Goal: Task Accomplishment & Management: Complete application form

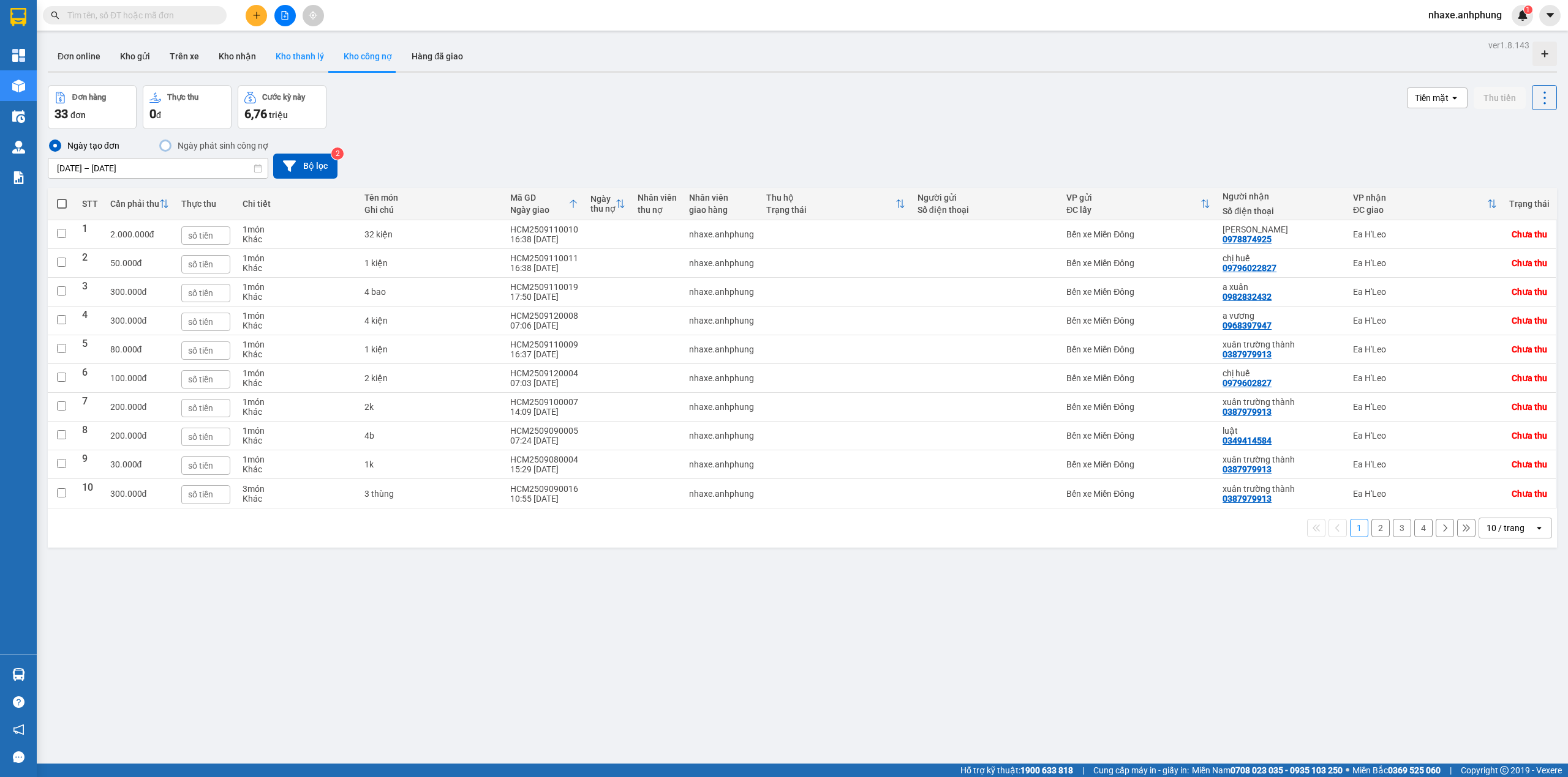
click at [279, 58] on button "Kho thanh lý" at bounding box center [300, 56] width 68 height 30
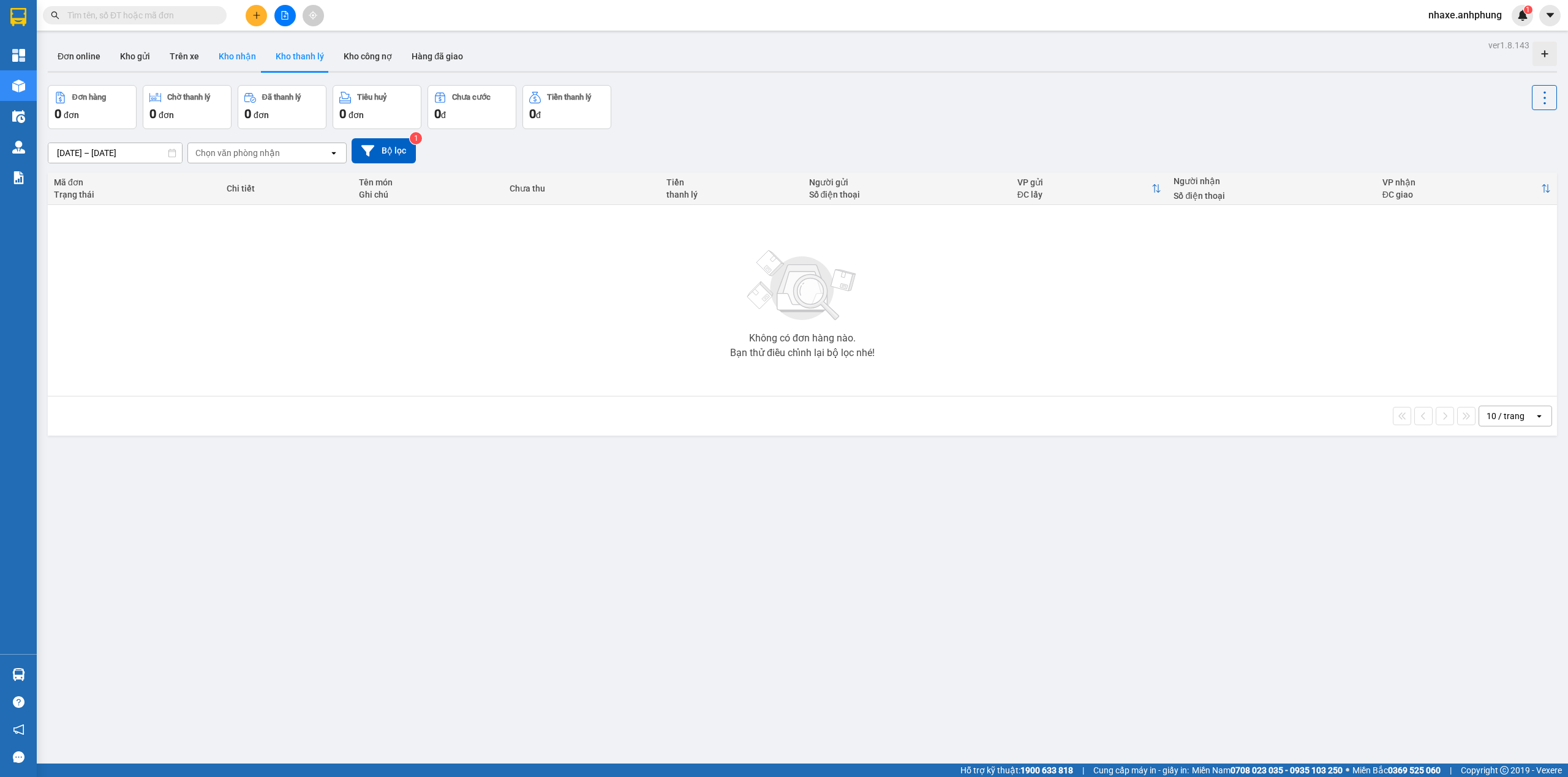
click at [219, 63] on button "Kho nhận" at bounding box center [237, 56] width 57 height 30
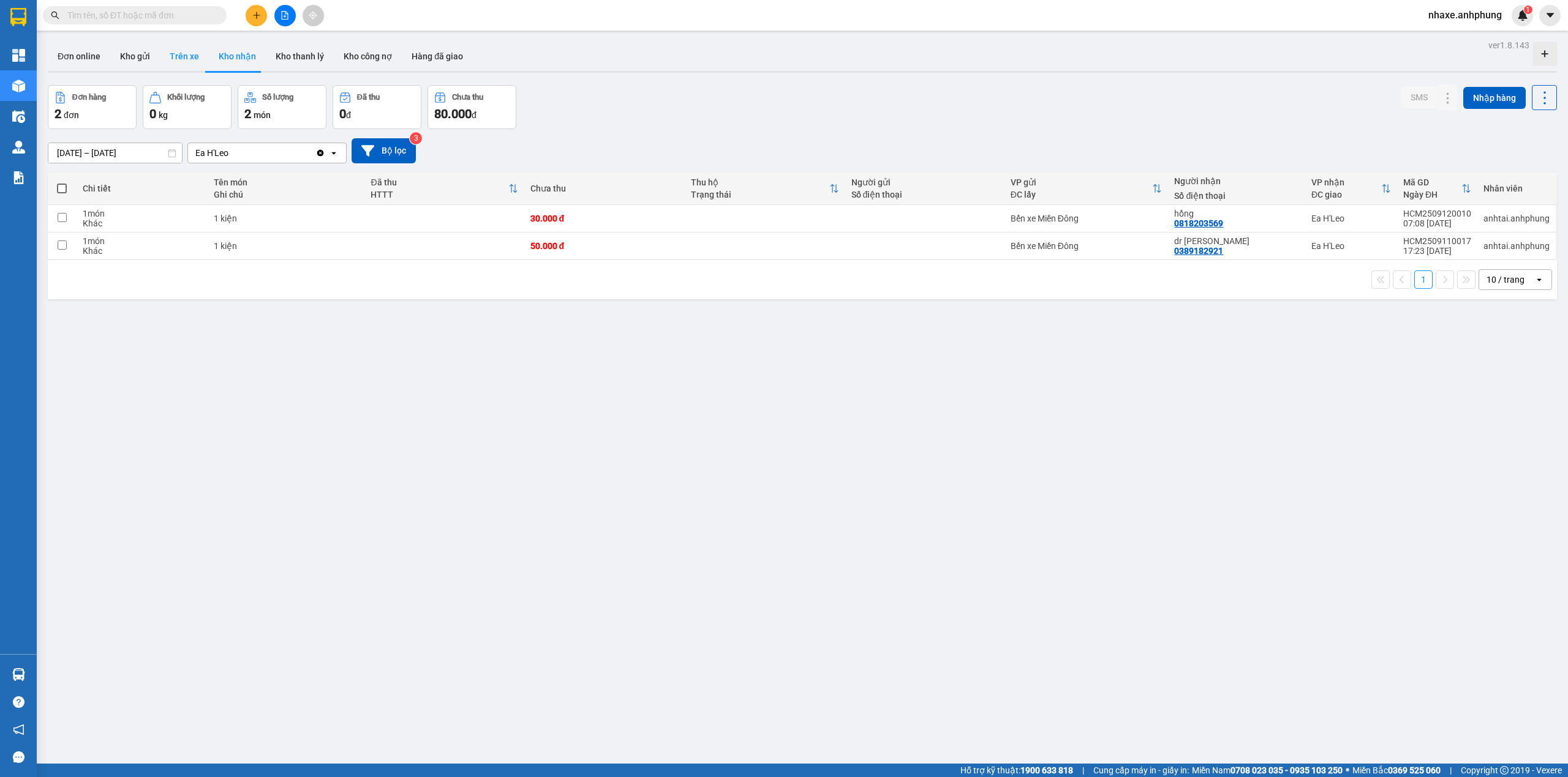
click at [172, 54] on button "Trên xe" at bounding box center [183, 56] width 49 height 30
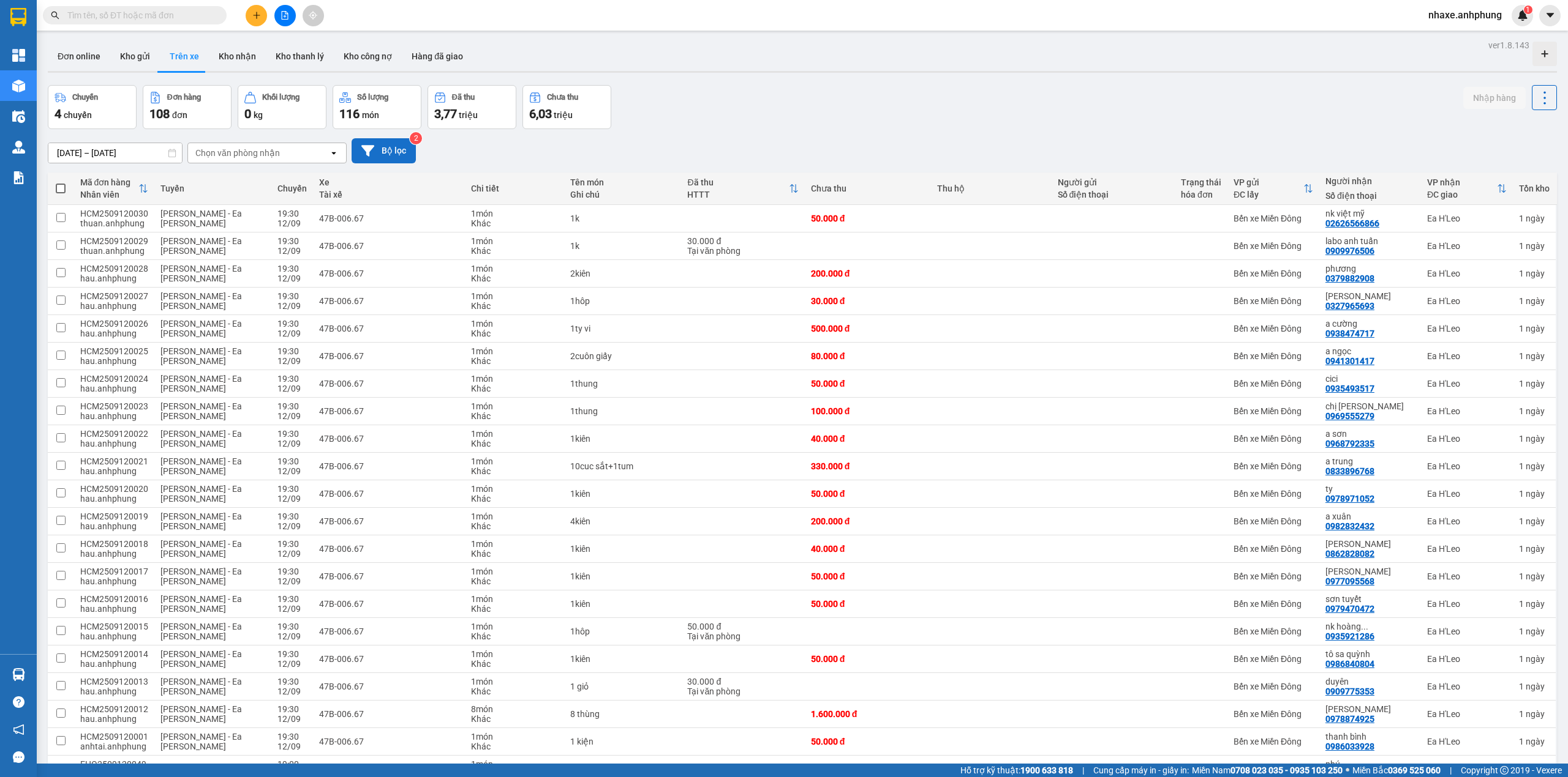
click at [383, 147] on button "Bộ lọc" at bounding box center [384, 151] width 64 height 25
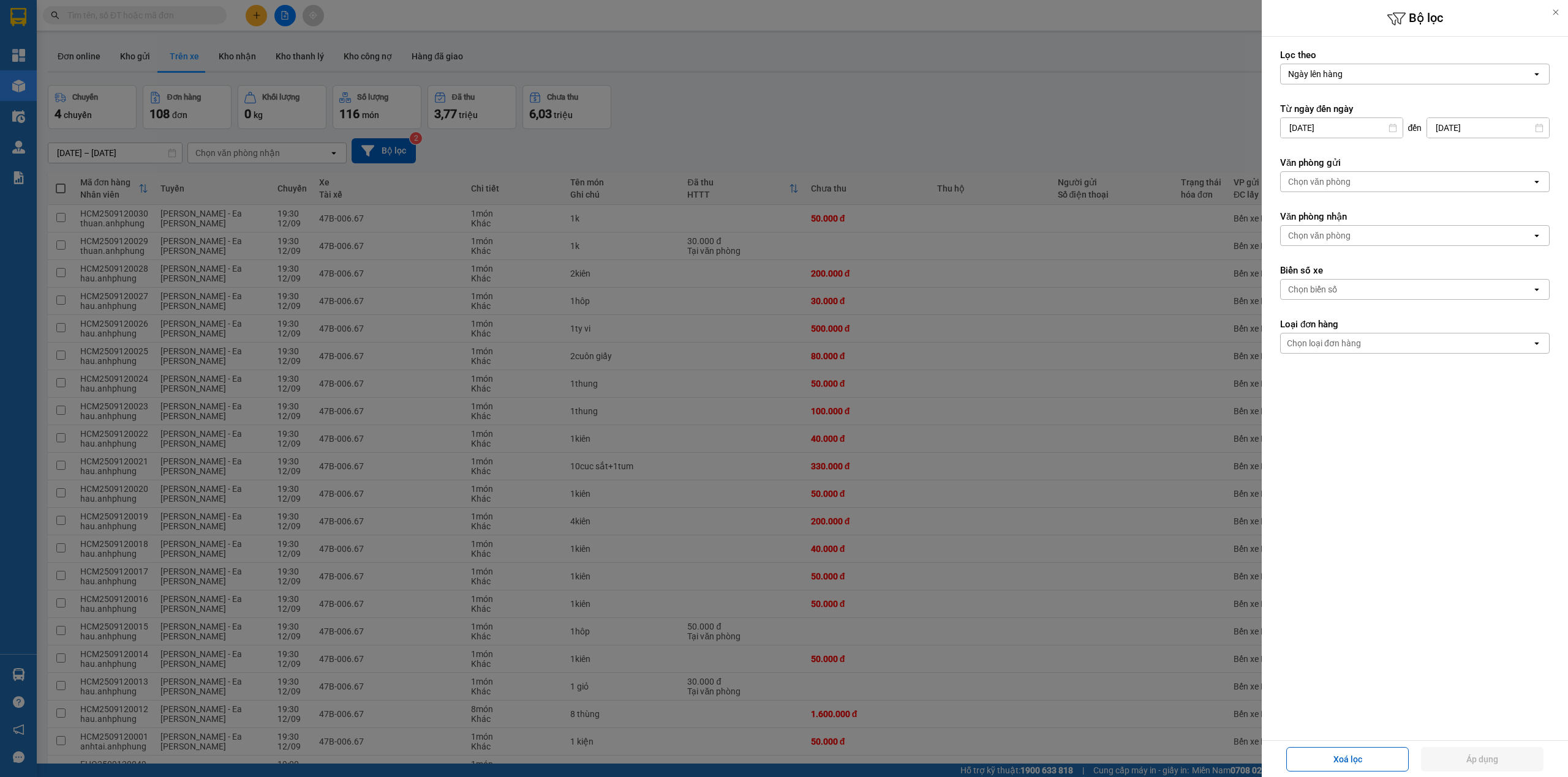
click at [1302, 182] on div "Chọn văn phòng" at bounding box center [1319, 182] width 63 height 12
click at [1309, 206] on span "Bến xe Miền Đông" at bounding box center [1327, 209] width 74 height 12
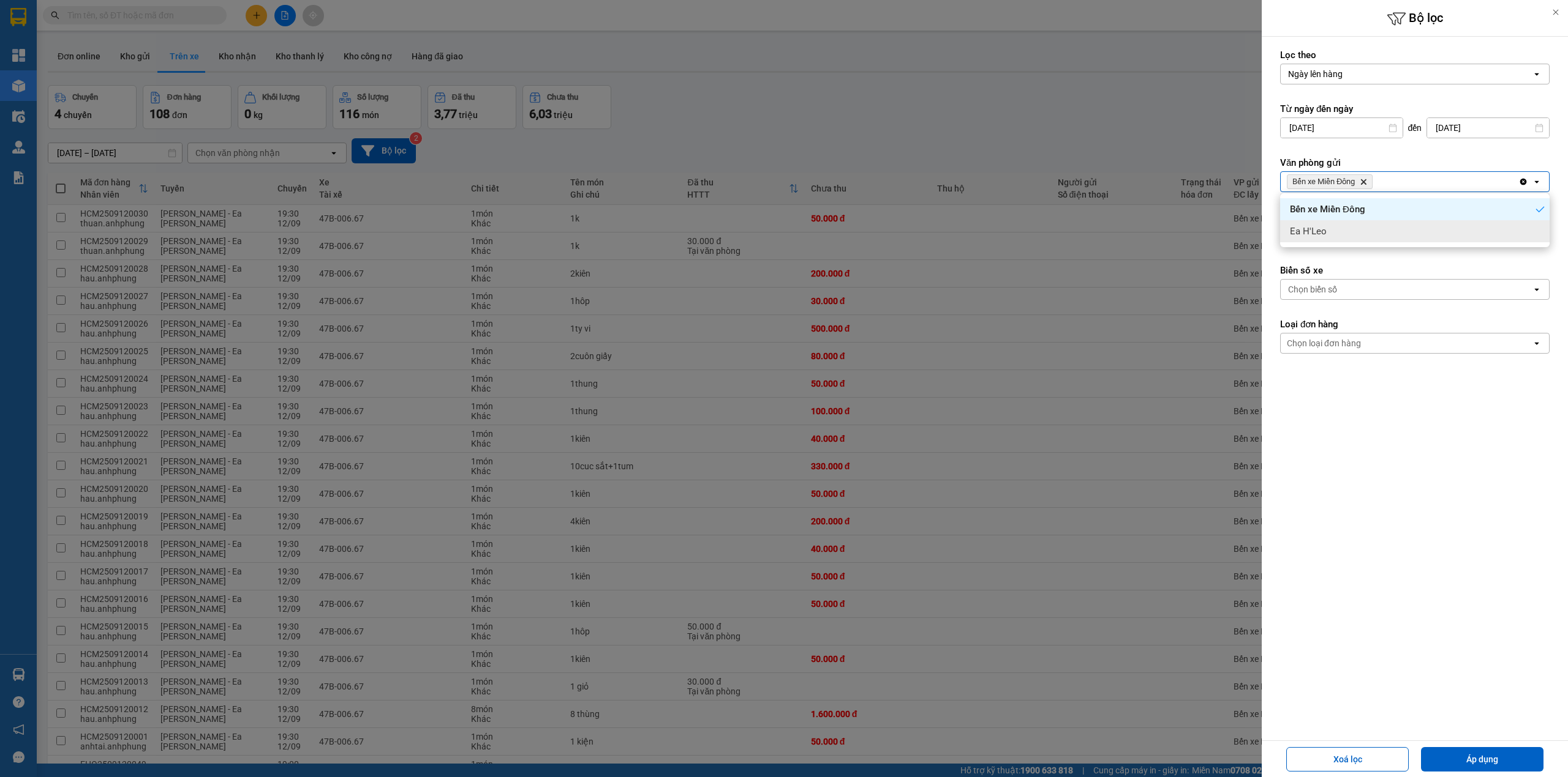
click at [1320, 249] on form "Lọc theo Ngày lên hàng open Từ ngày đến [DATE] Press the down arrow key to inte…" at bounding box center [1414, 256] width 269 height 415
click at [1322, 240] on div "Chọn văn phòng" at bounding box center [1319, 235] width 63 height 12
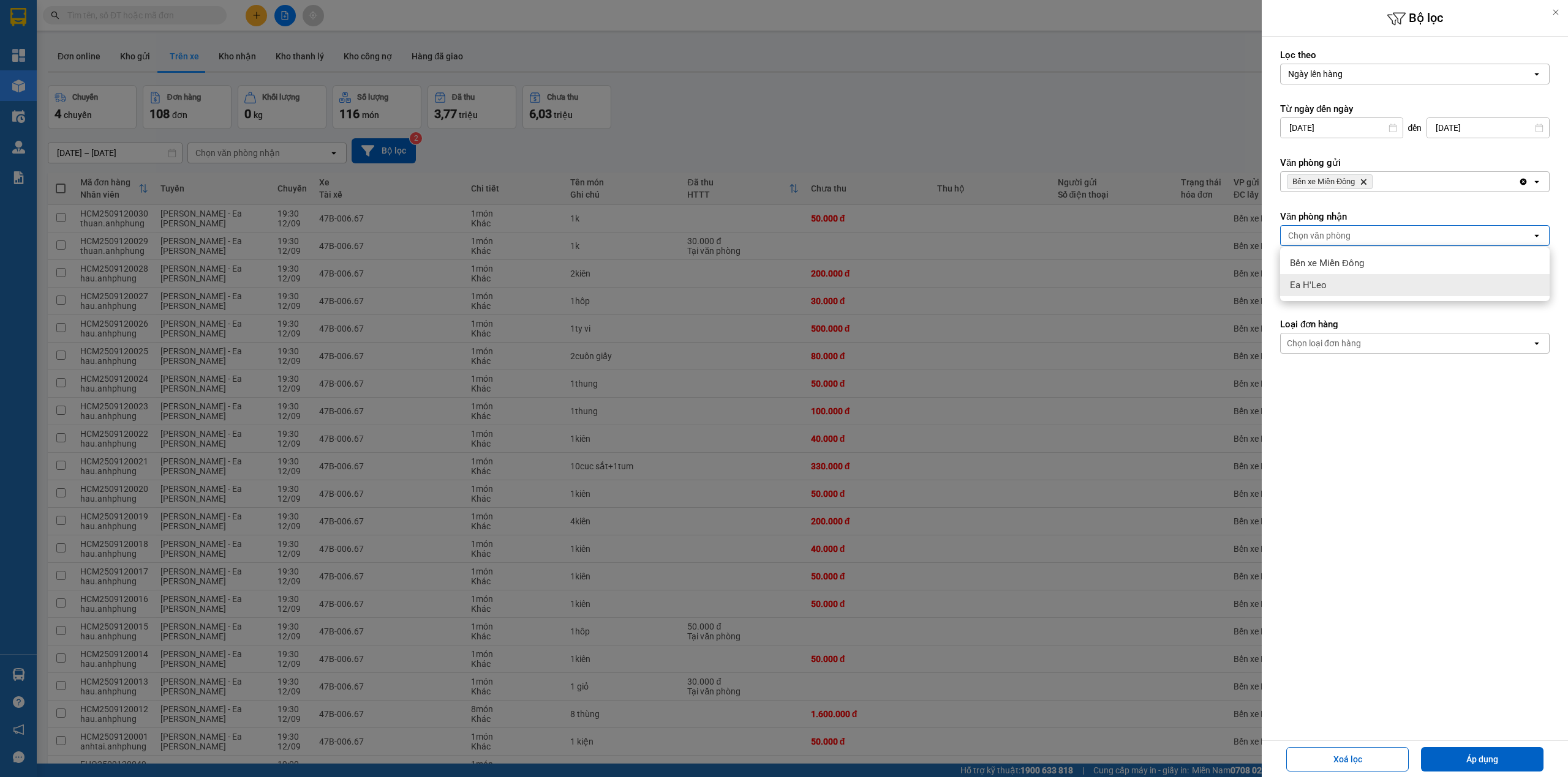
click at [1323, 282] on span "Ea H'Leo" at bounding box center [1308, 285] width 36 height 12
click at [1479, 763] on button "Áp dụng" at bounding box center [1482, 760] width 122 height 25
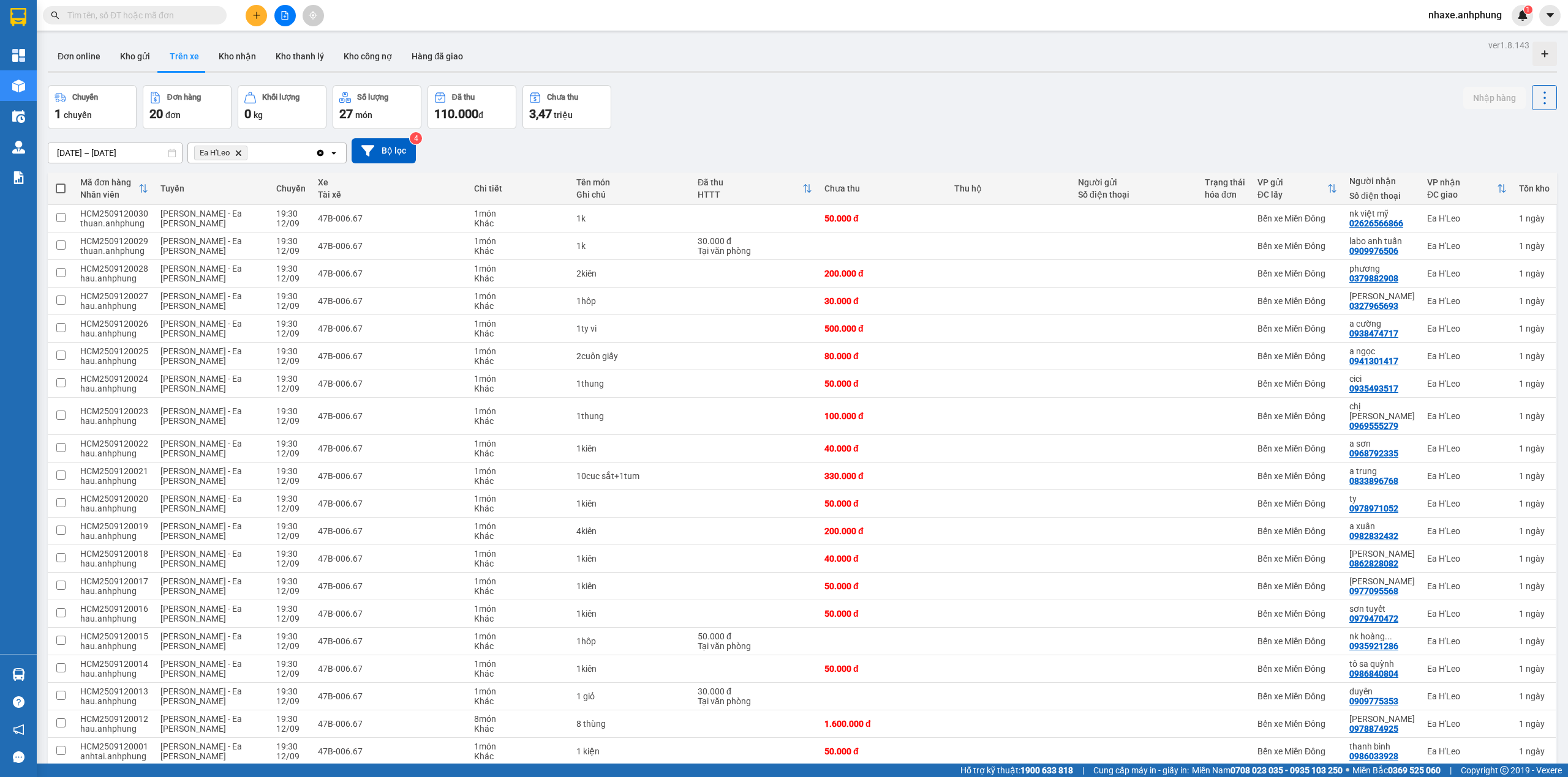
click at [56, 187] on span at bounding box center [60, 188] width 10 height 10
click at [60, 182] on input "checkbox" at bounding box center [60, 182] width 0 height 0
checkbox input "true"
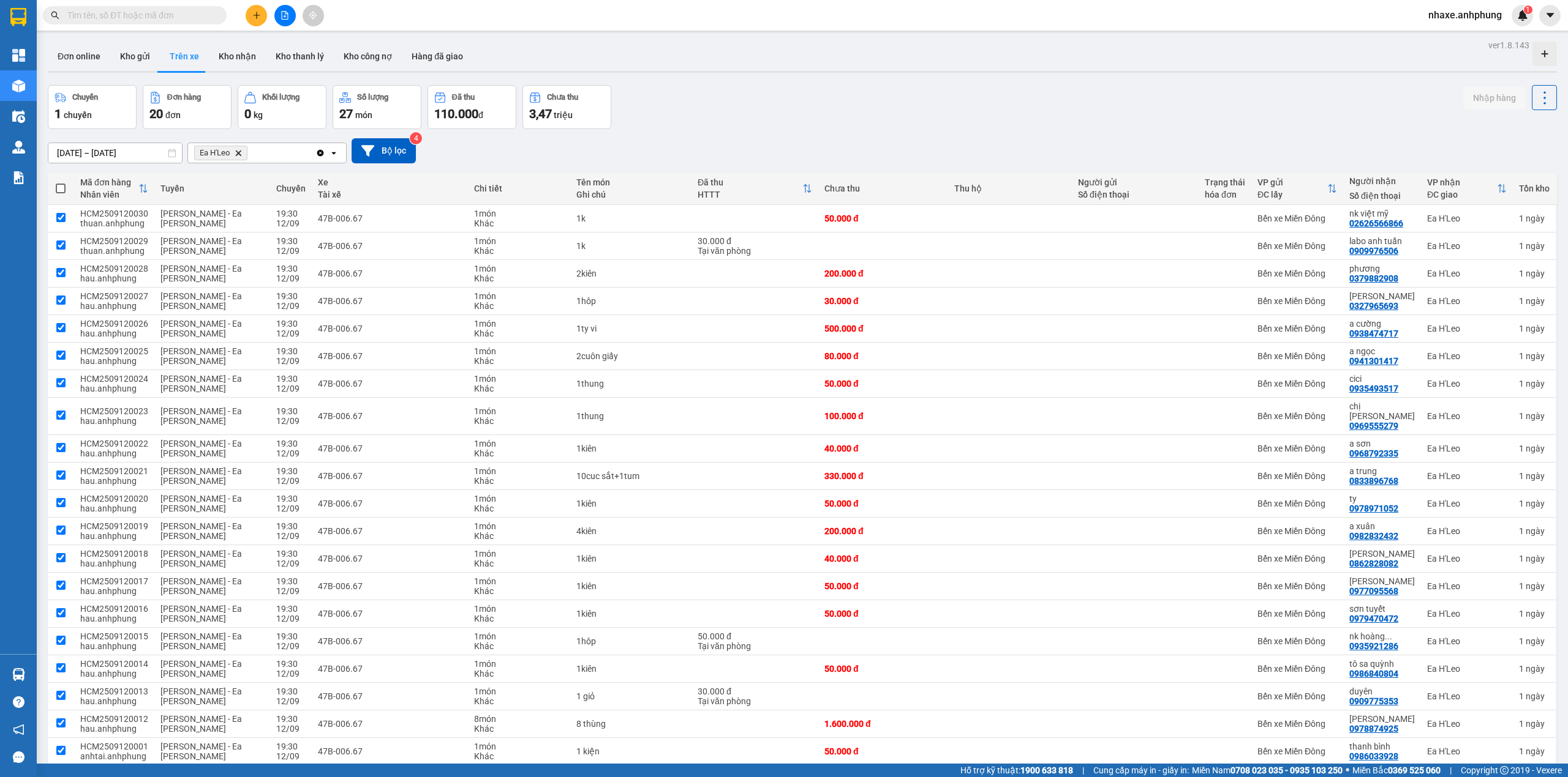
checkbox input "true"
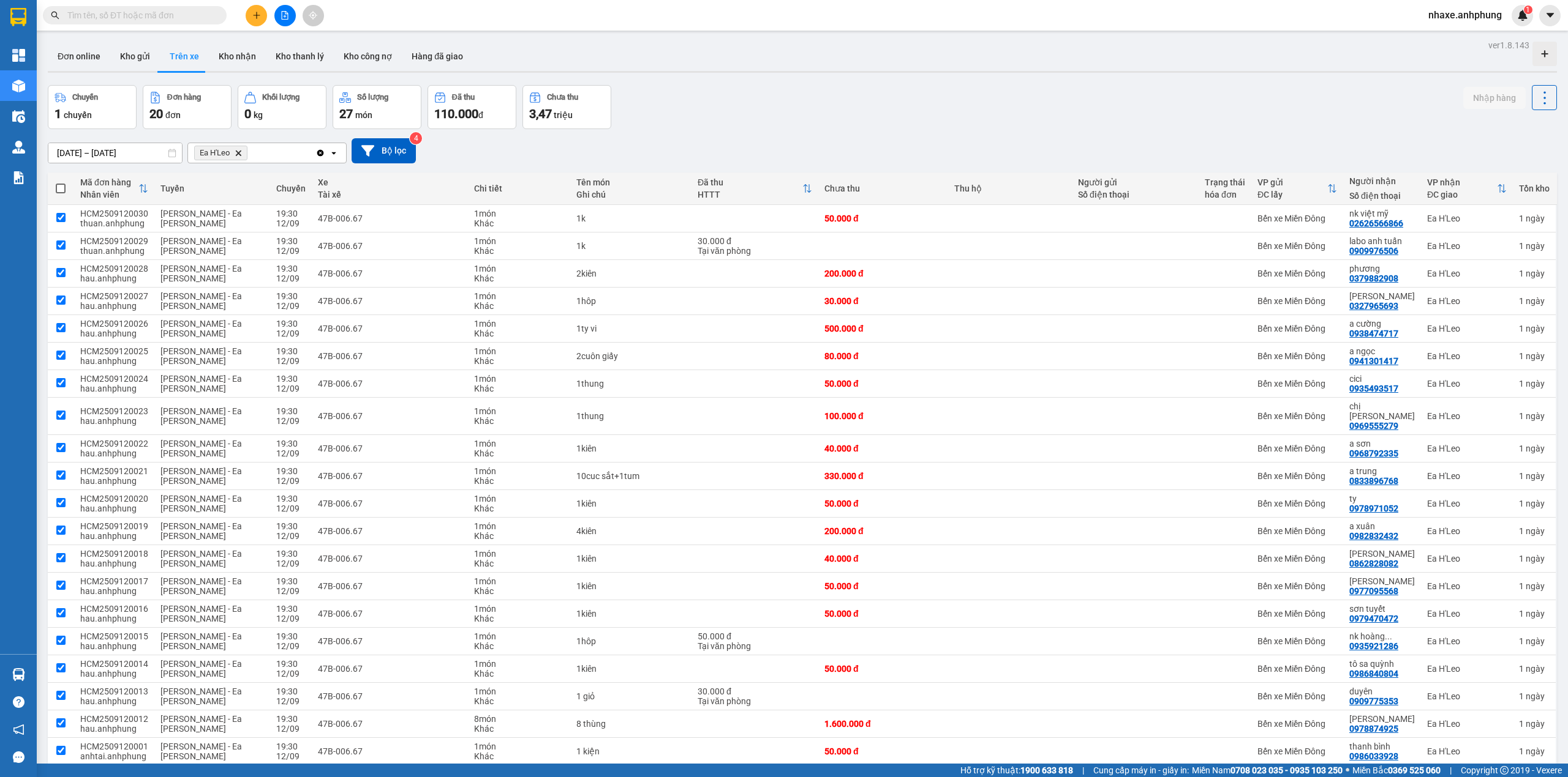
checkbox input "true"
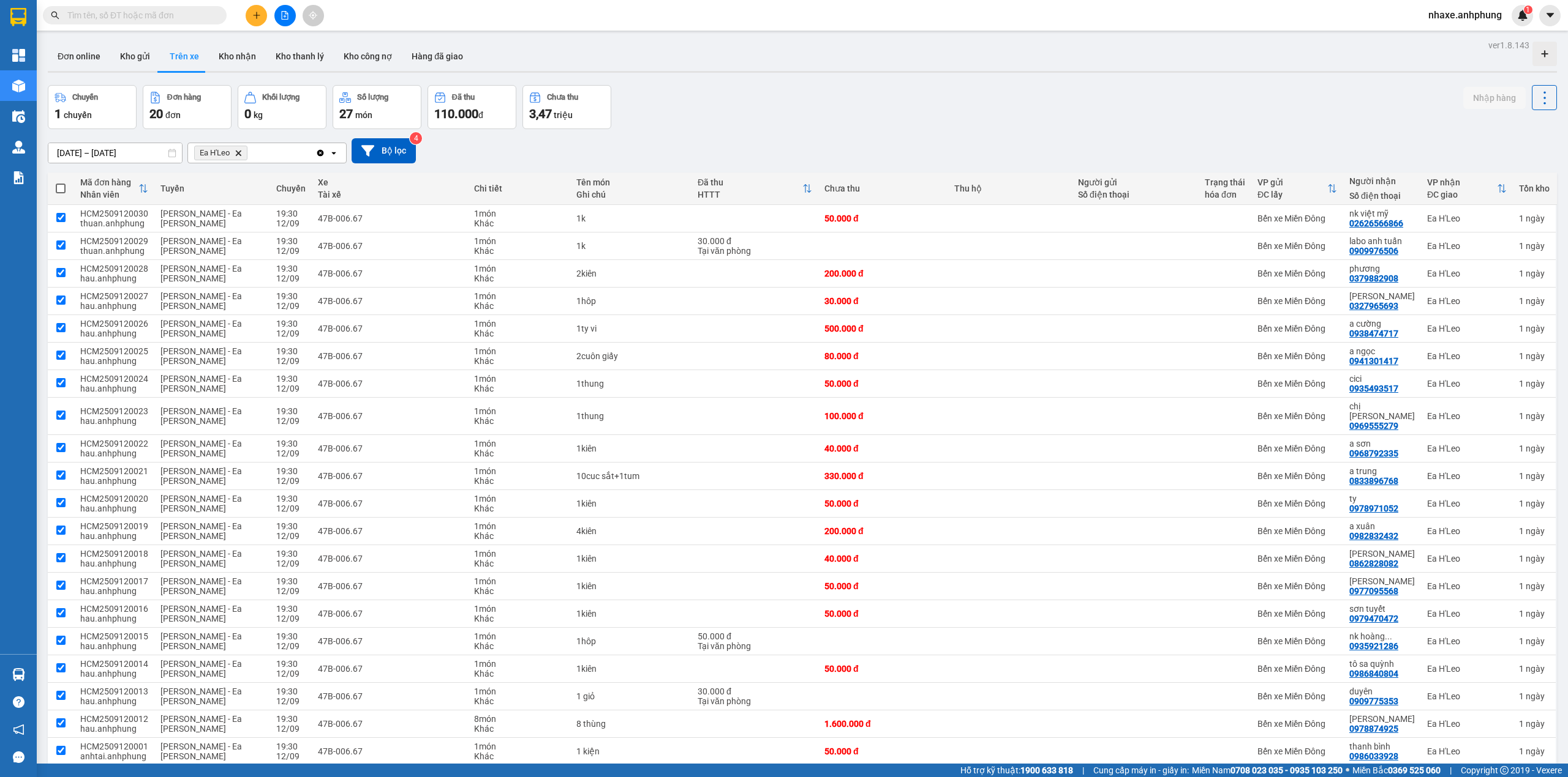
checkbox input "true"
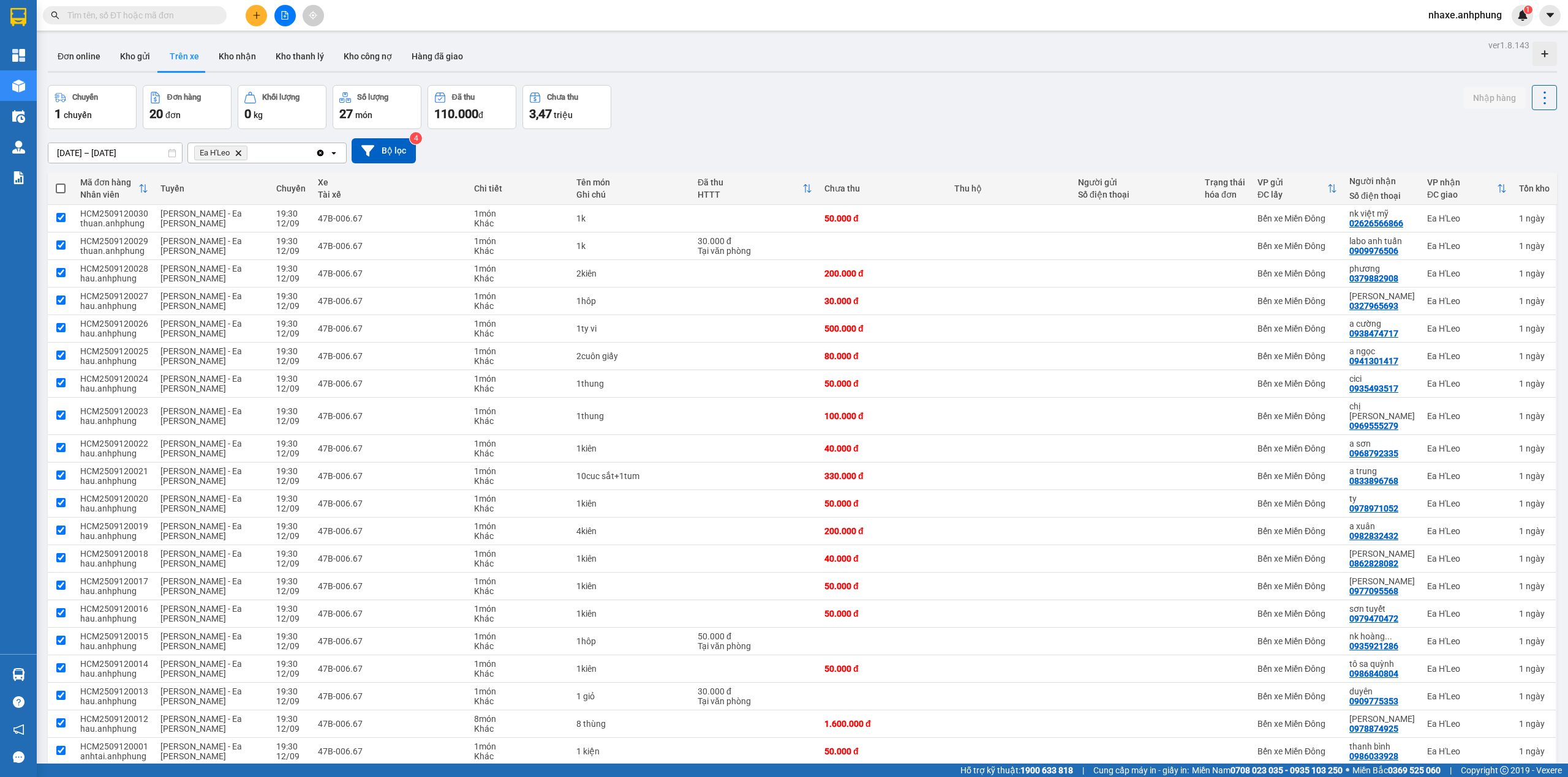
checkbox input "true"
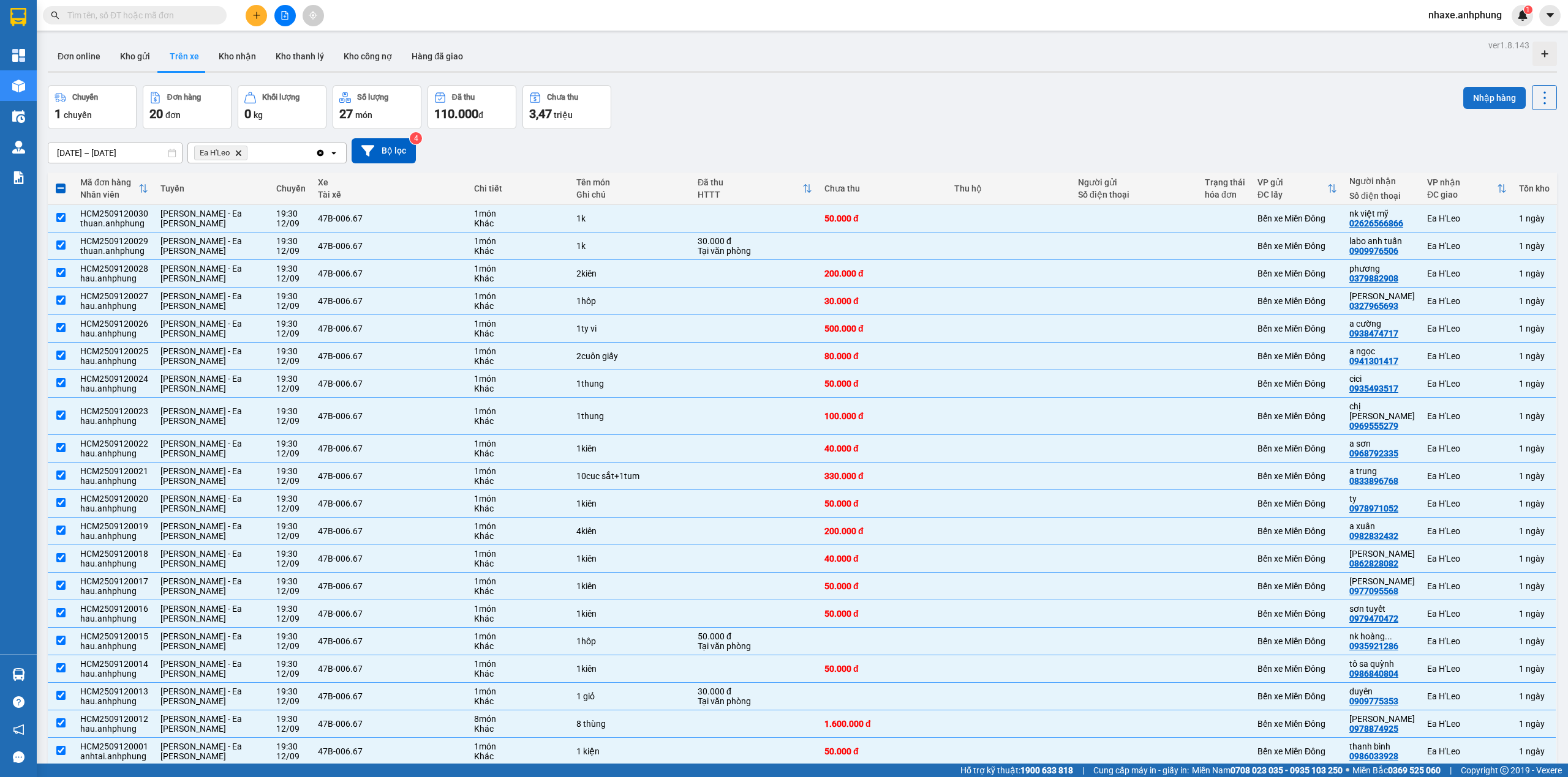
click at [1474, 97] on button "Nhập hàng" at bounding box center [1494, 97] width 63 height 22
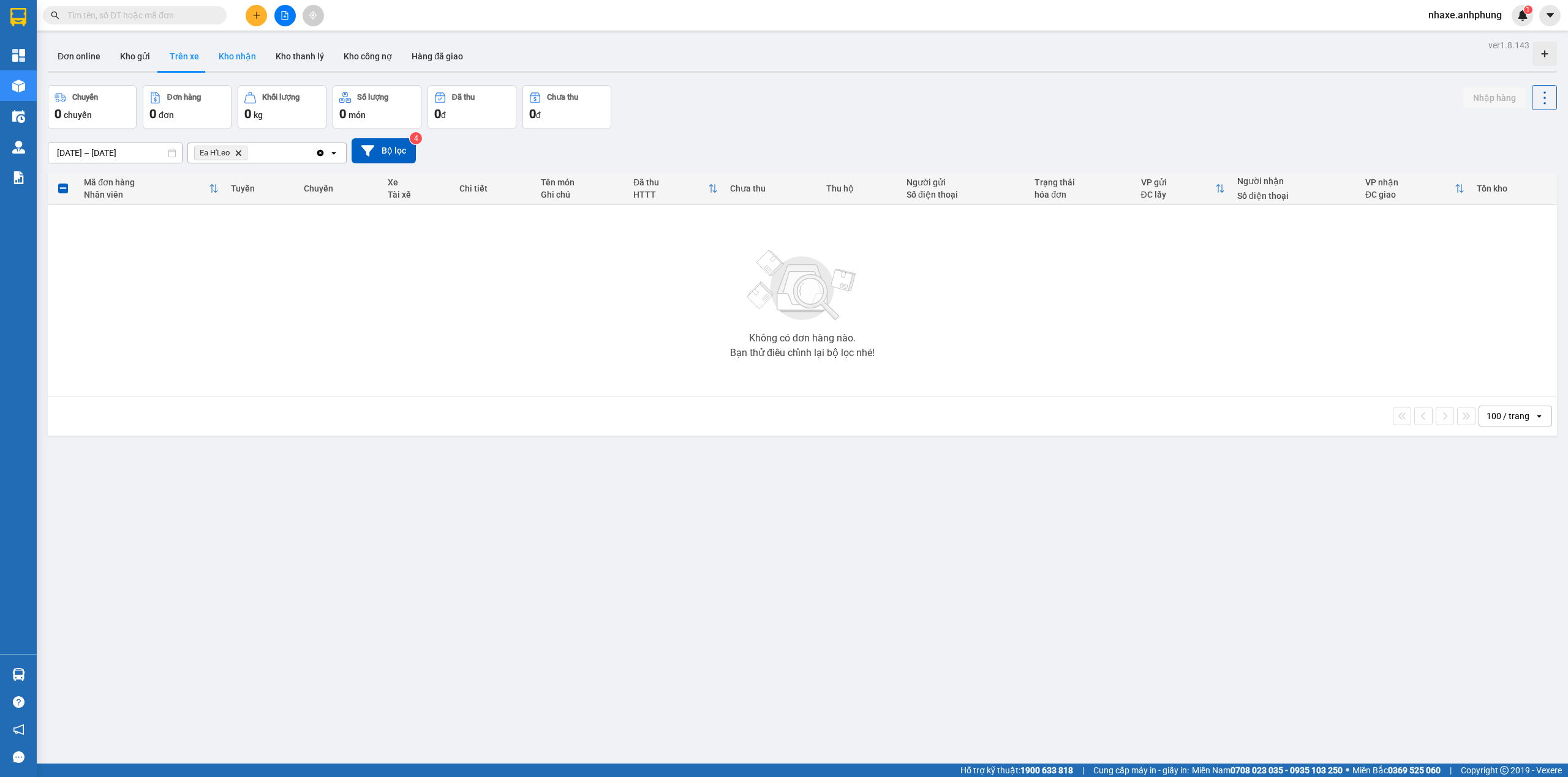
click at [231, 53] on button "Kho nhận" at bounding box center [237, 56] width 57 height 30
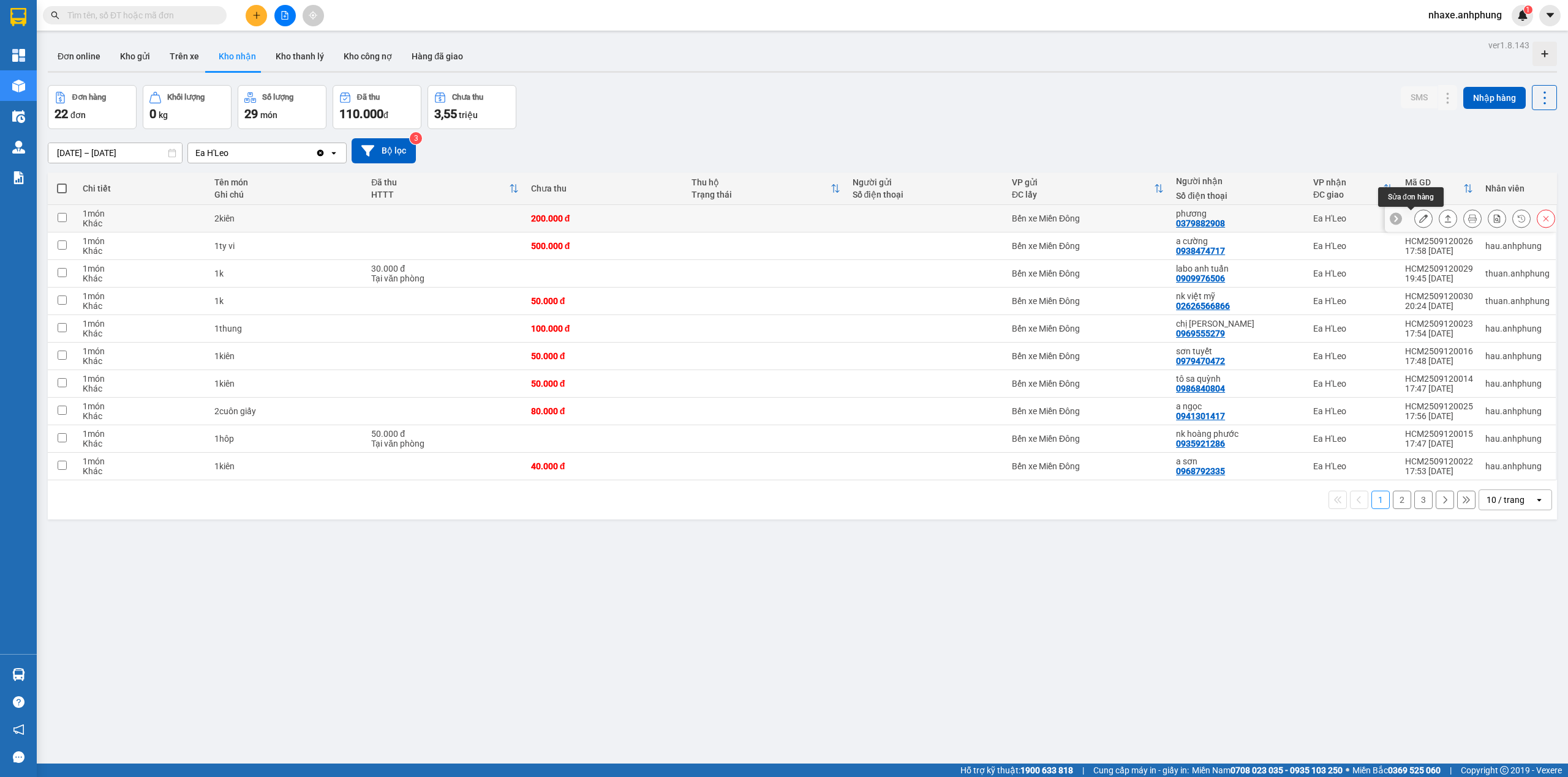
click at [1419, 219] on icon at bounding box center [1423, 218] width 8 height 8
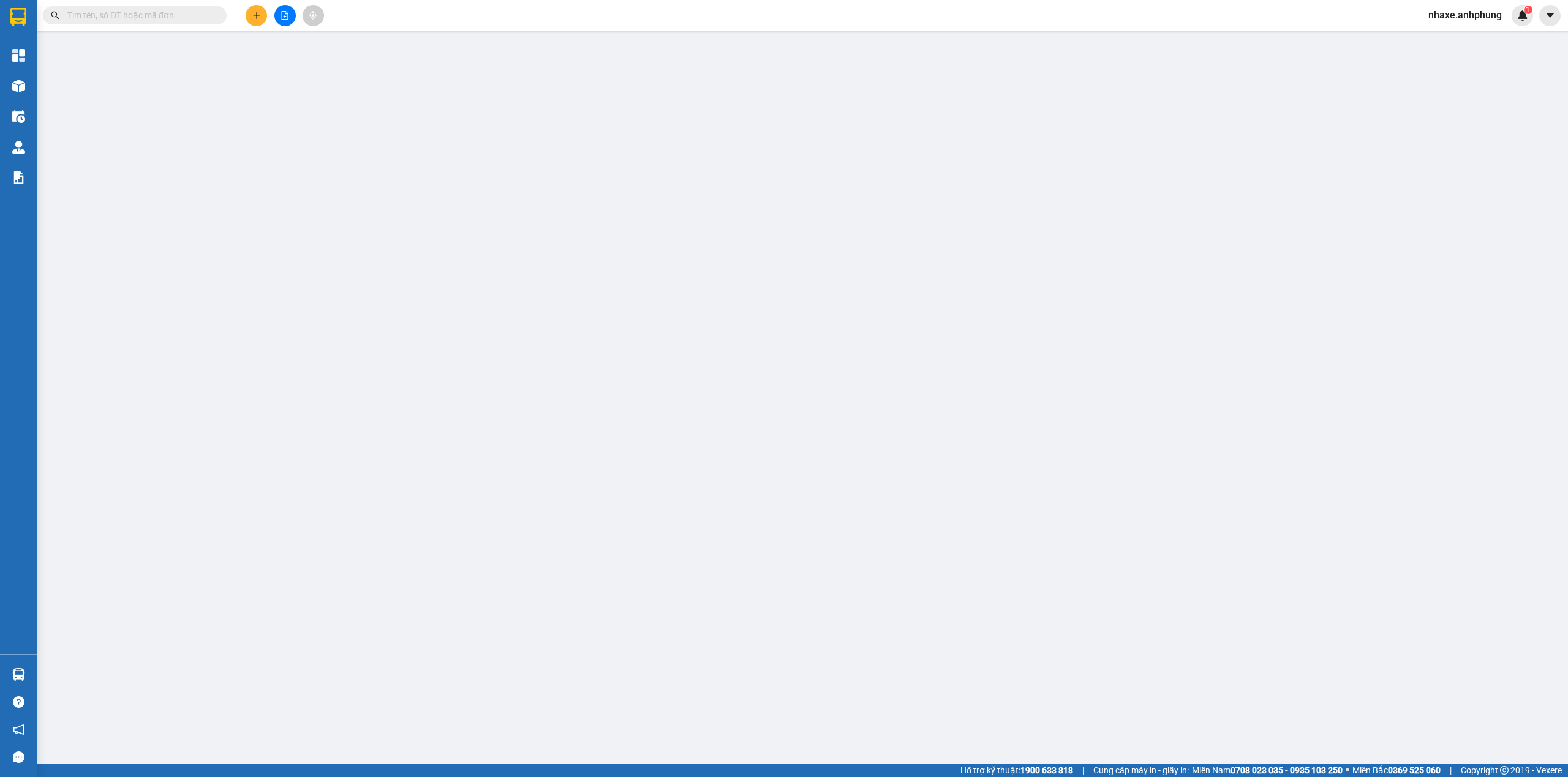
type input "0379882908"
type input "phương"
type input "200.000"
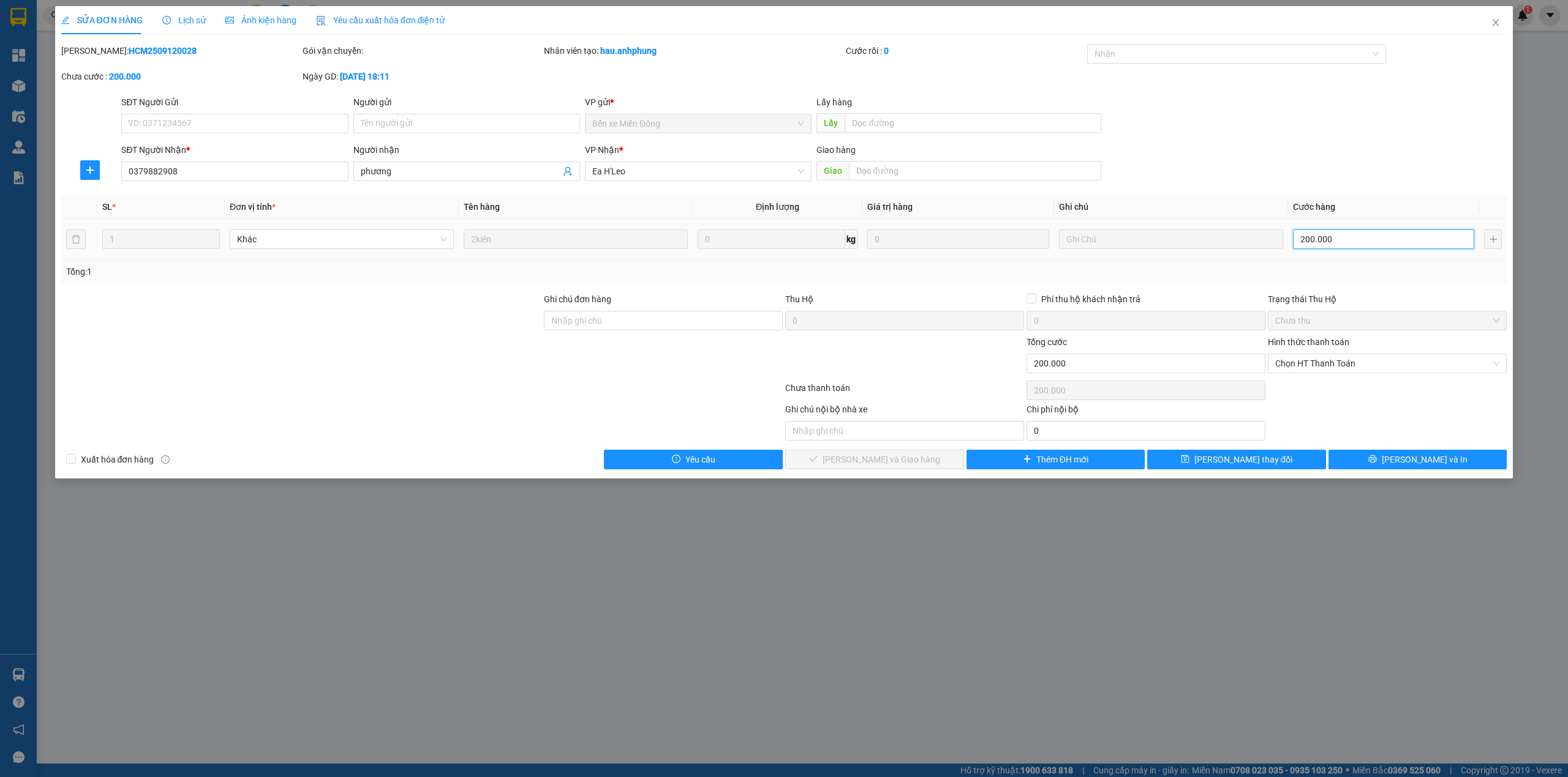
click at [1357, 235] on input "200.000" at bounding box center [1383, 239] width 181 height 20
type input "1"
type input "18"
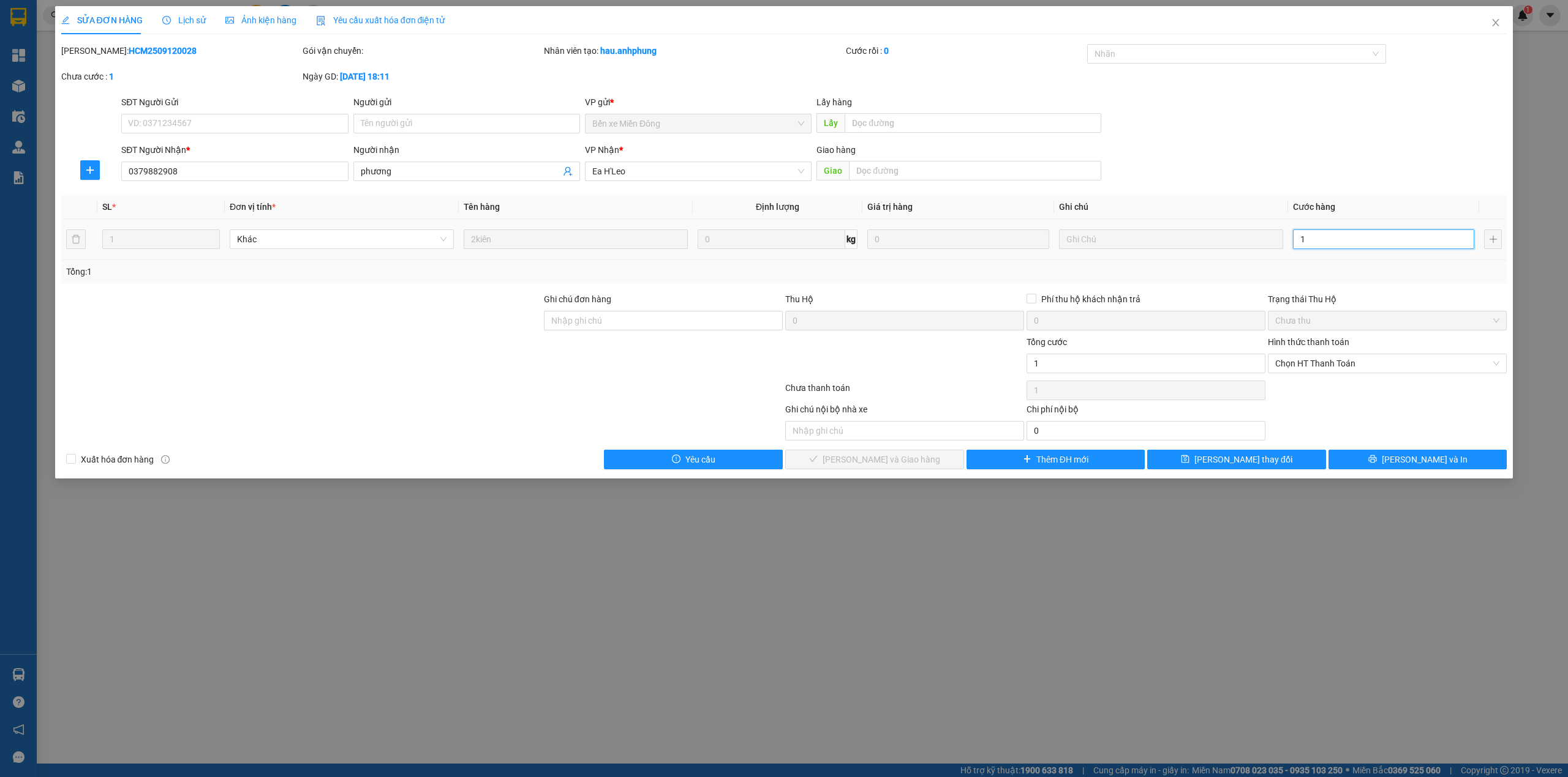
type input "18"
type input "180"
click at [1348, 366] on span "Chọn HT Thanh Toán" at bounding box center [1386, 363] width 224 height 18
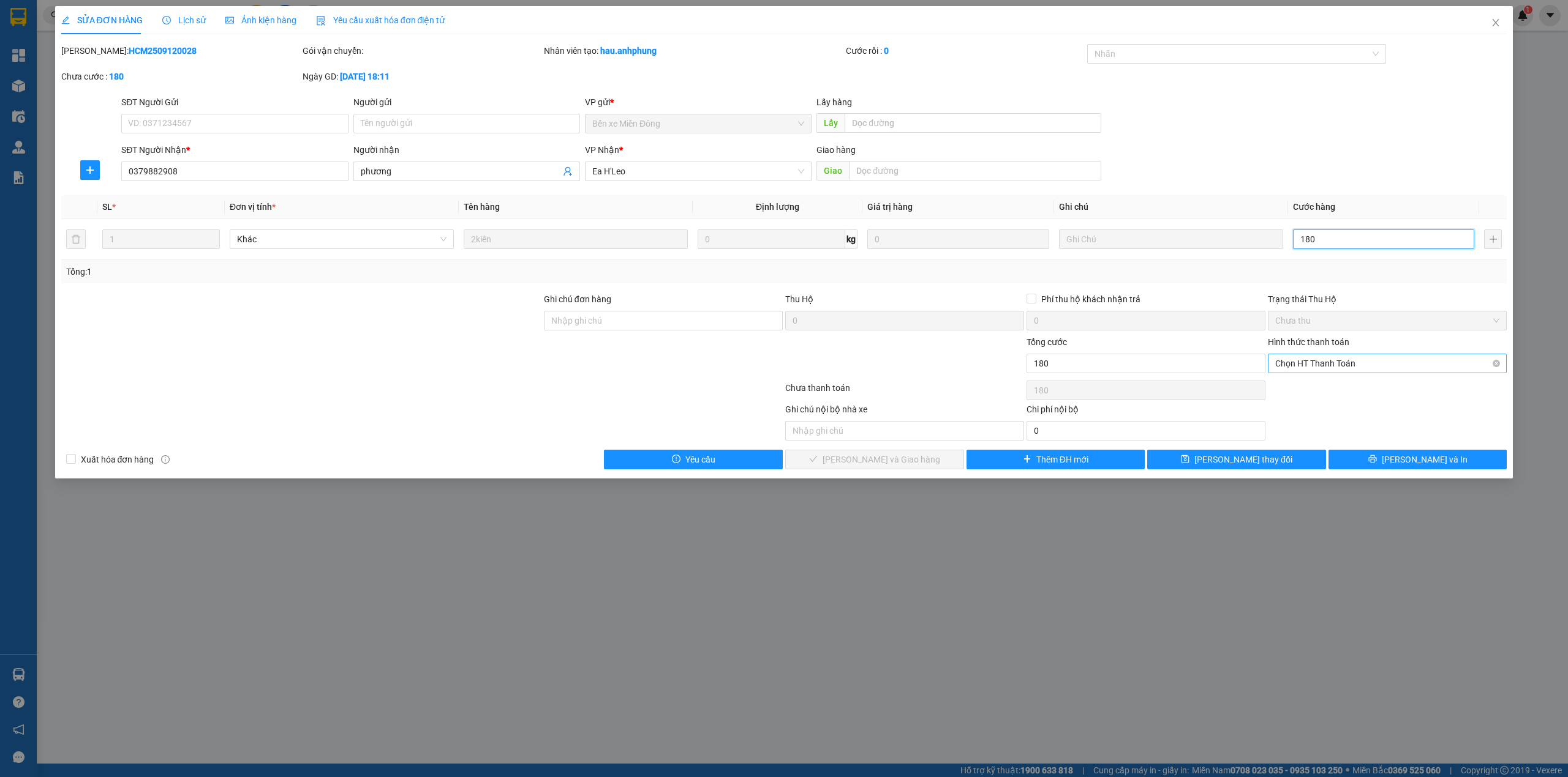
type input "180"
type input "180.000"
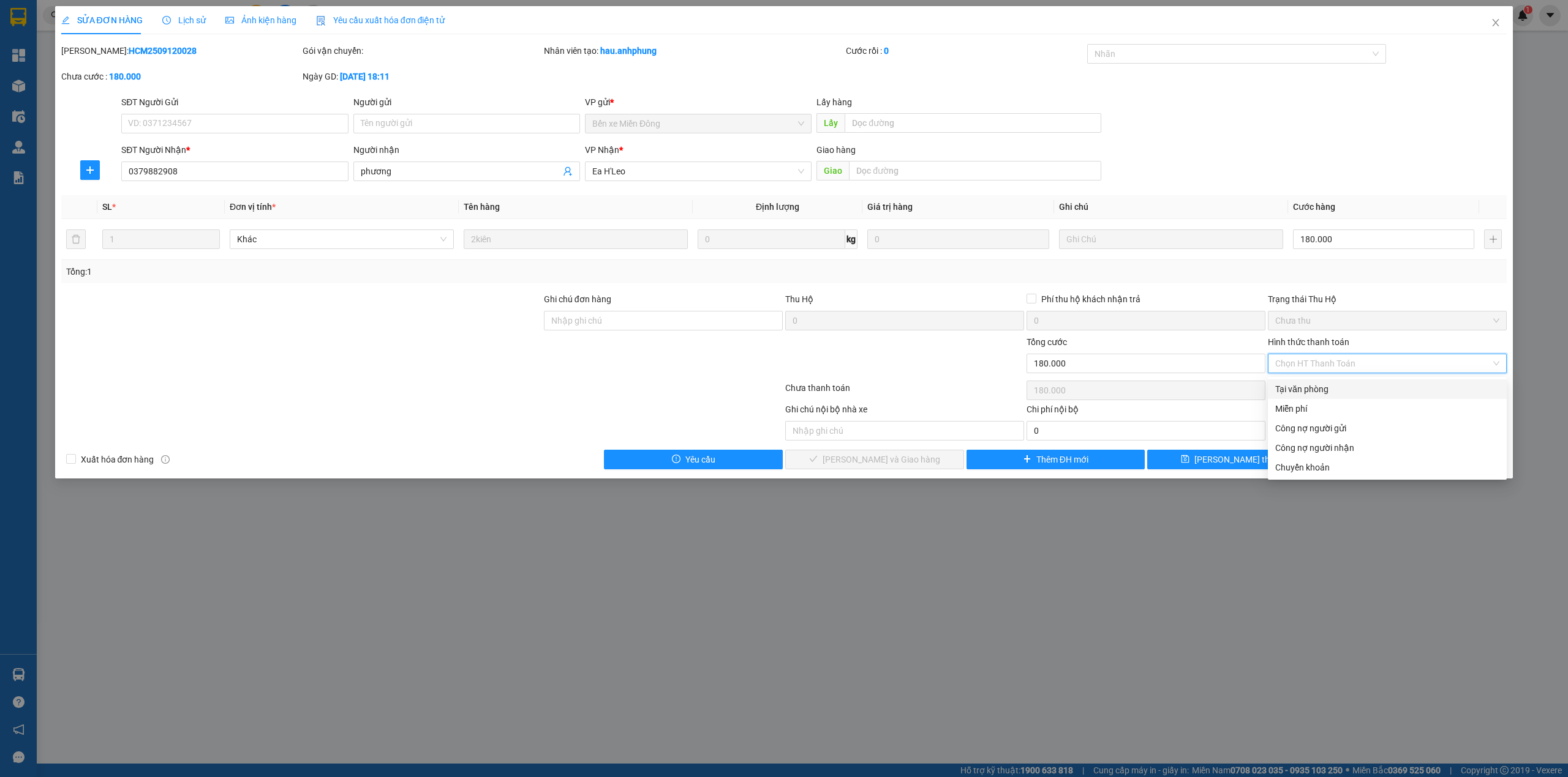
click at [1327, 385] on div "Tại văn phòng" at bounding box center [1386, 389] width 224 height 13
type input "0"
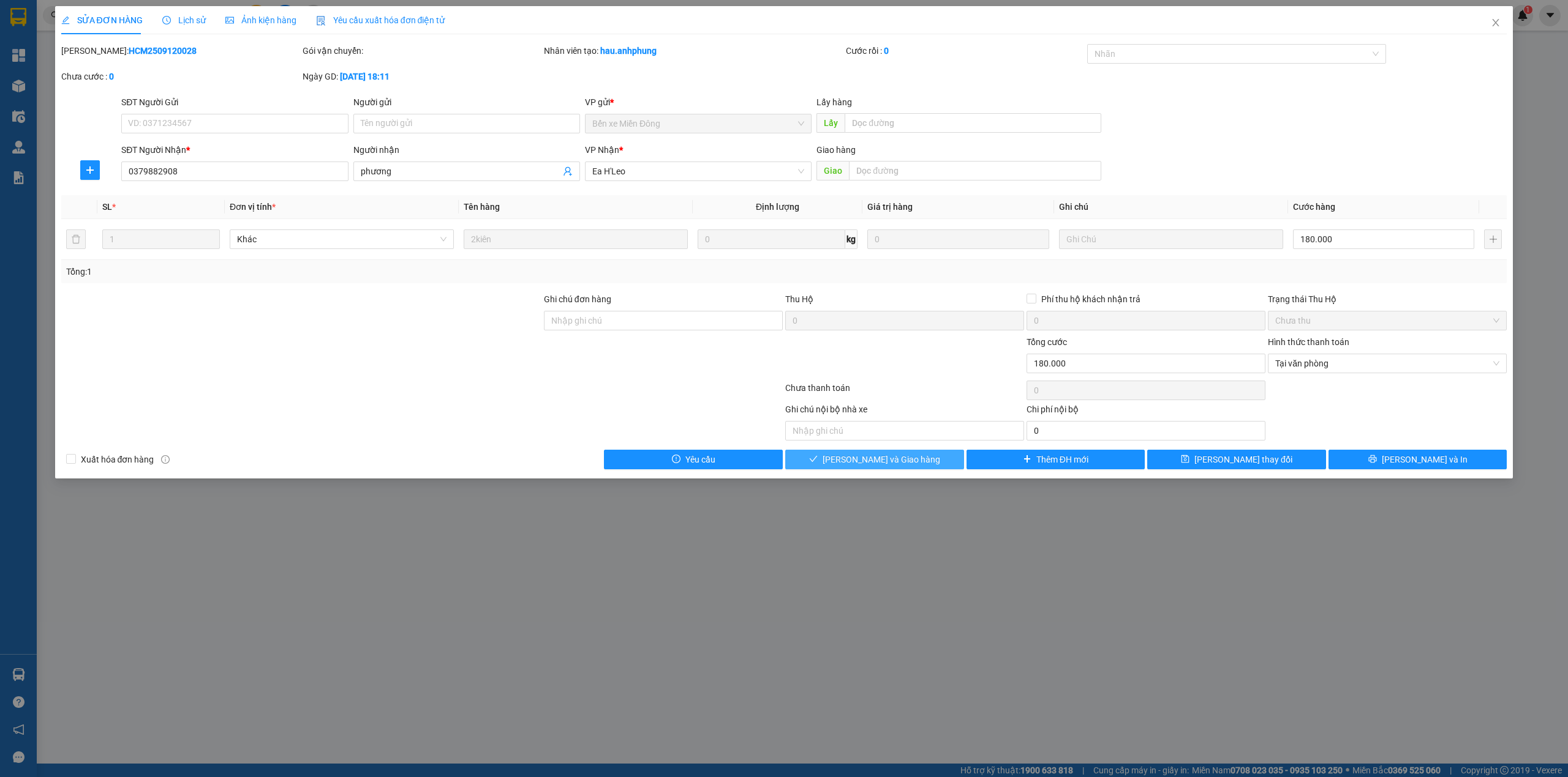
click at [896, 462] on span "[PERSON_NAME] và Giao hàng" at bounding box center [881, 460] width 117 height 13
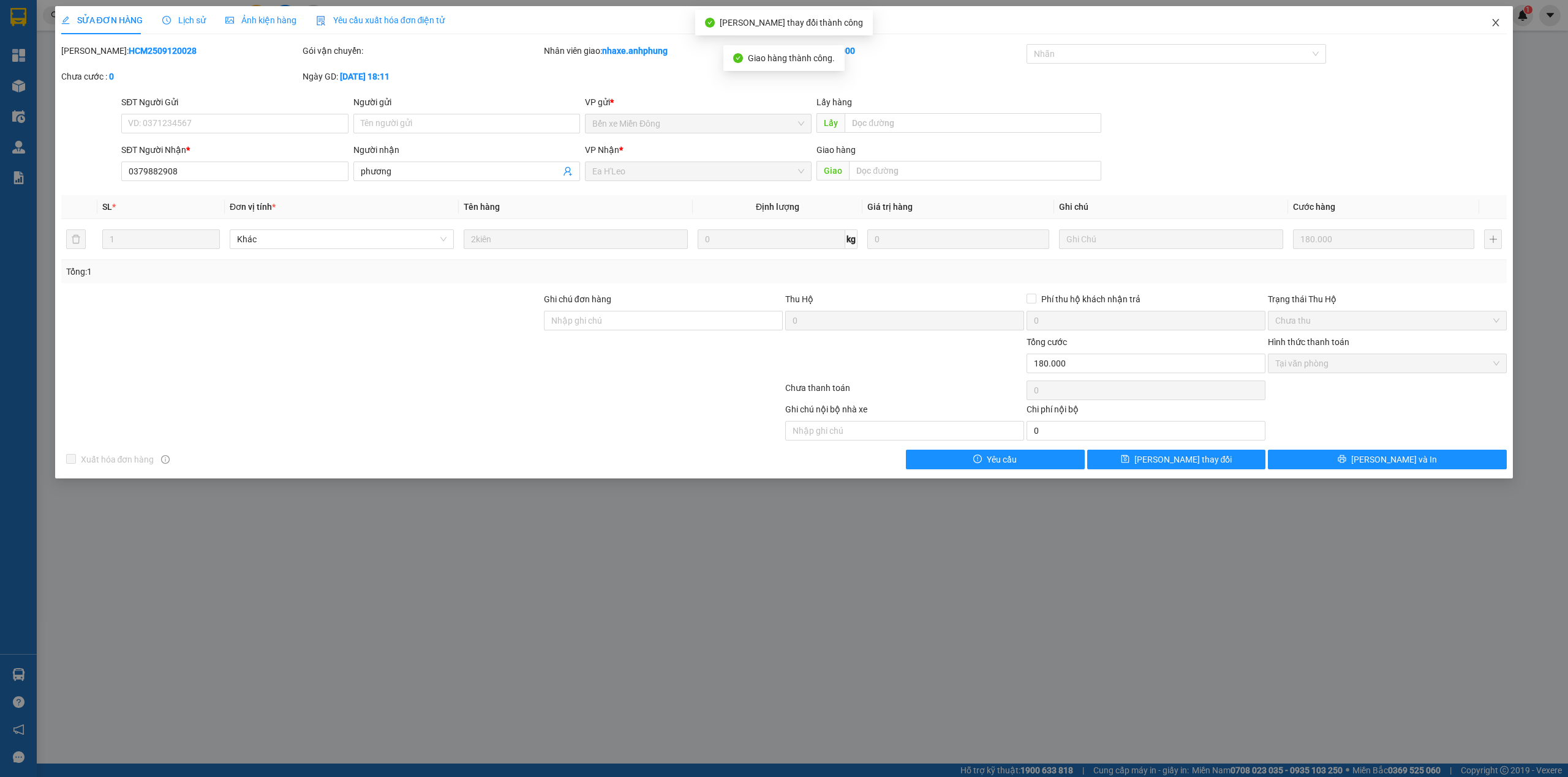
click at [1498, 31] on span "Close" at bounding box center [1496, 23] width 35 height 35
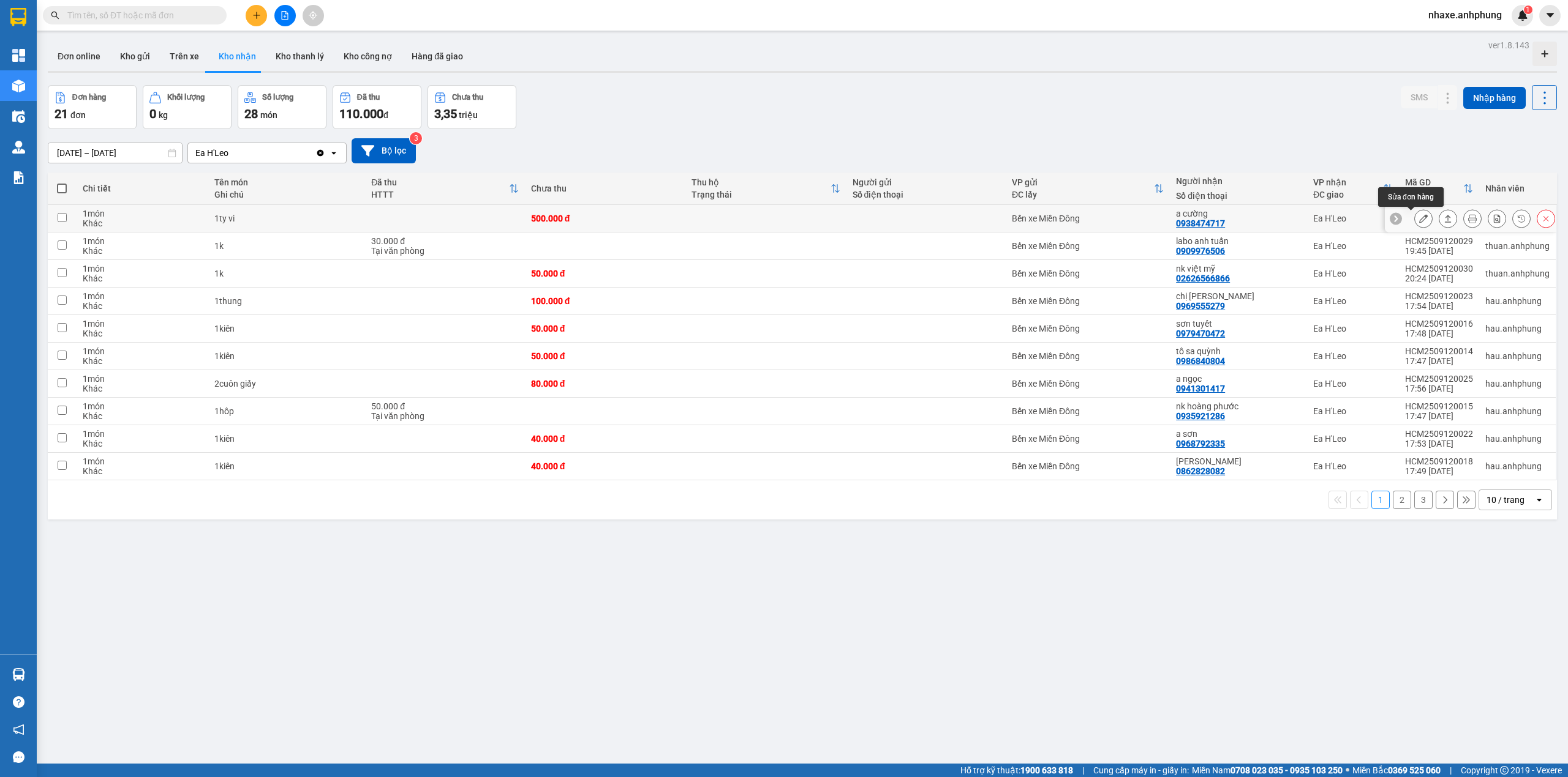
click at [1419, 221] on icon at bounding box center [1423, 218] width 8 height 8
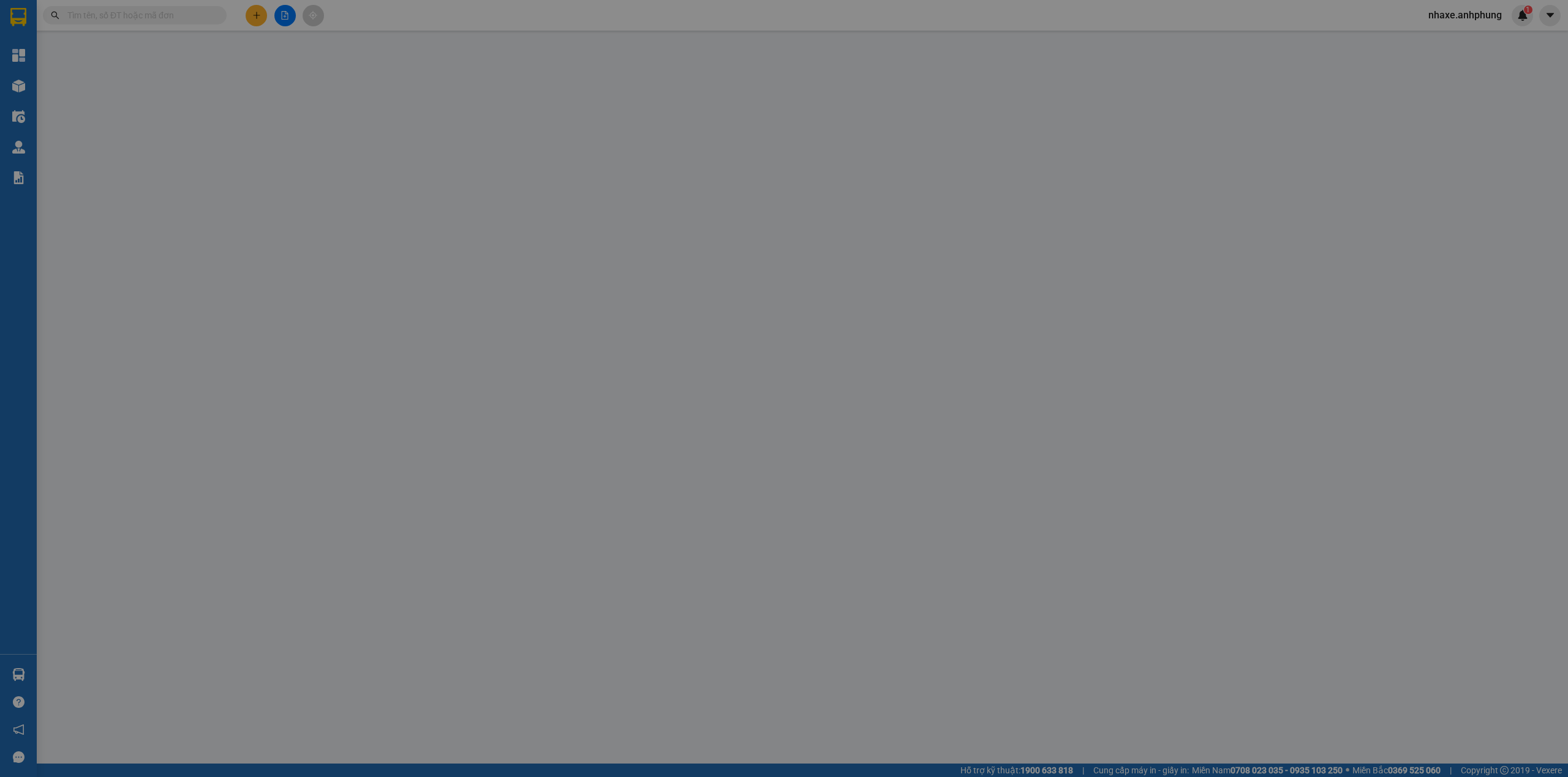
type input "0938474717"
type input "a cường"
type input "500.000"
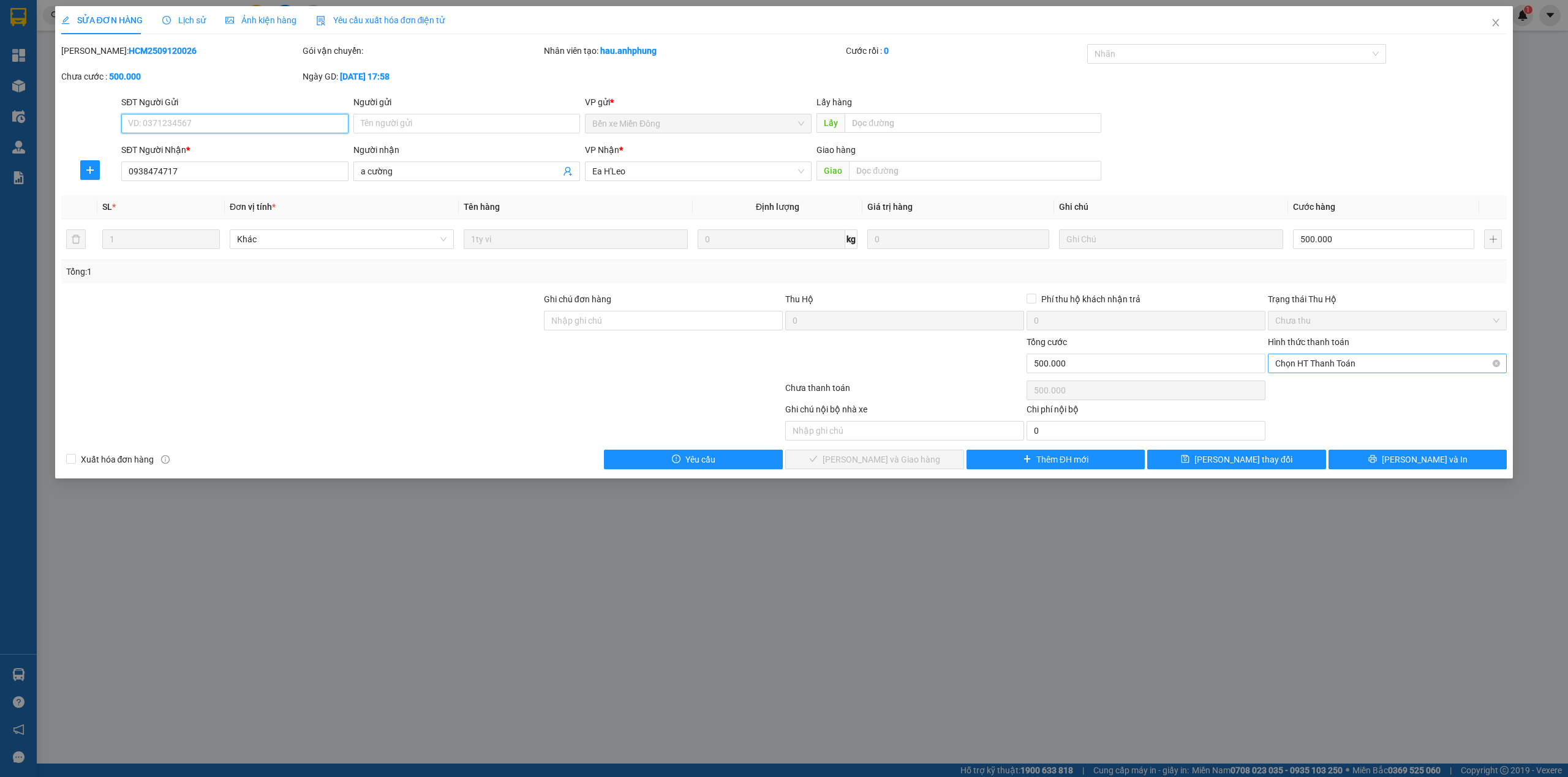
click at [1351, 358] on span "Chọn HT Thanh Toán" at bounding box center [1386, 363] width 224 height 18
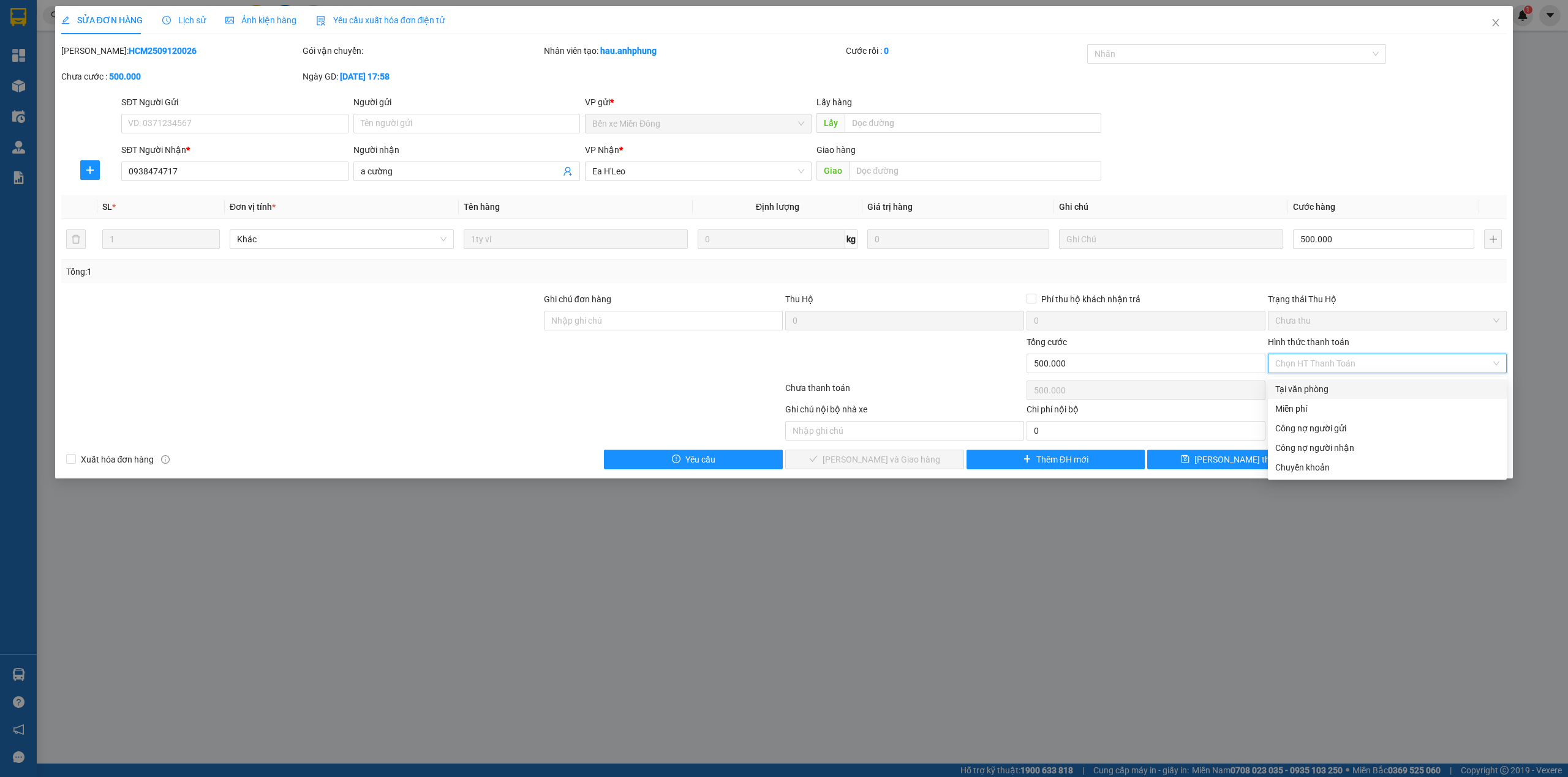
click at [1332, 390] on div "Tại văn phòng" at bounding box center [1386, 389] width 224 height 13
type input "0"
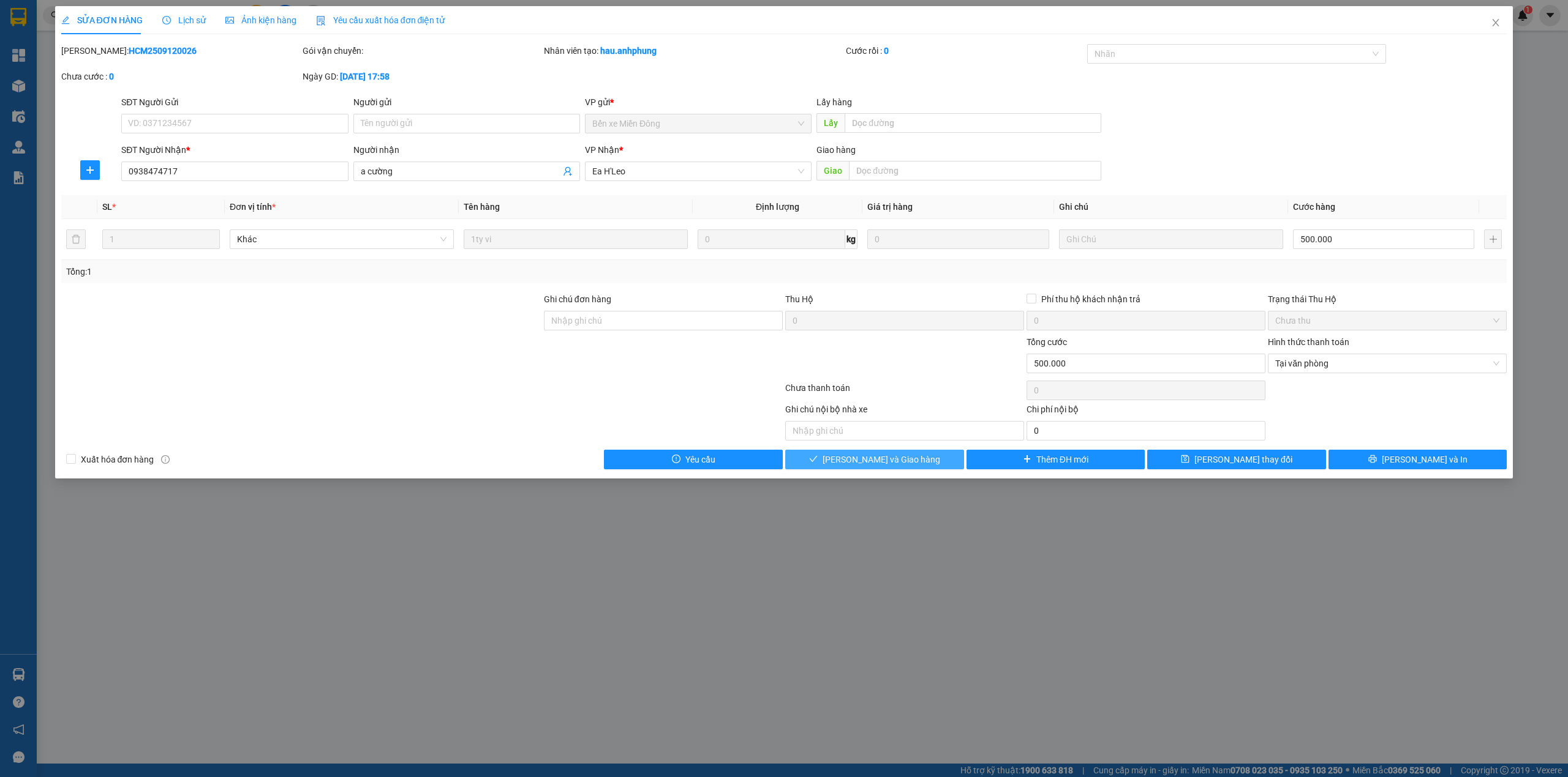
click at [871, 463] on span "[PERSON_NAME] và Giao hàng" at bounding box center [881, 460] width 117 height 13
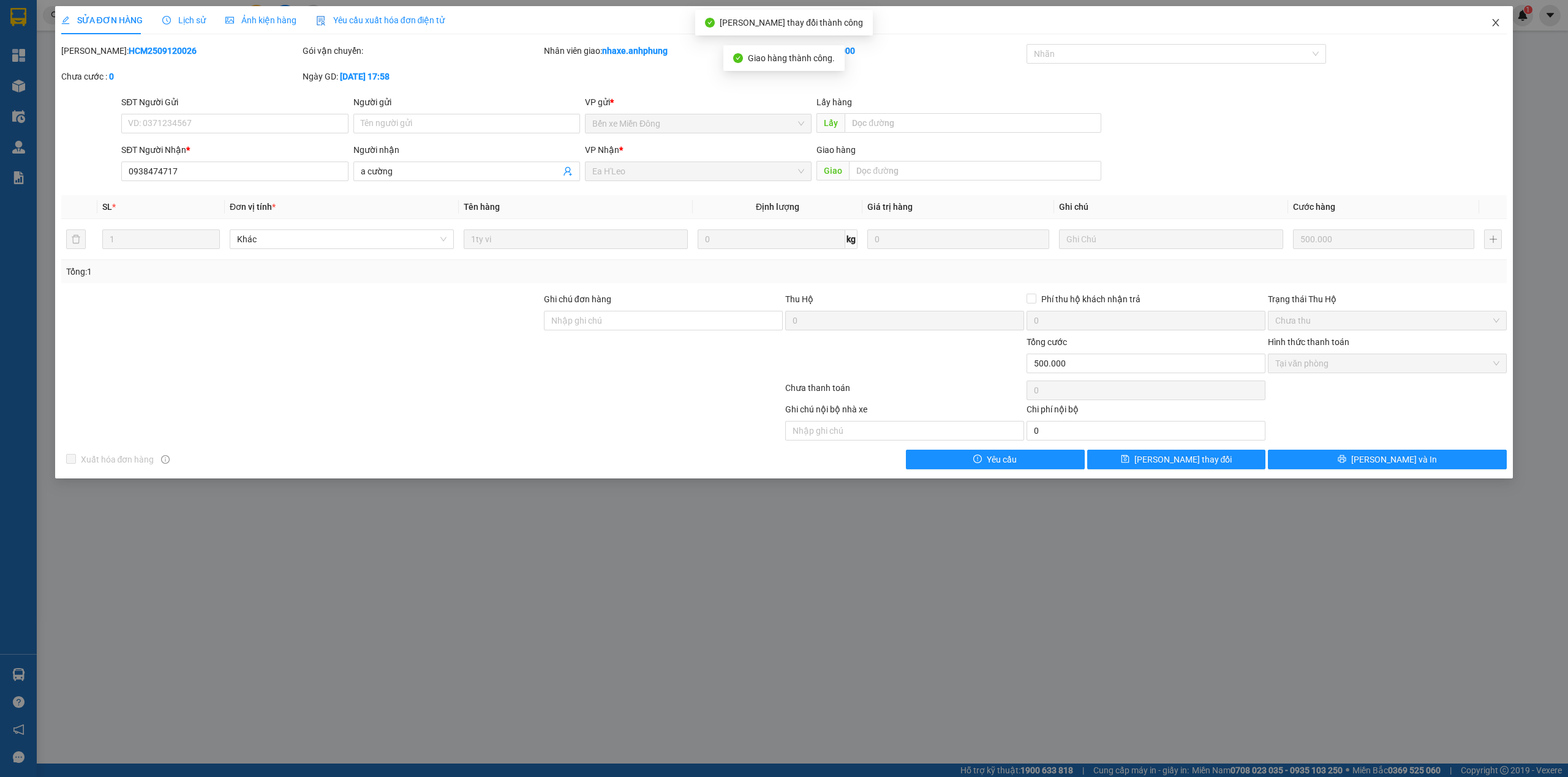
click at [1493, 23] on icon "close" at bounding box center [1495, 22] width 10 height 10
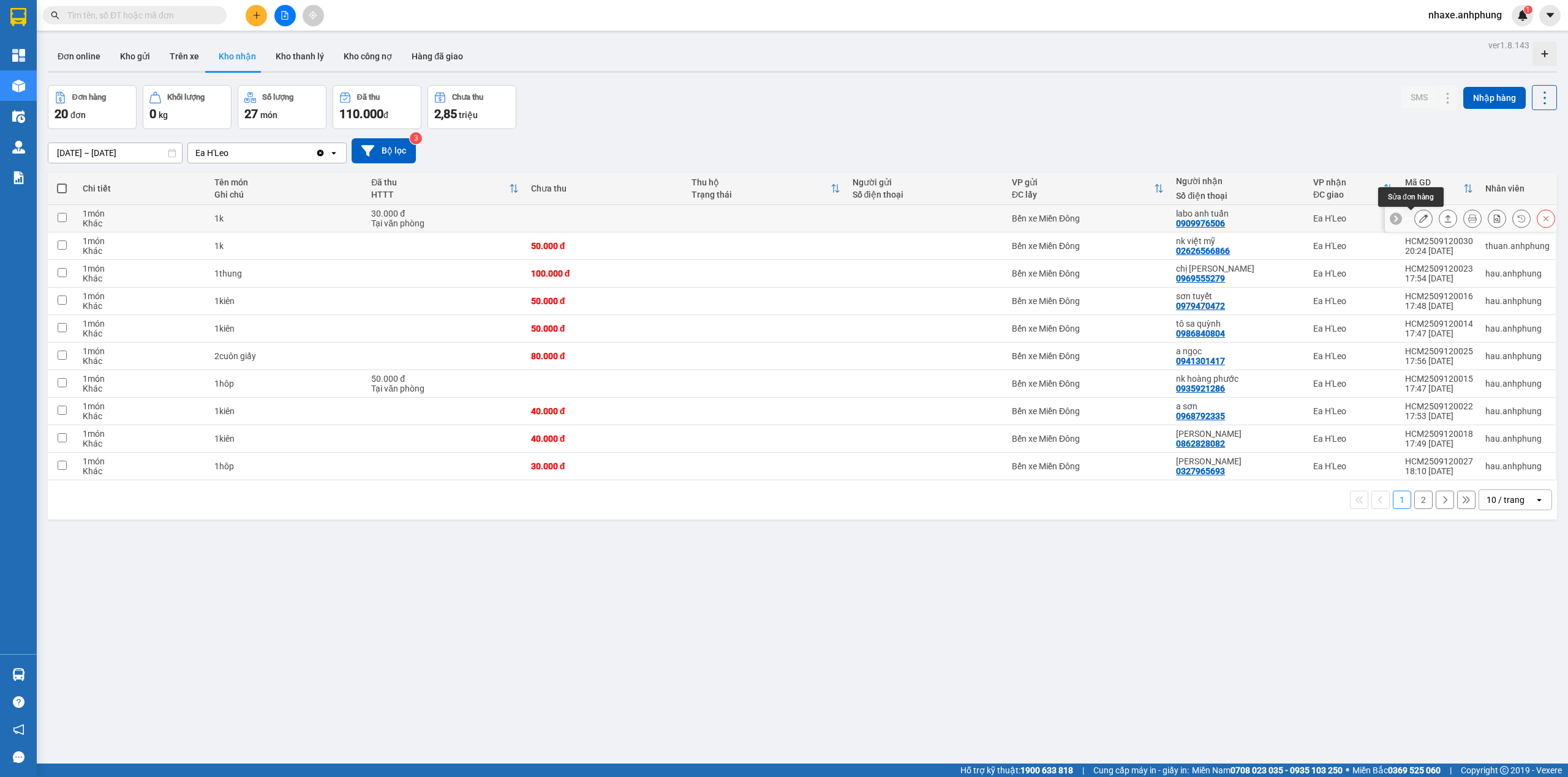
click at [1419, 219] on icon at bounding box center [1423, 218] width 8 height 8
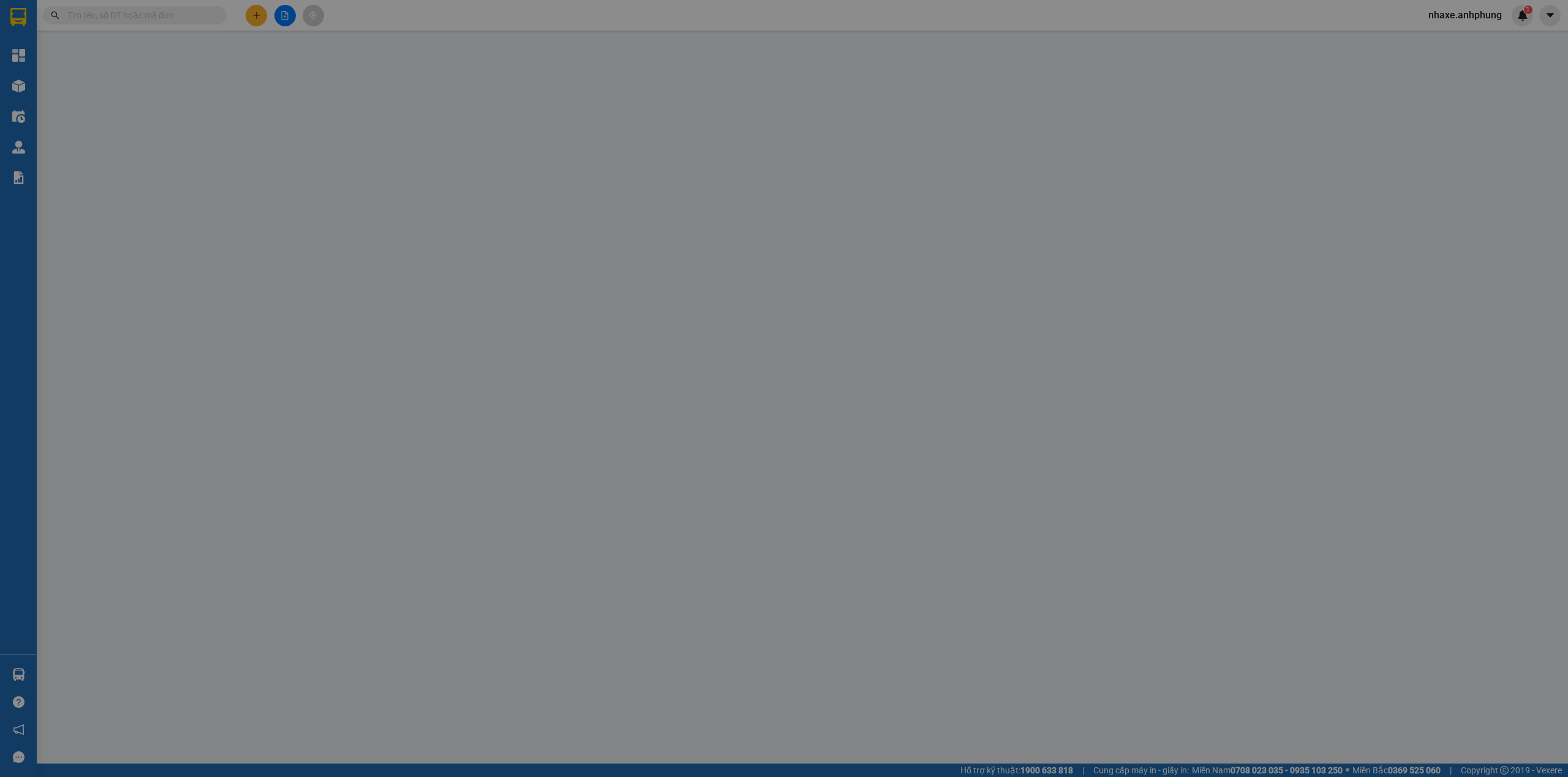
type input "0909976506"
type input "labo anh tuấn"
type input "30.000"
type input "0"
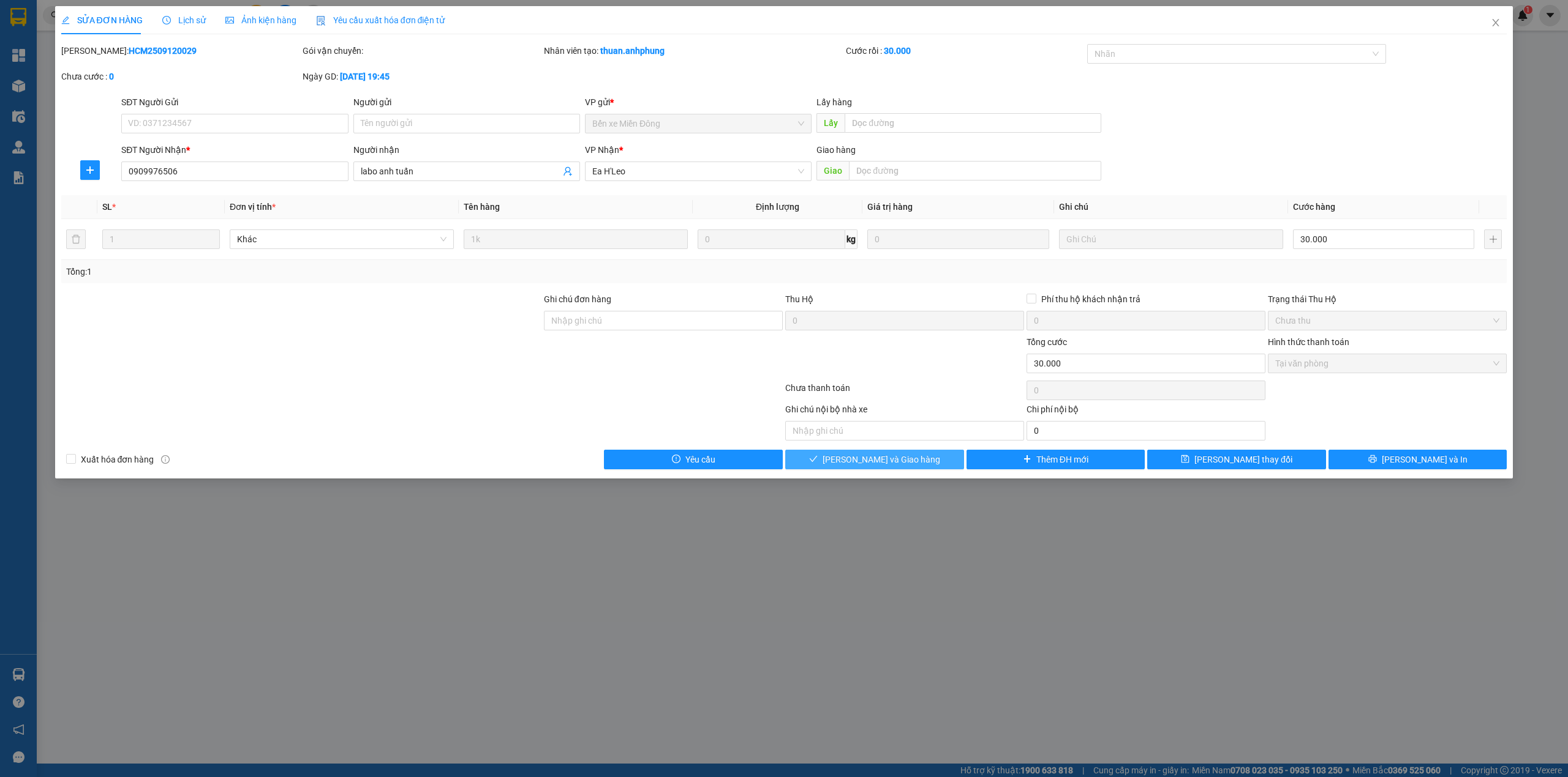
click at [908, 454] on span "[PERSON_NAME] và Giao hàng" at bounding box center [881, 460] width 117 height 13
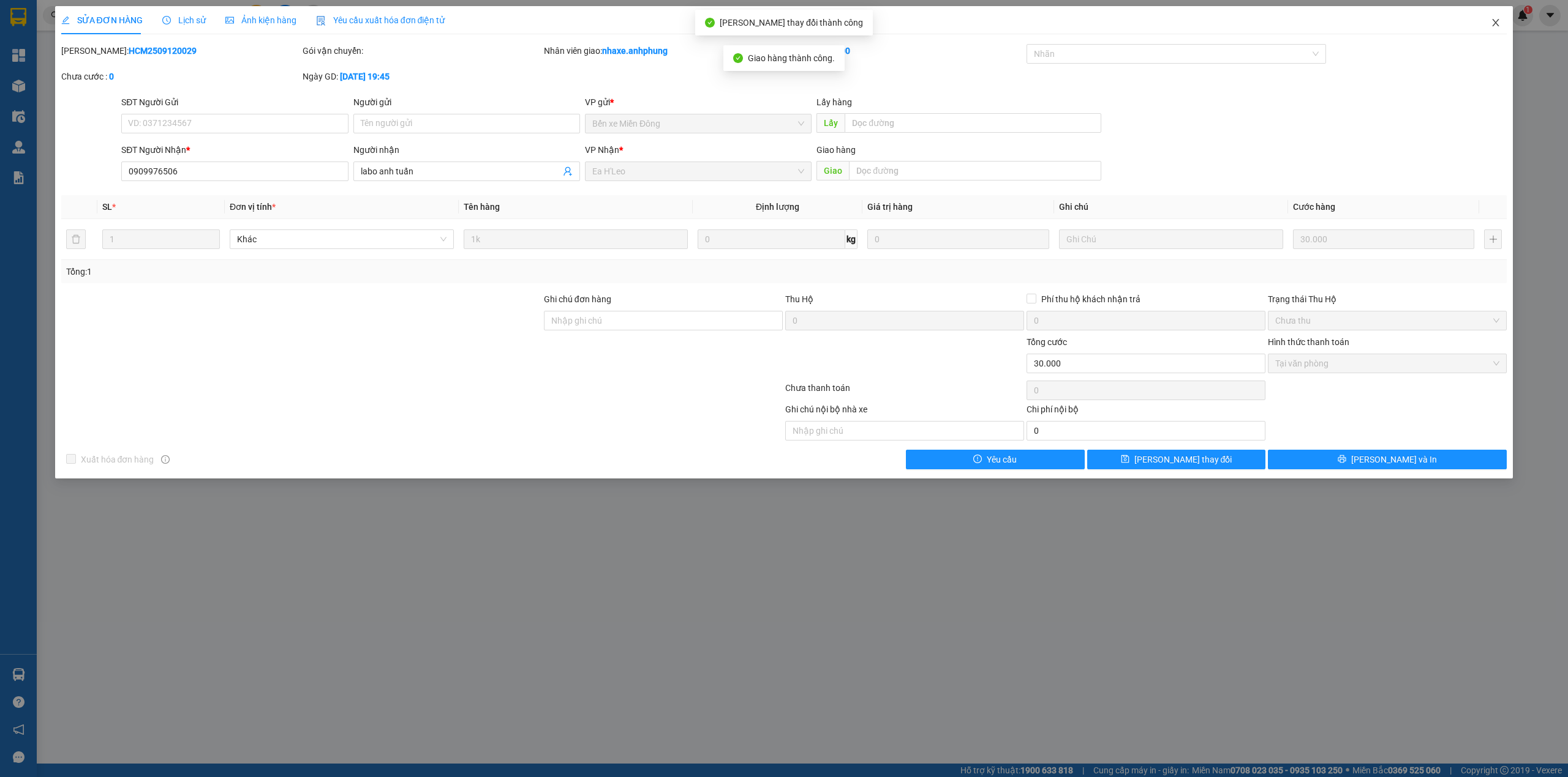
click at [1495, 17] on span "Close" at bounding box center [1496, 23] width 35 height 35
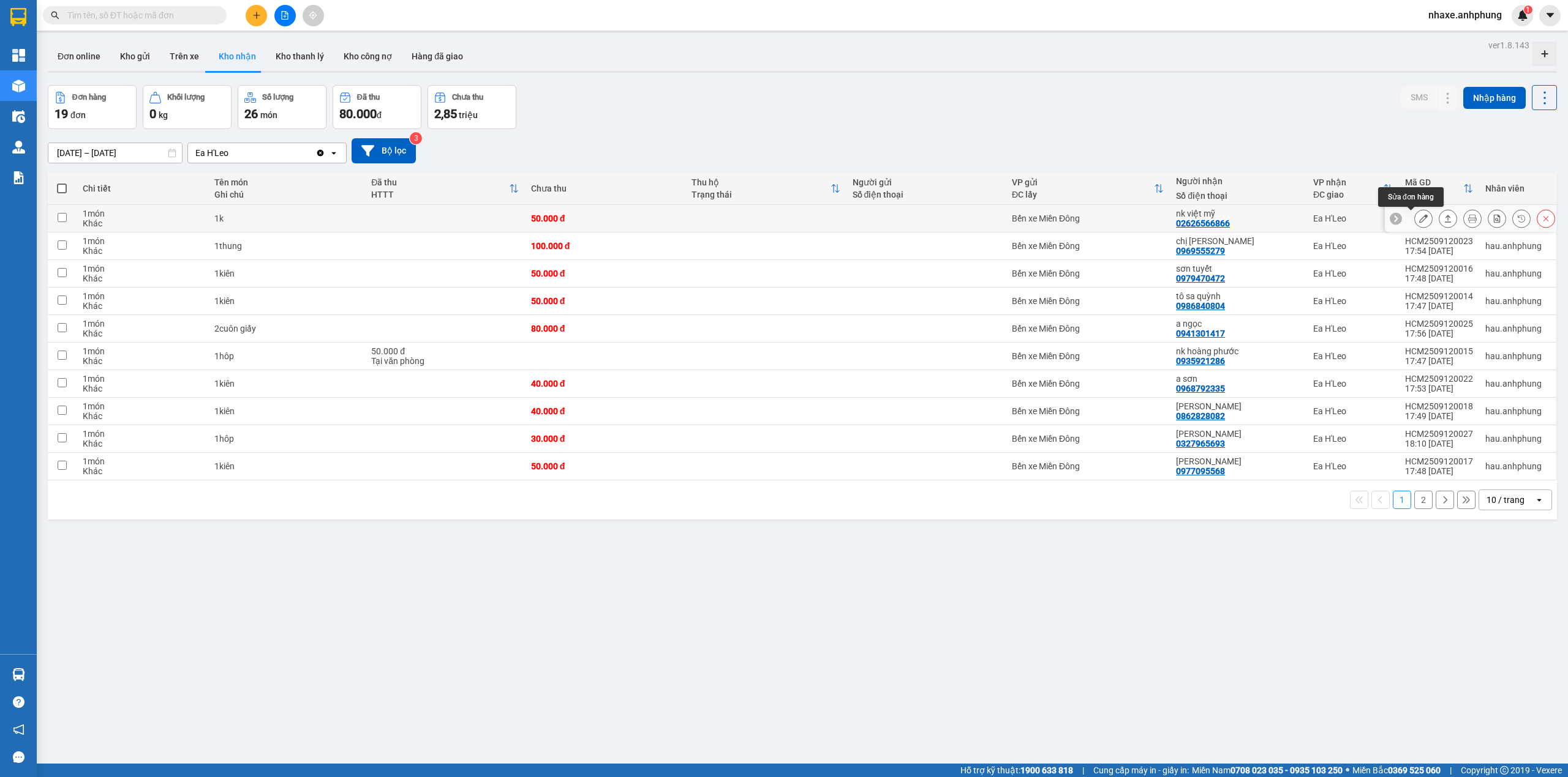
click at [1419, 216] on icon at bounding box center [1423, 218] width 8 height 8
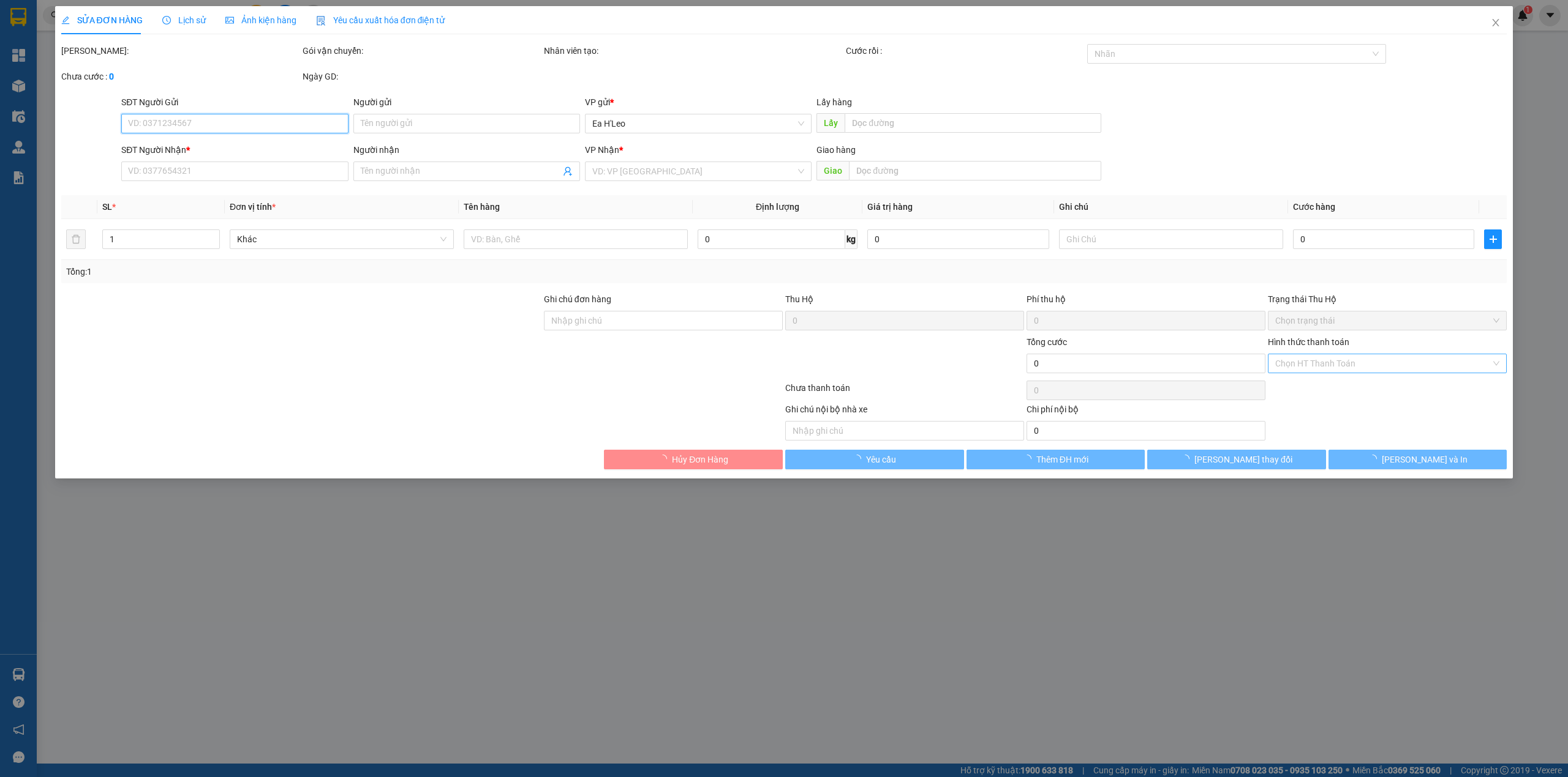
type input "02626566866"
type input "nk việt mỹ"
type input "50.000"
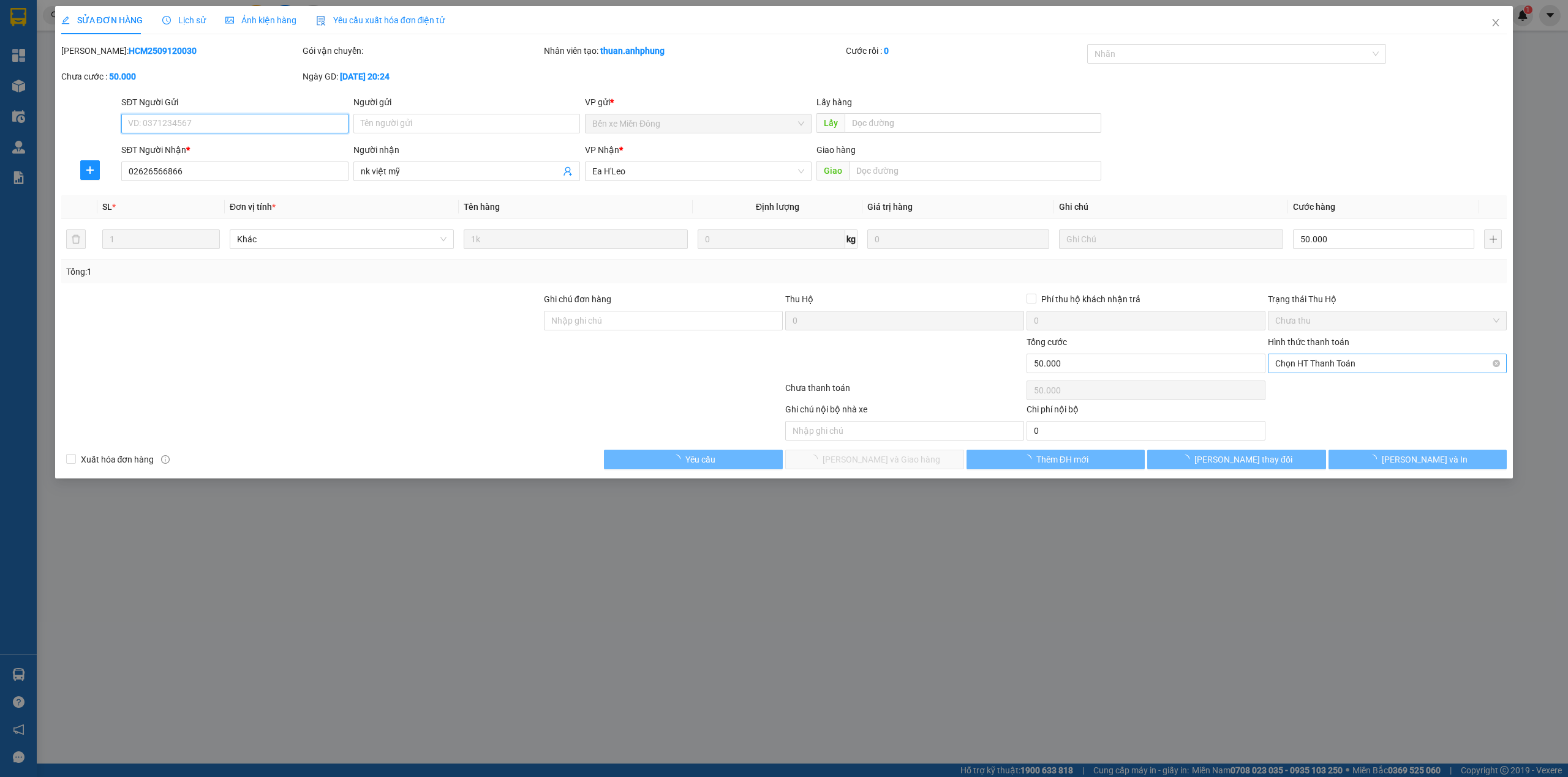
click at [1333, 358] on span "Chọn HT Thanh Toán" at bounding box center [1386, 363] width 224 height 18
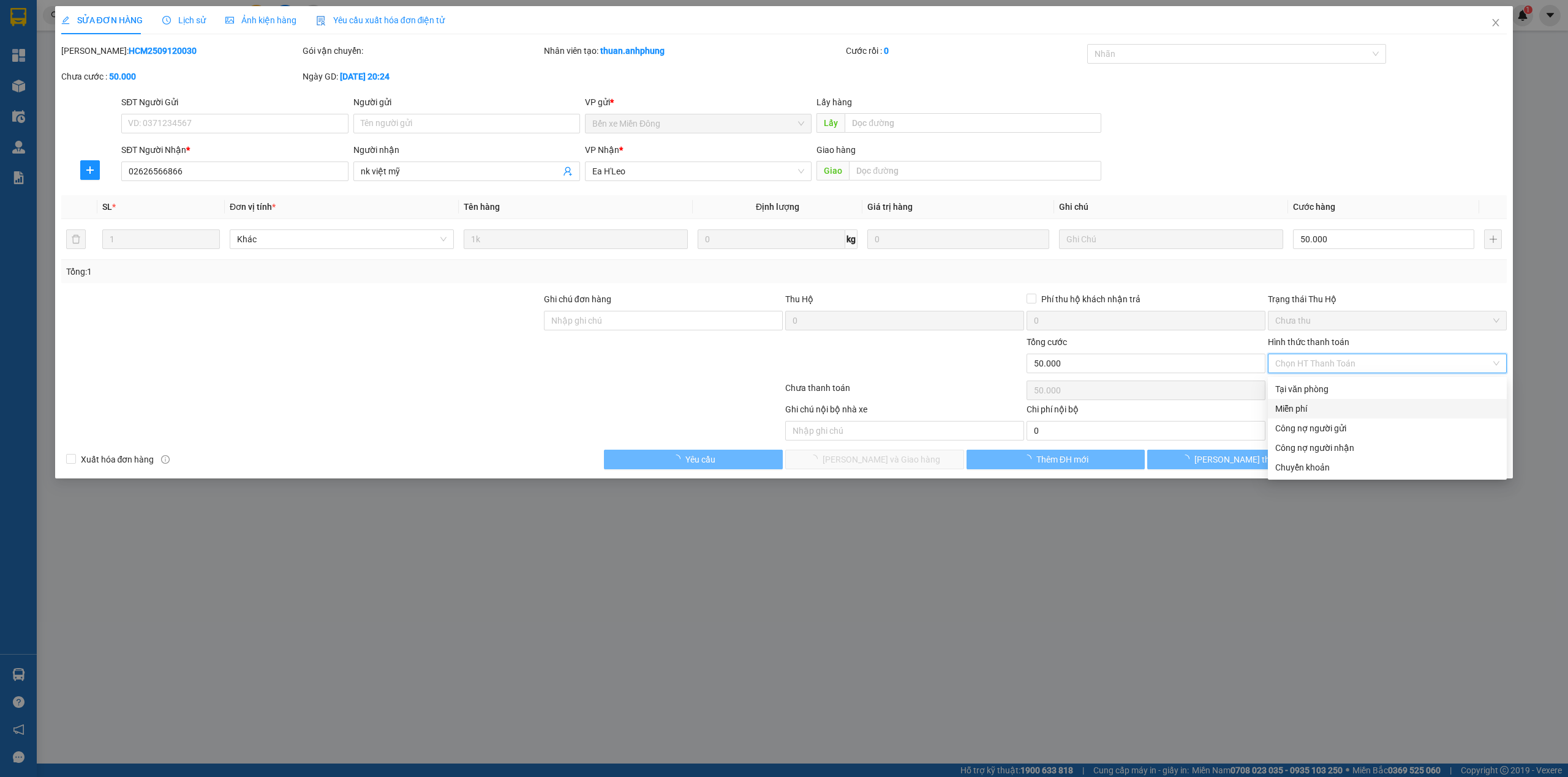
click at [1314, 405] on div "Miễn phí" at bounding box center [1386, 409] width 224 height 13
type input "0"
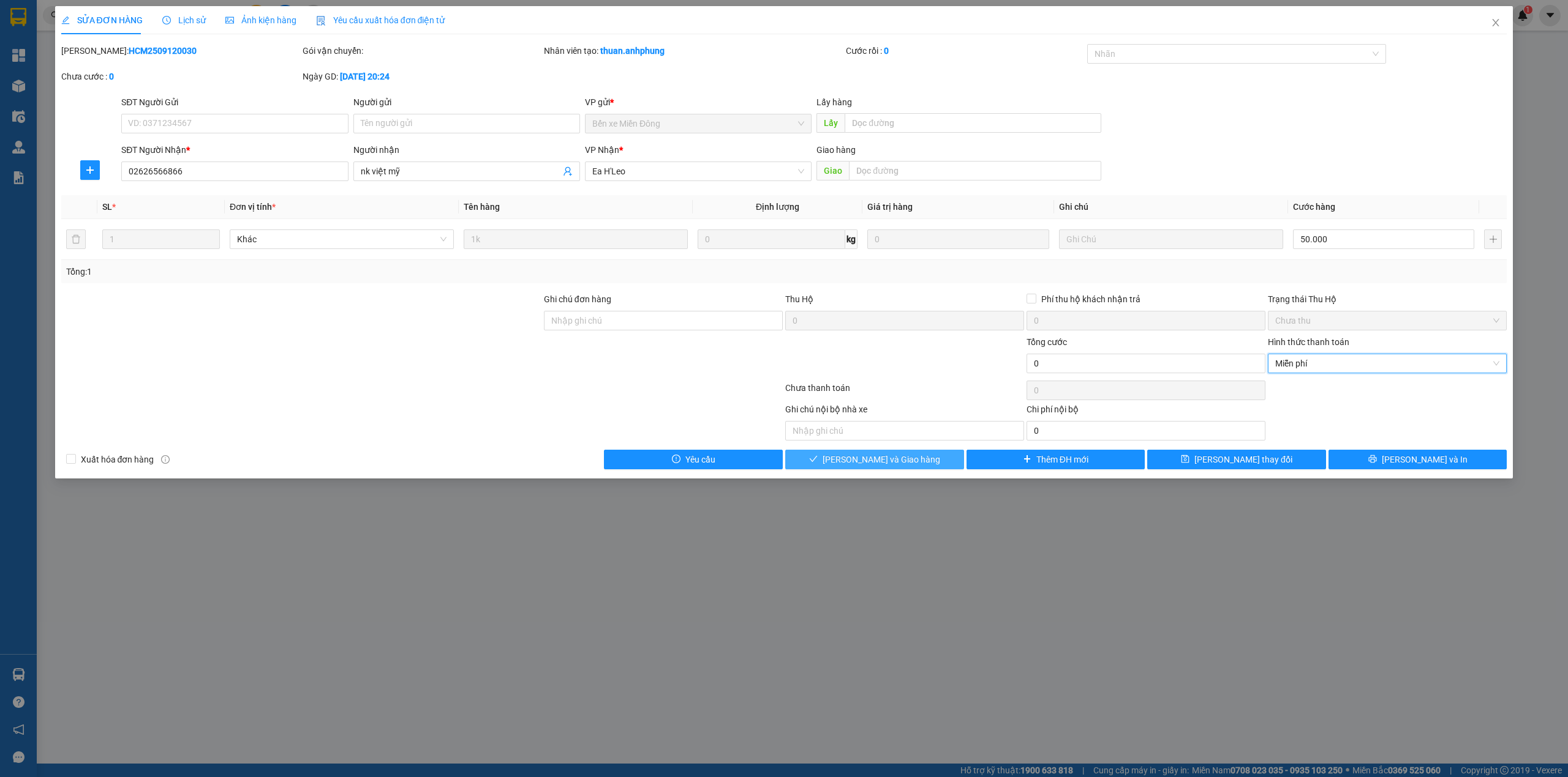
click at [914, 459] on span "[PERSON_NAME] và Giao hàng" at bounding box center [881, 460] width 117 height 13
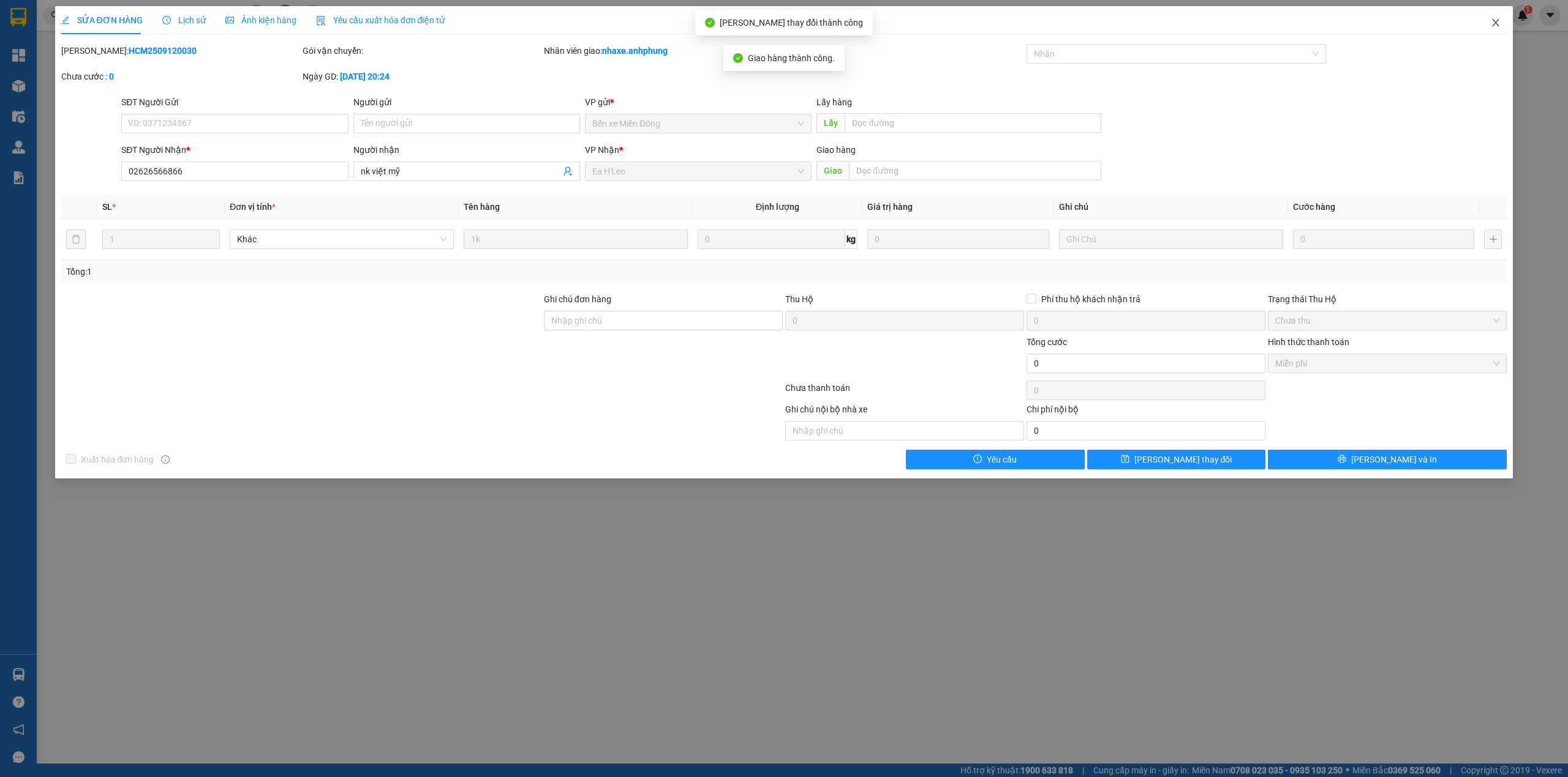
click at [1495, 20] on icon "close" at bounding box center [1495, 22] width 10 height 10
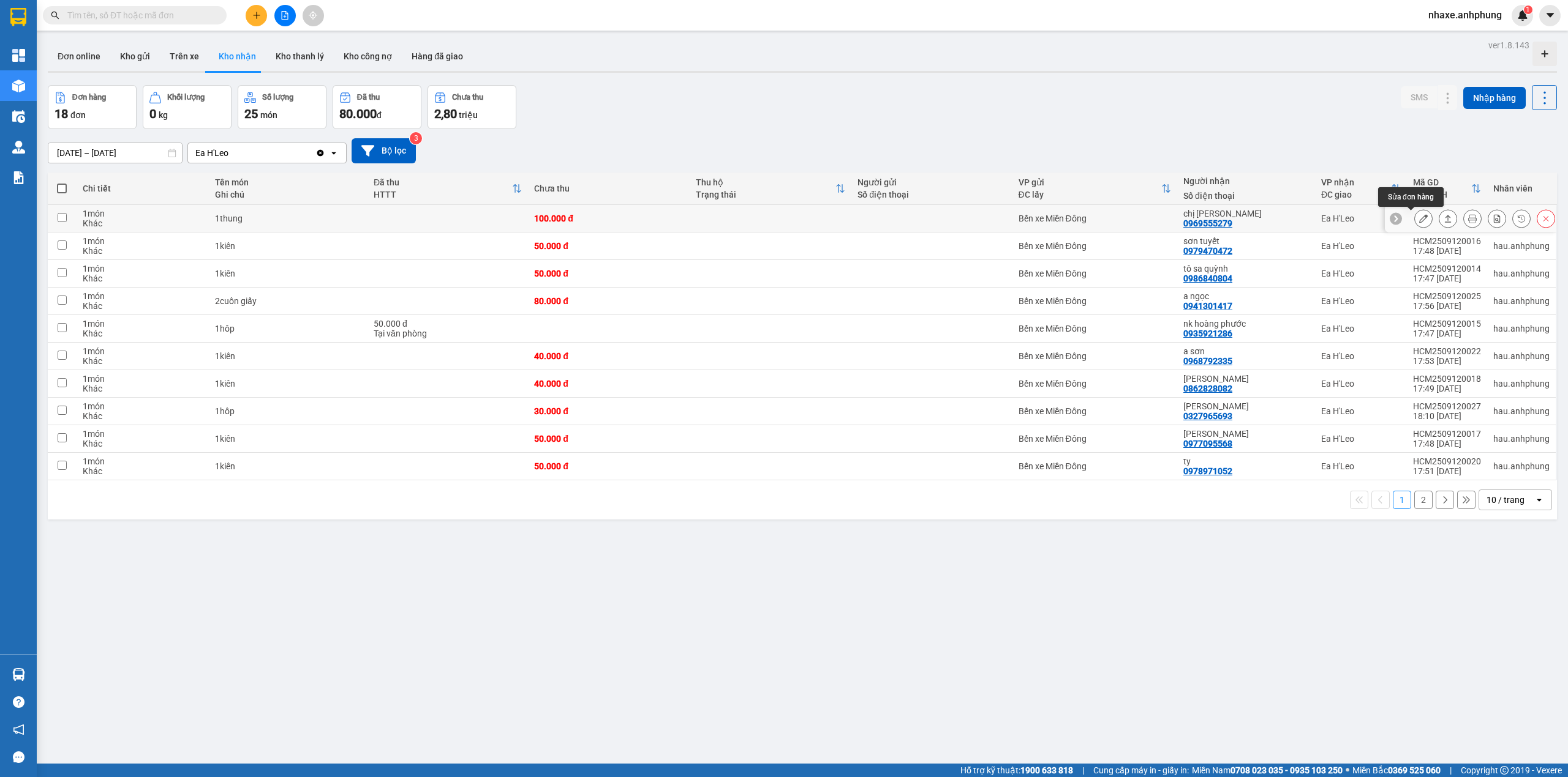
click at [1419, 221] on icon at bounding box center [1423, 218] width 8 height 8
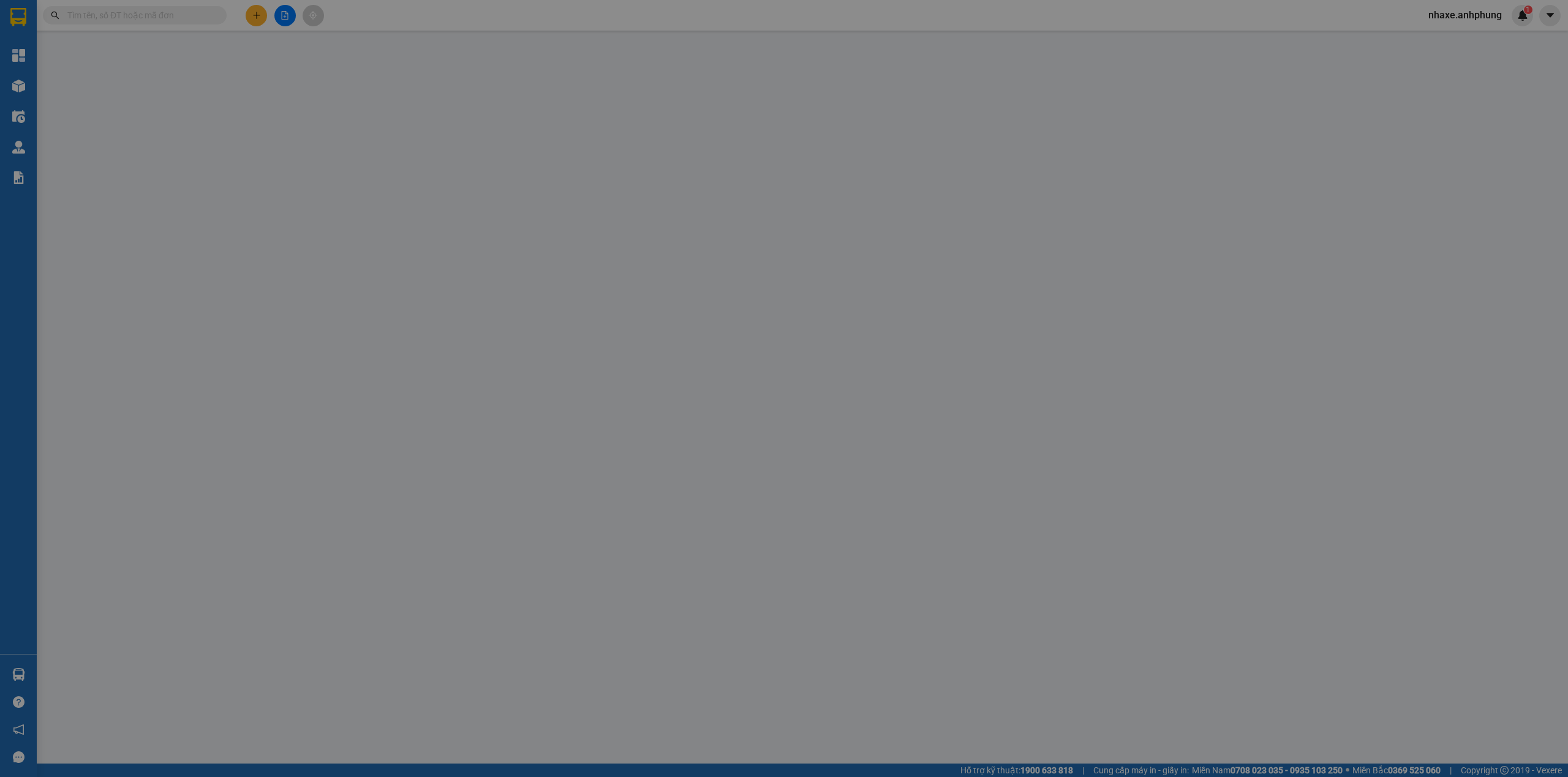
type input "0969555279"
type input "chị [PERSON_NAME]"
type input "100.000"
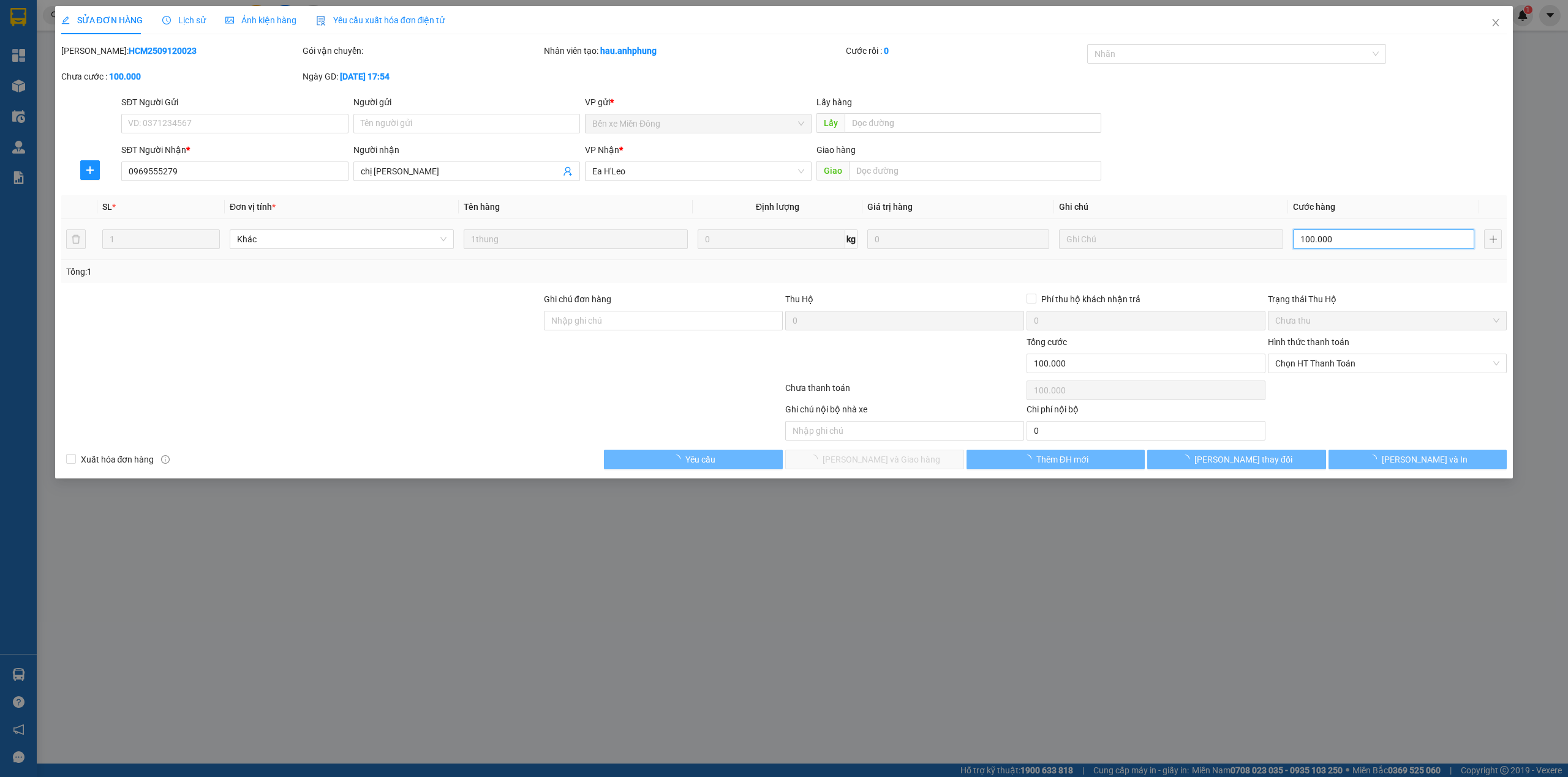
click at [1340, 241] on input "100.000" at bounding box center [1383, 239] width 181 height 20
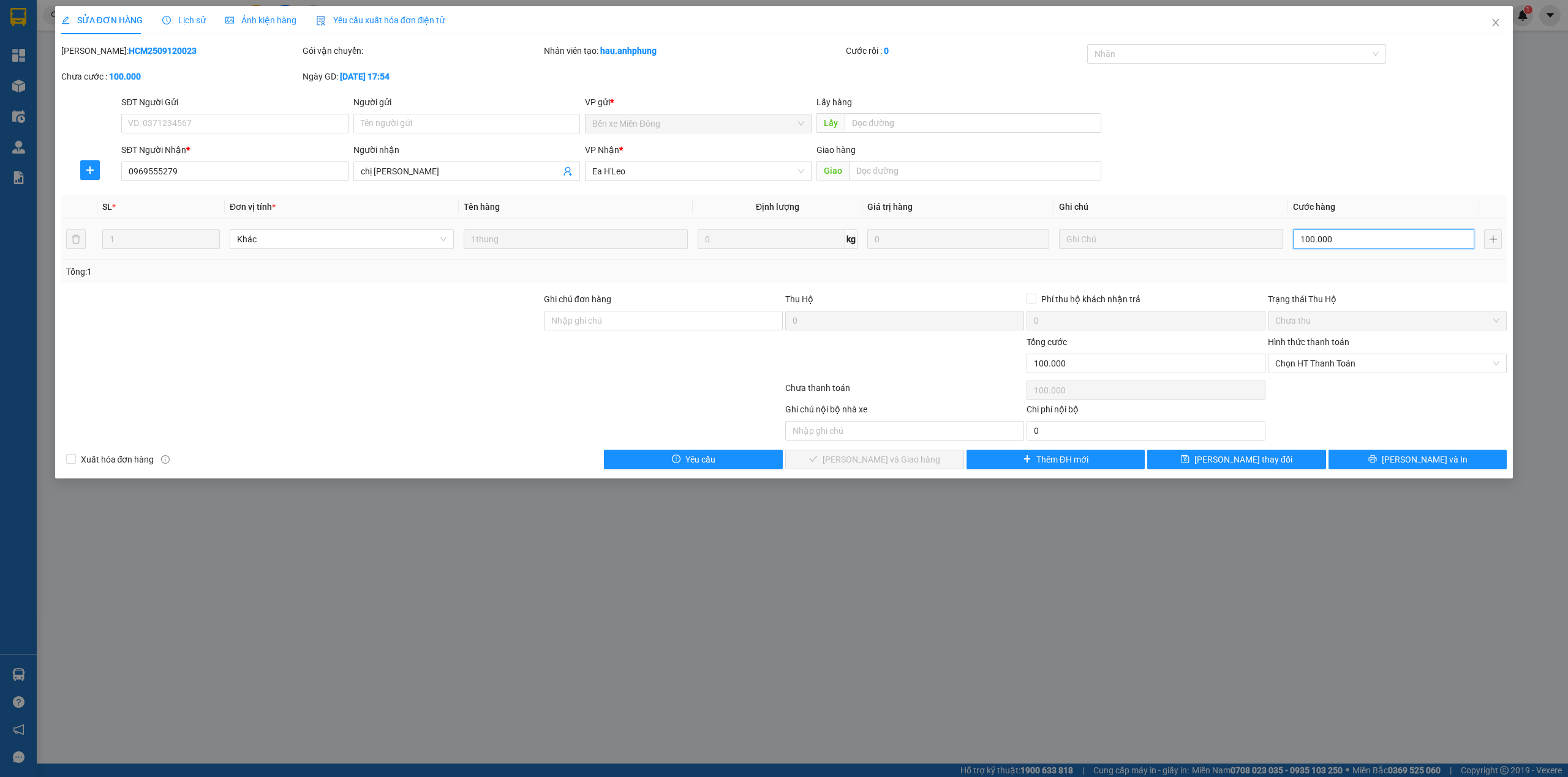
type input "1"
type input "12"
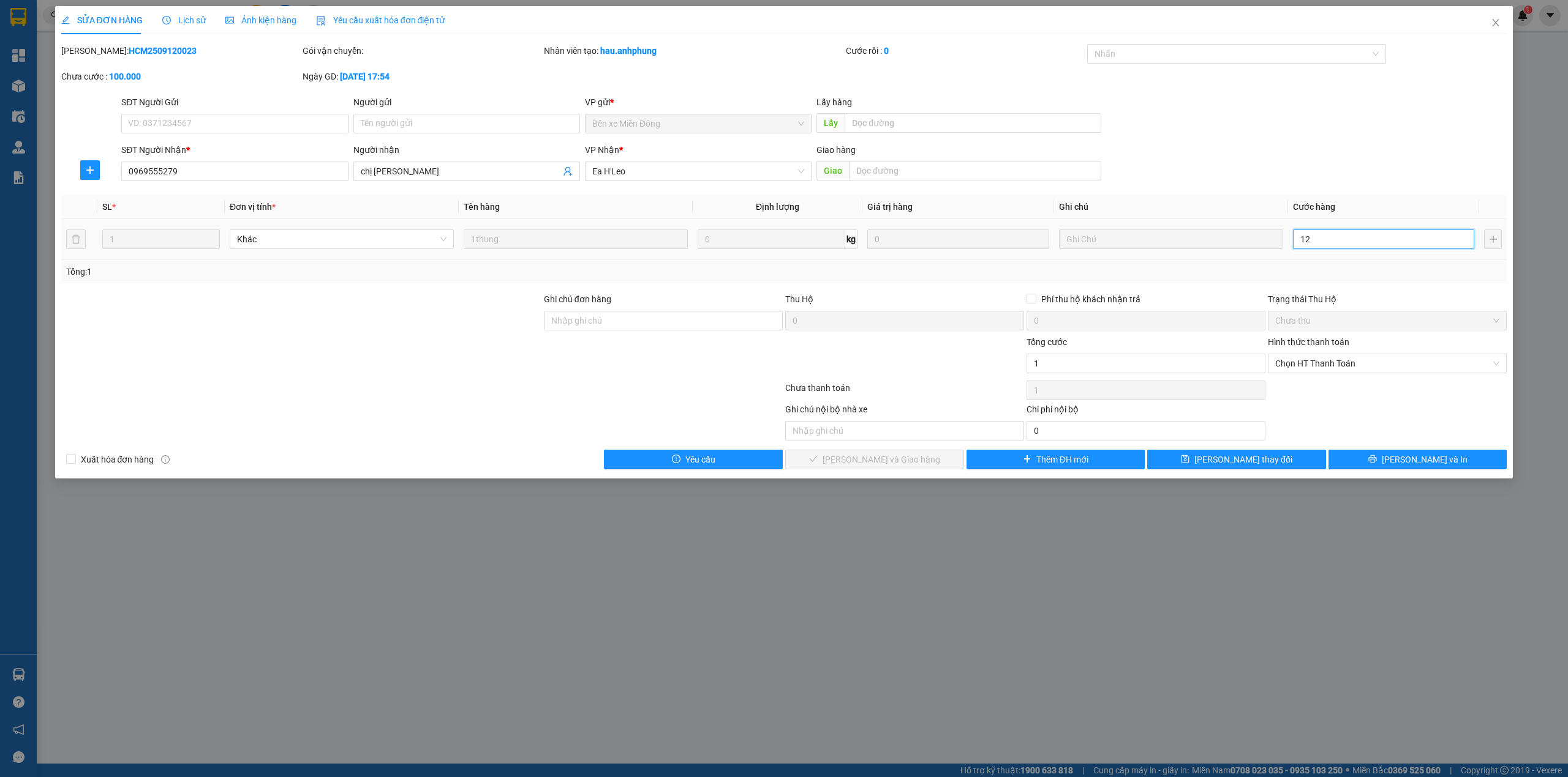
type input "12"
type input "120"
click at [1321, 361] on span "Chọn HT Thanh Toán" at bounding box center [1386, 363] width 224 height 18
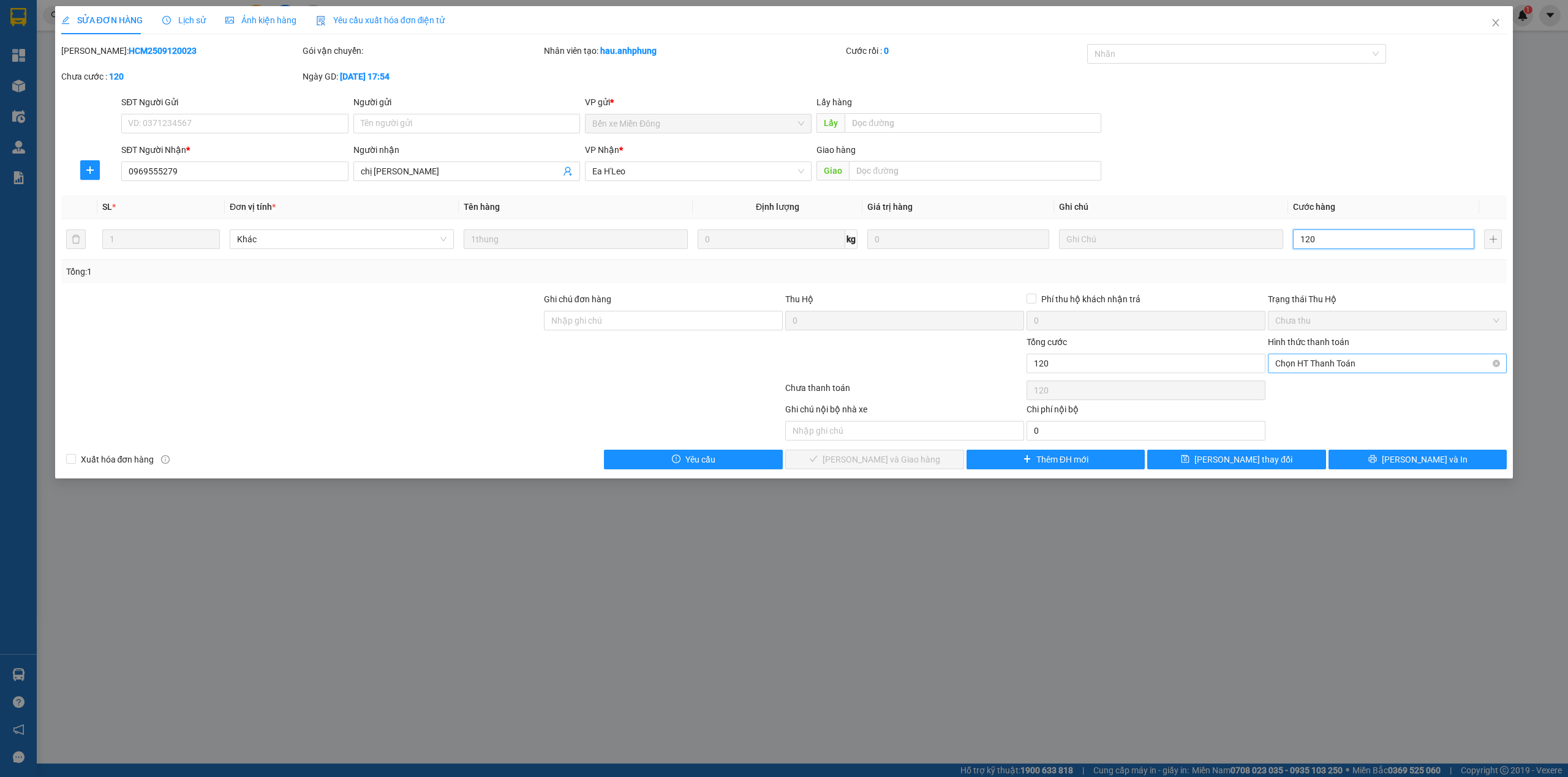
type input "120"
type input "120.000"
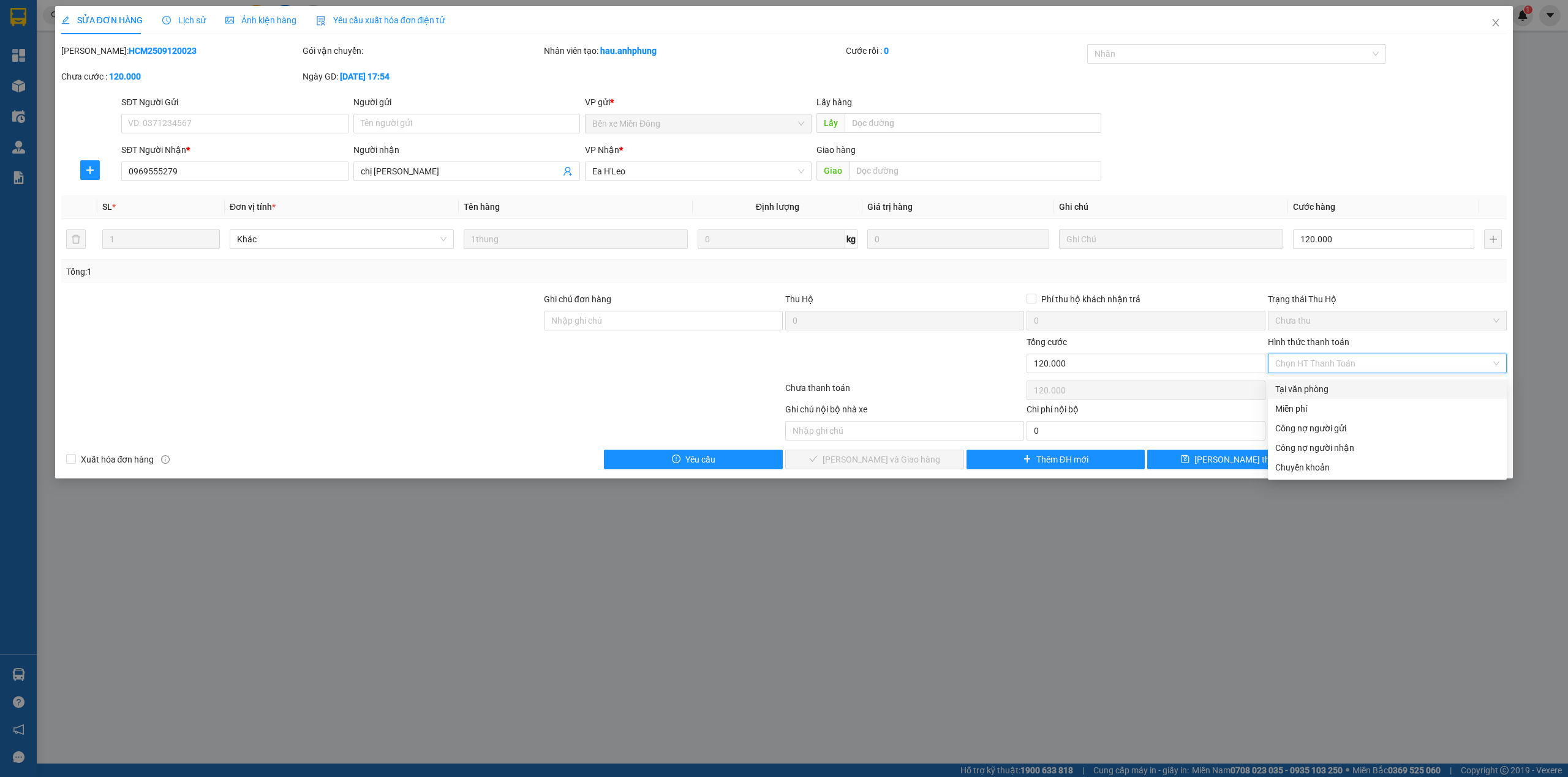
click at [1318, 381] on div "Tại văn phòng" at bounding box center [1387, 390] width 239 height 20
type input "0"
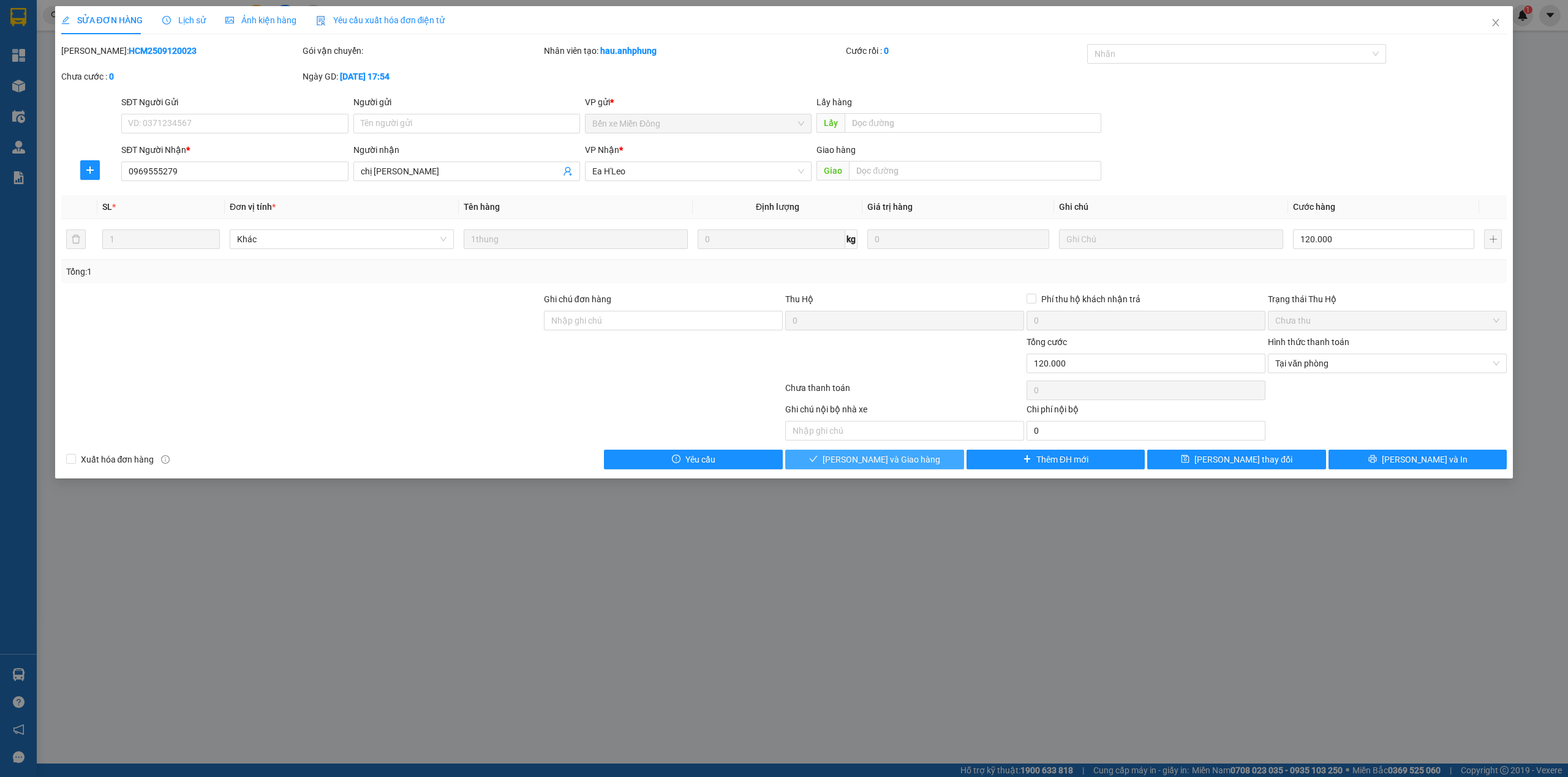
click at [900, 462] on span "[PERSON_NAME] và Giao hàng" at bounding box center [881, 460] width 117 height 13
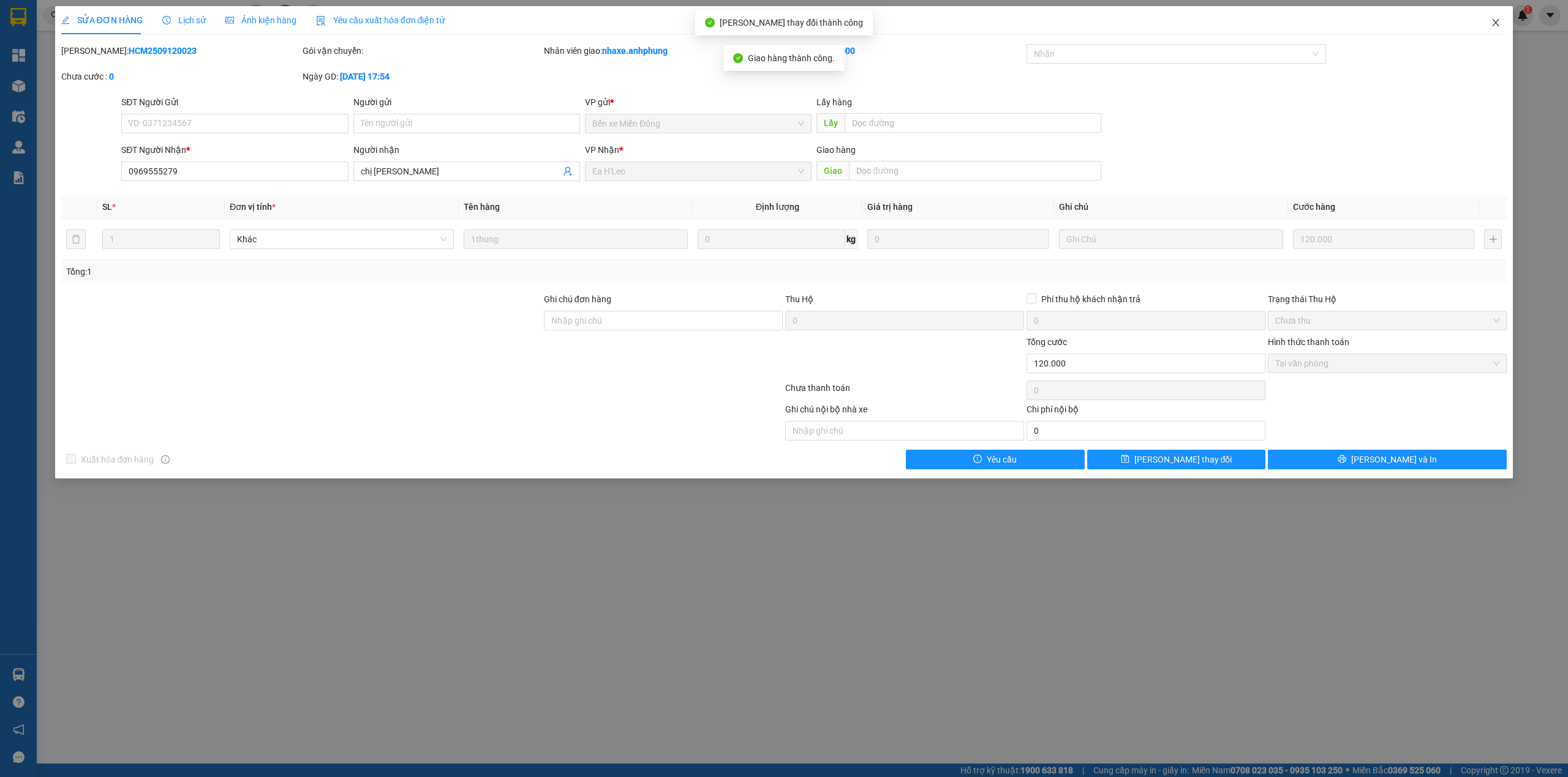
click at [1498, 23] on icon "close" at bounding box center [1495, 22] width 10 height 10
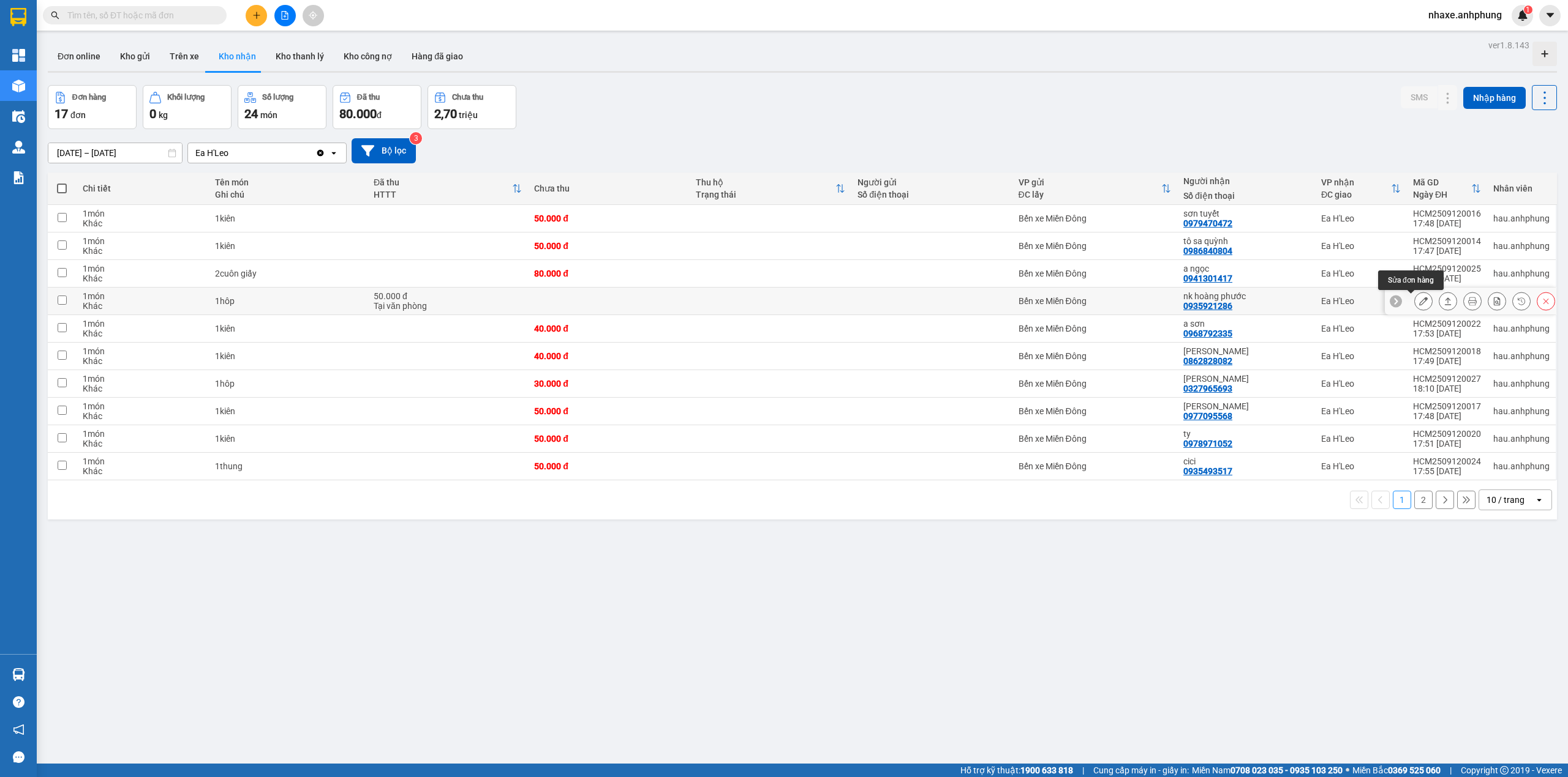
click at [1419, 304] on icon at bounding box center [1423, 301] width 8 height 8
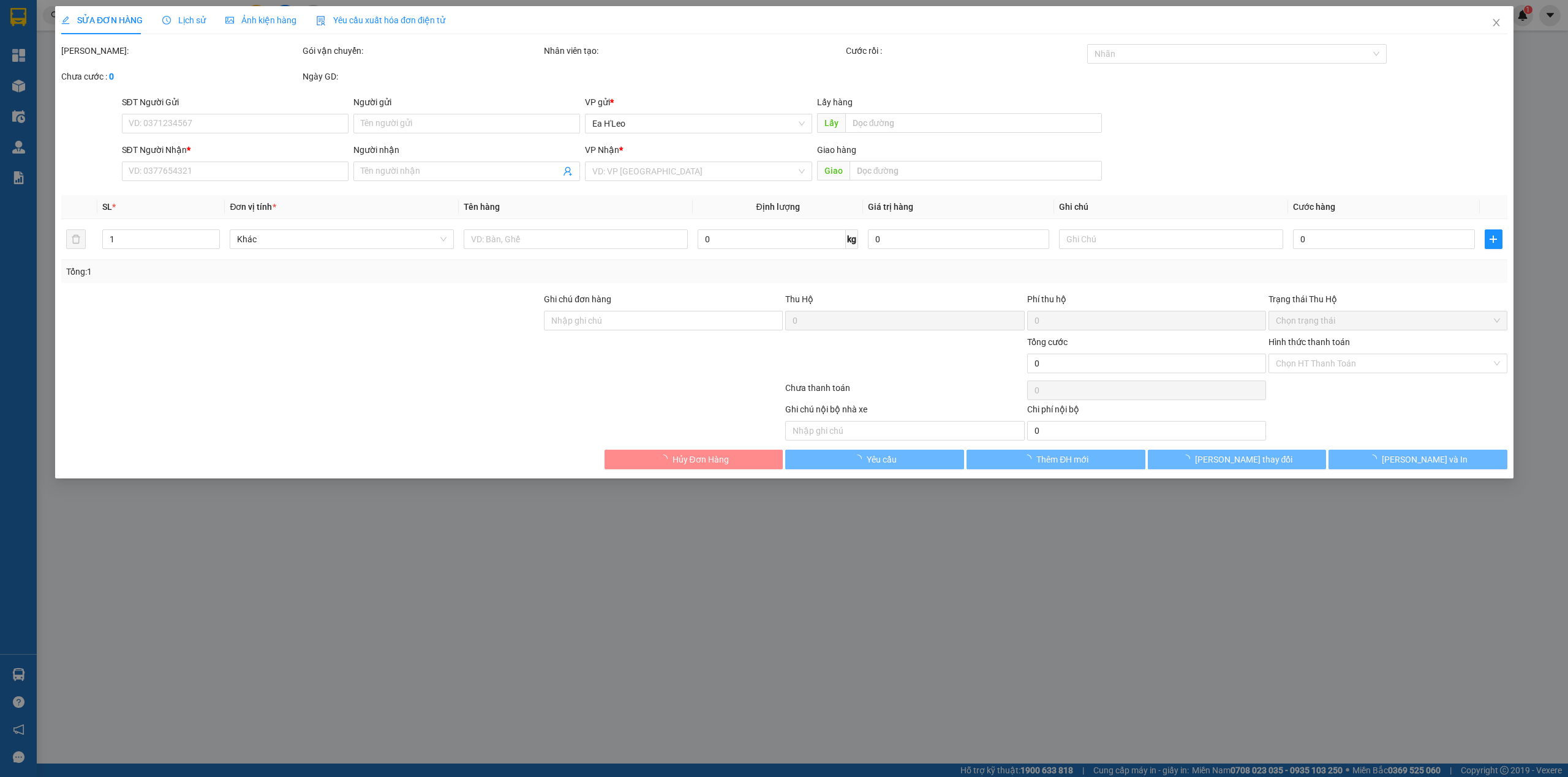
type input "0935921286"
type input "nk hoàng phước"
type input "50.000"
type input "0"
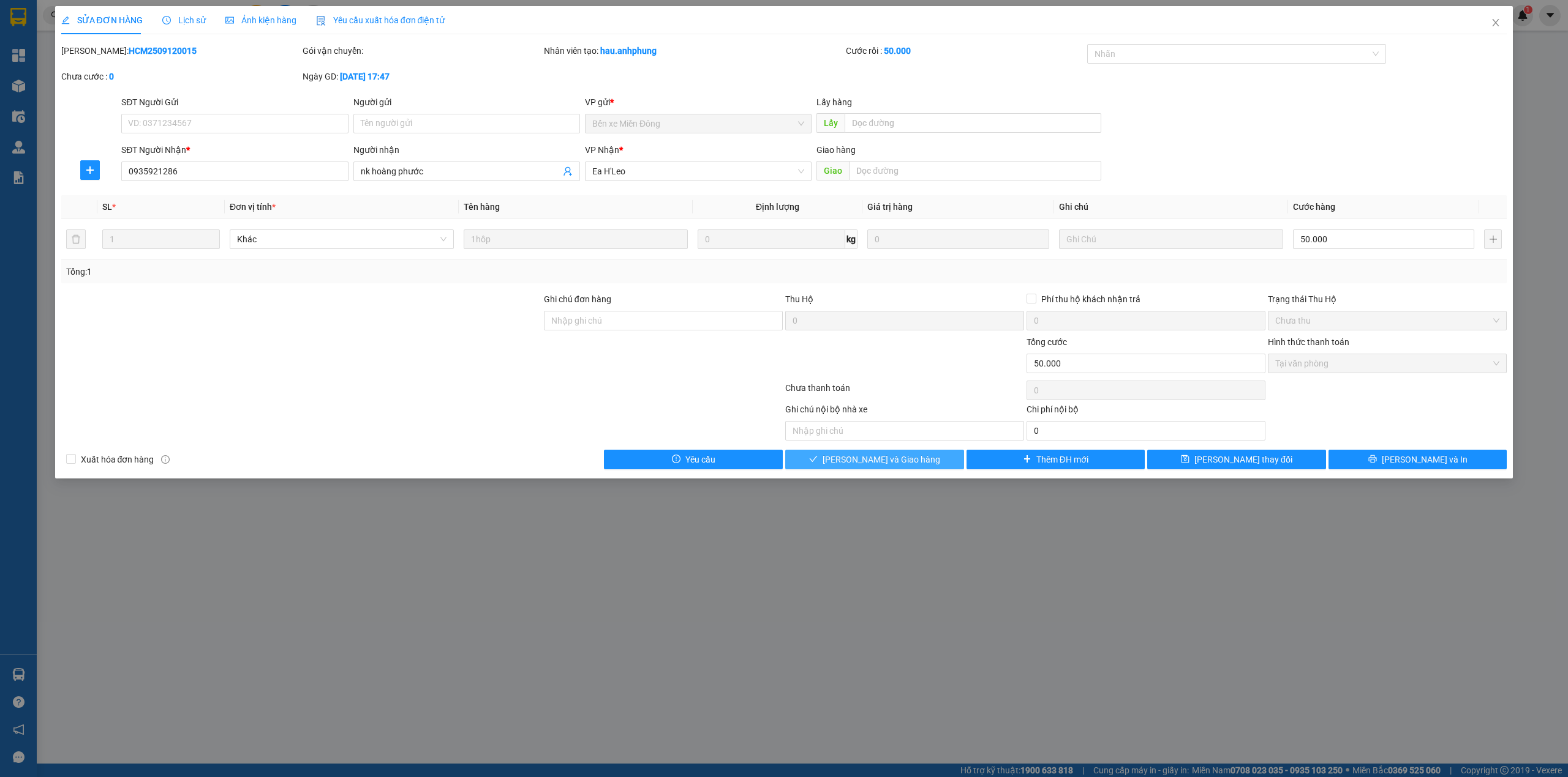
click at [932, 462] on button "[PERSON_NAME] và Giao hàng" at bounding box center [874, 460] width 178 height 20
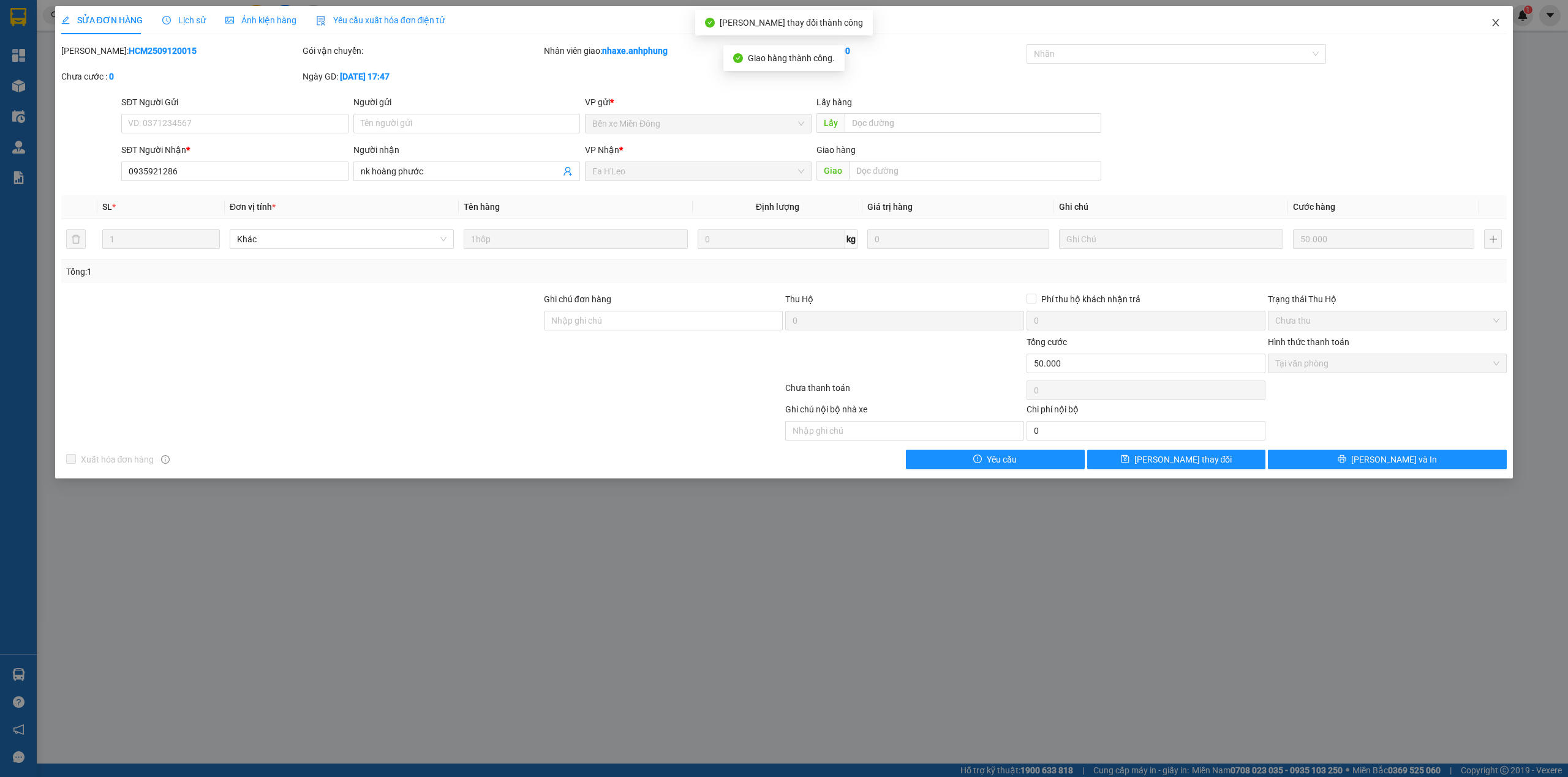
click at [1494, 21] on icon "close" at bounding box center [1495, 22] width 10 height 10
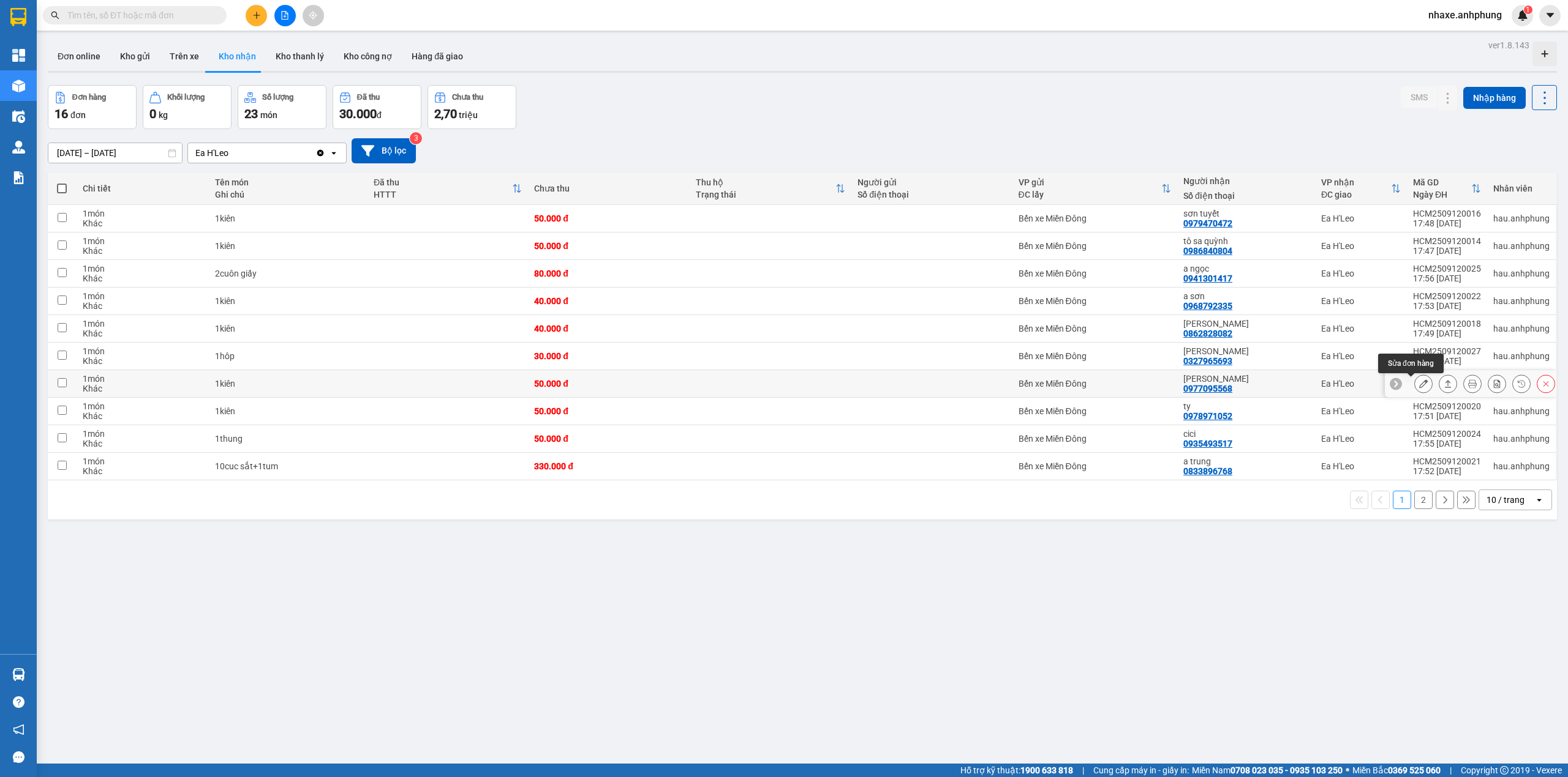
click at [1419, 387] on icon at bounding box center [1423, 384] width 8 height 8
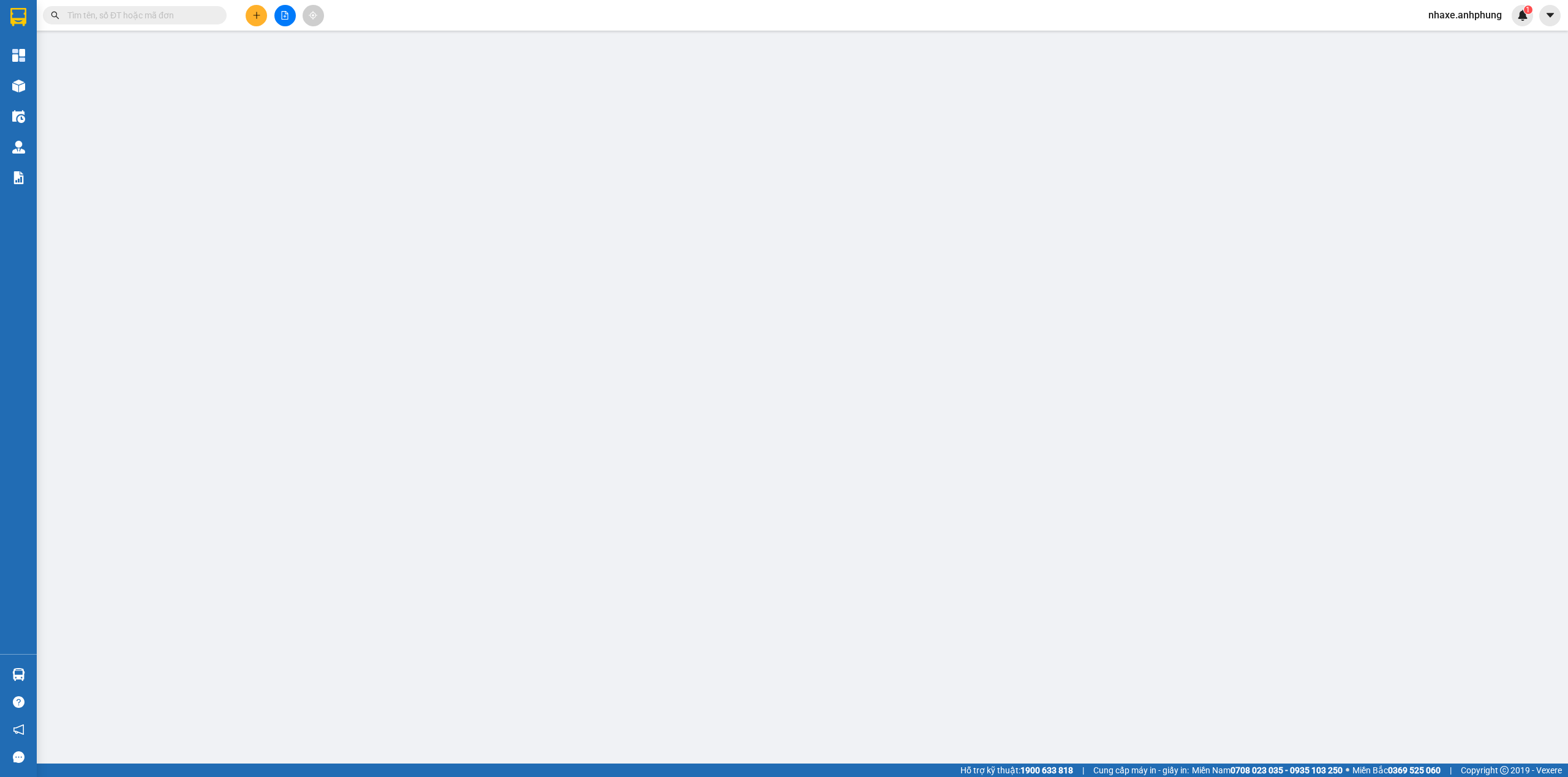
type input "0977095568"
type input "[PERSON_NAME]"
type input "50.000"
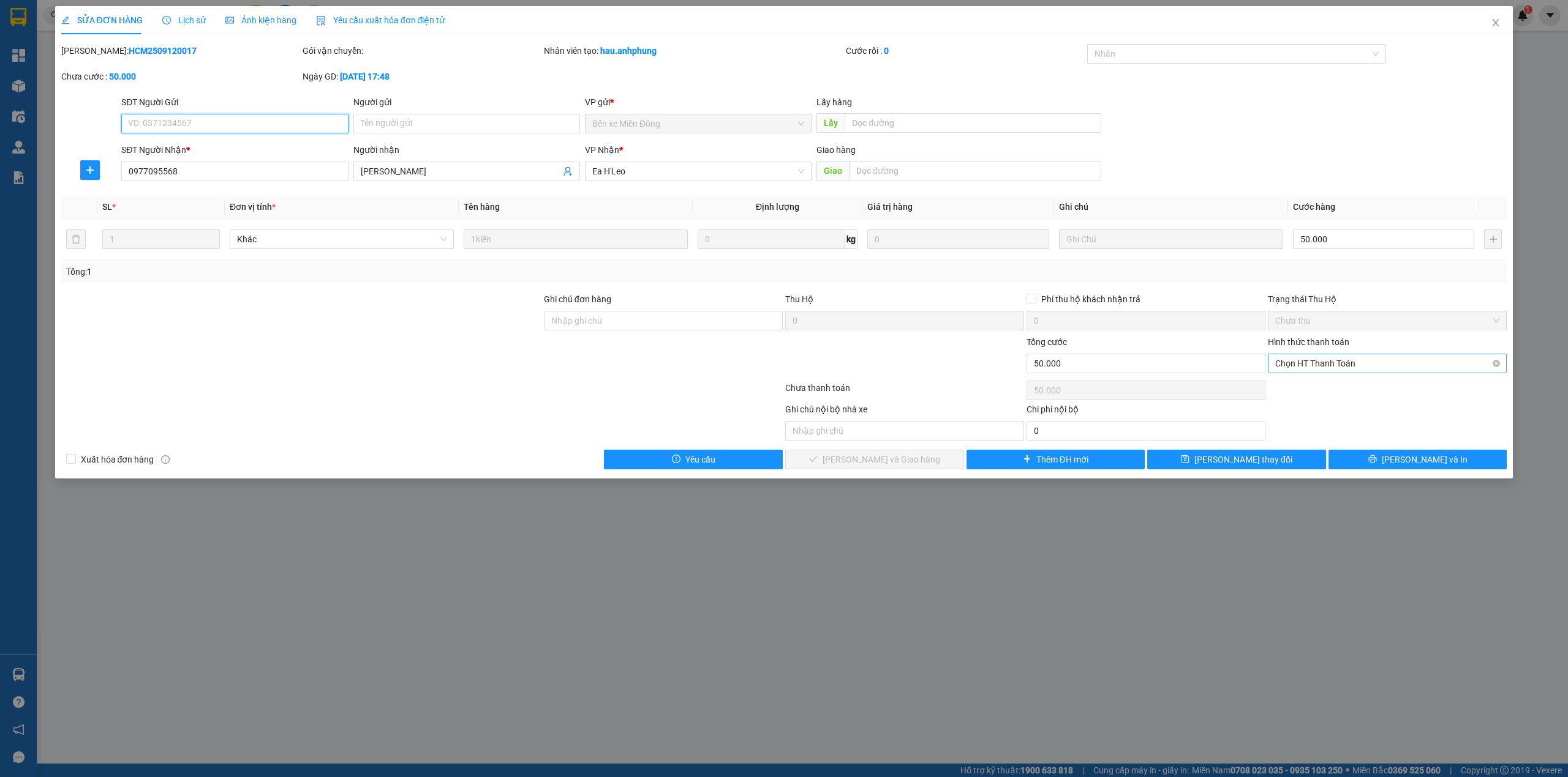
click at [1358, 363] on span "Chọn HT Thanh Toán" at bounding box center [1386, 363] width 224 height 18
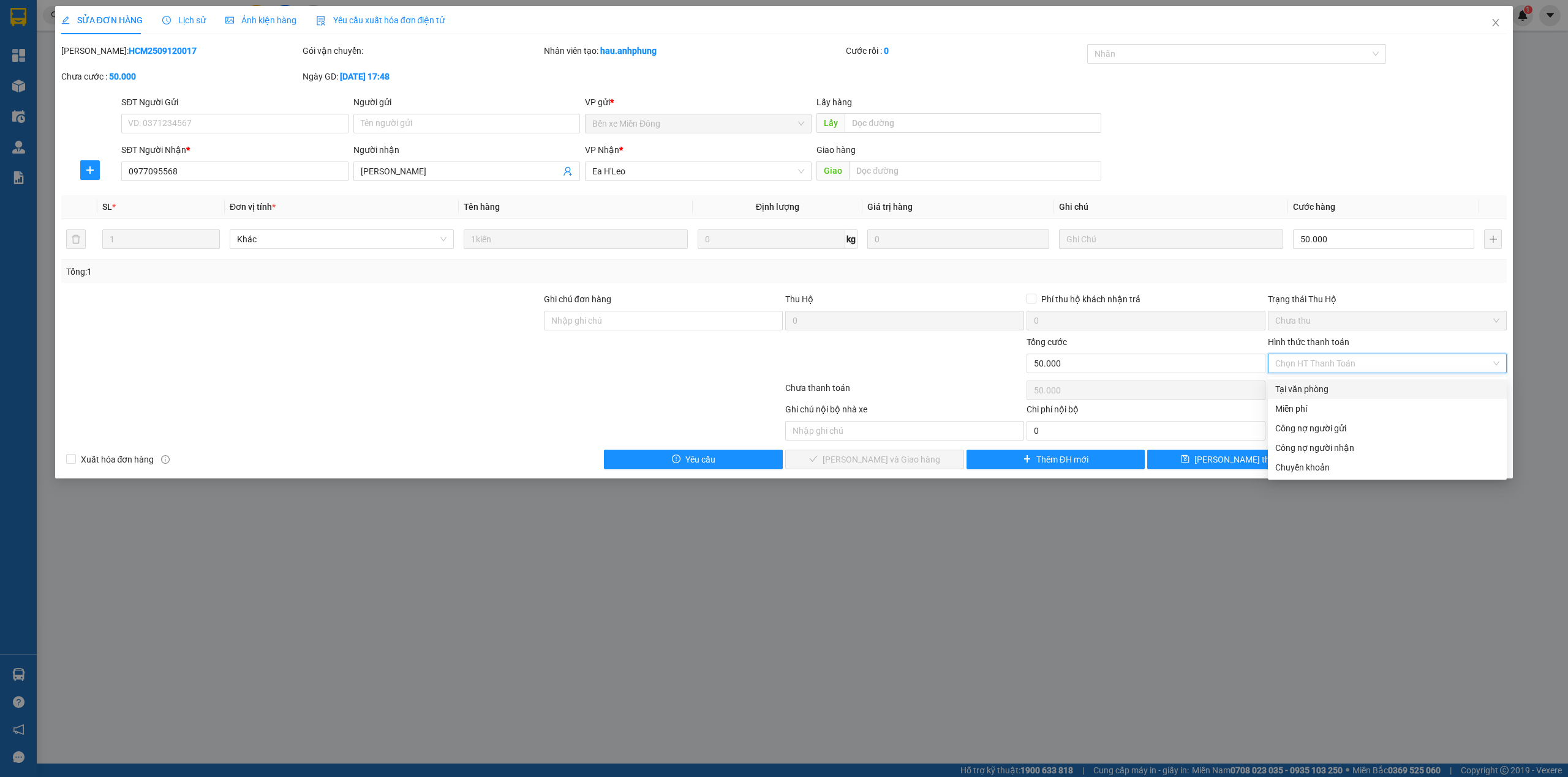
click at [1342, 386] on div "Tại văn phòng" at bounding box center [1386, 389] width 224 height 13
type input "0"
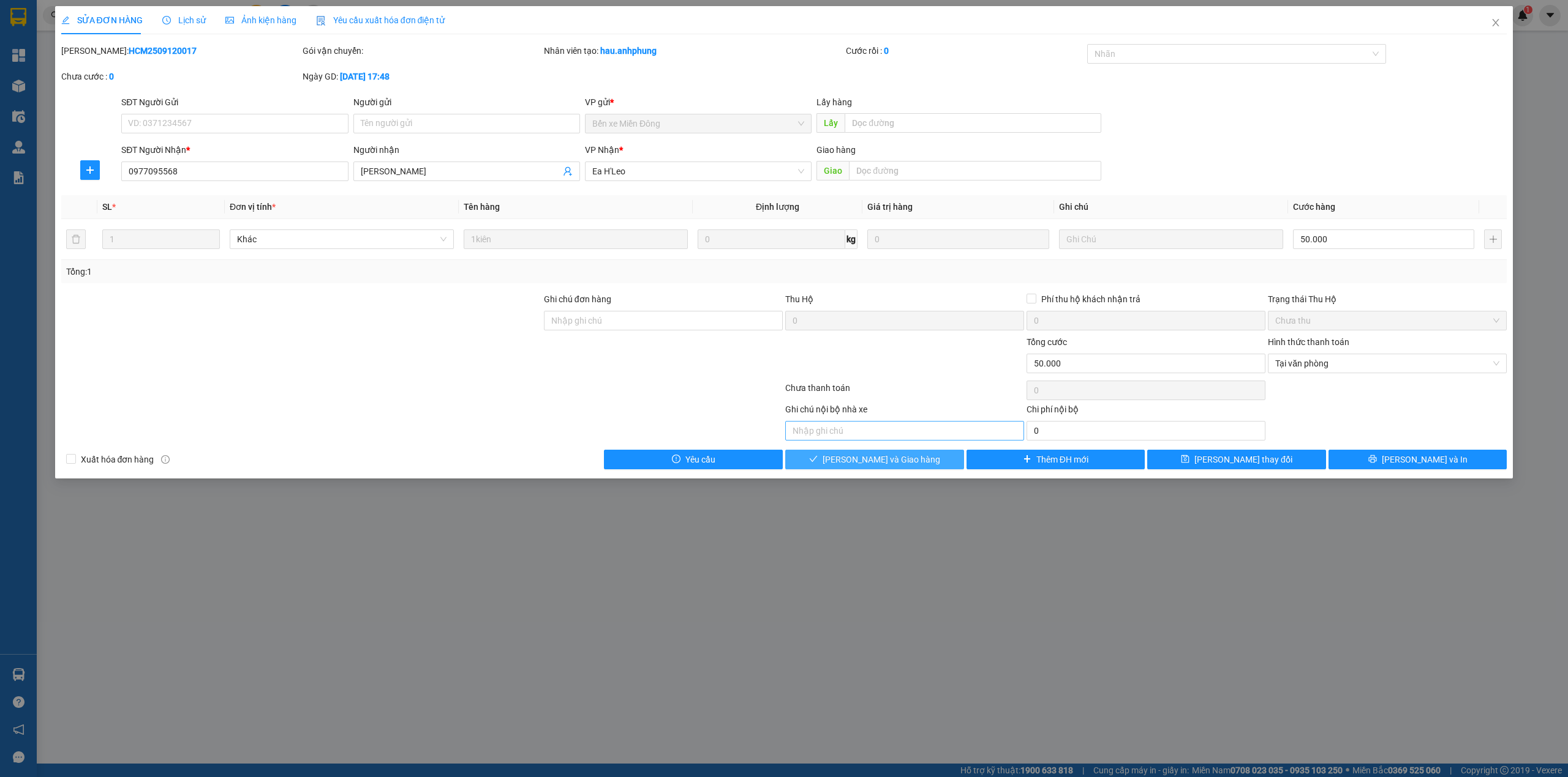
drag, startPoint x: 938, startPoint y: 462, endPoint x: 975, endPoint y: 438, distance: 44.1
click at [939, 462] on button "[PERSON_NAME] và Giao hàng" at bounding box center [874, 460] width 178 height 20
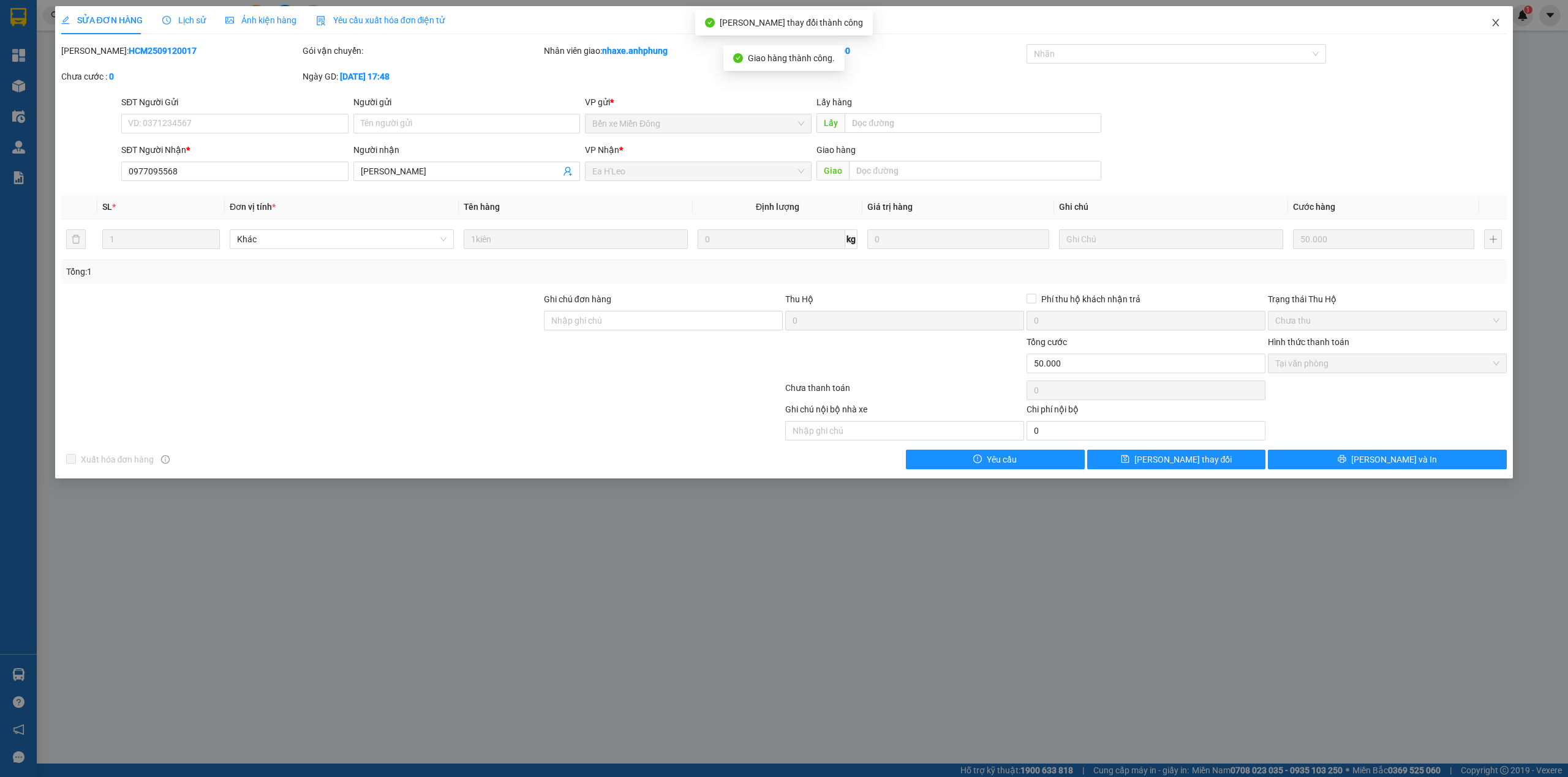
click at [1494, 23] on icon "close" at bounding box center [1495, 22] width 10 height 10
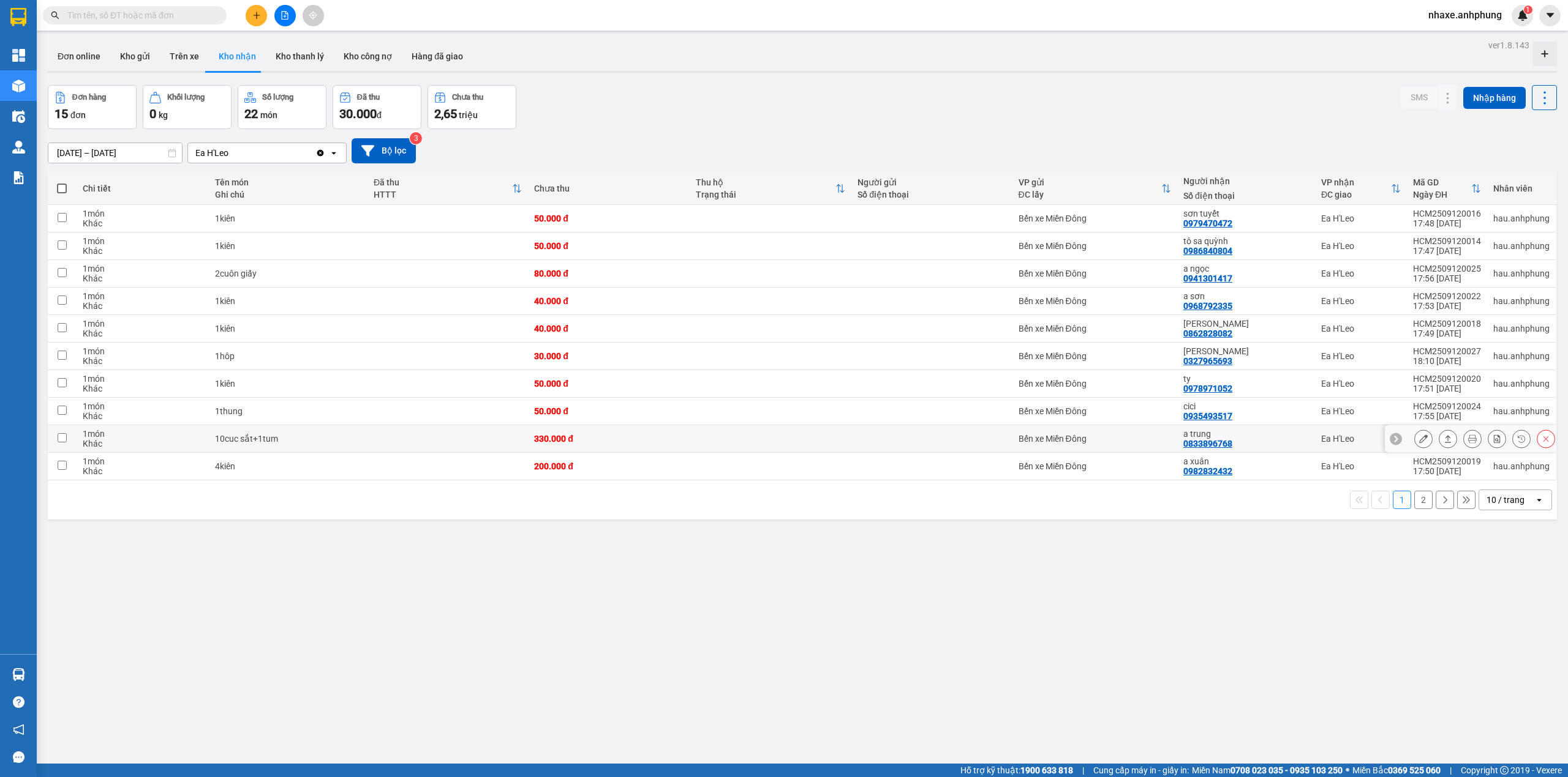
click at [1419, 439] on icon at bounding box center [1423, 438] width 8 height 8
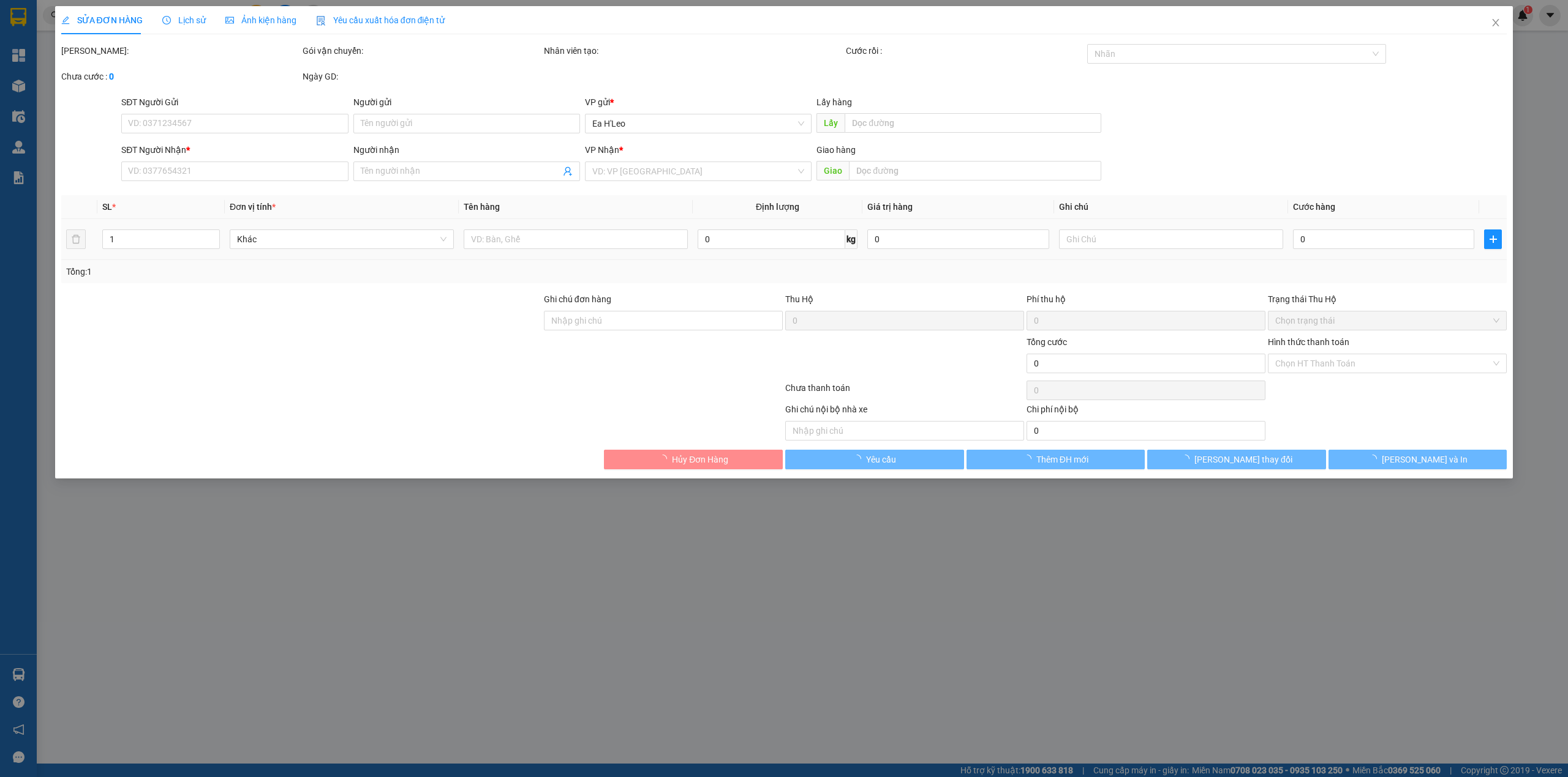
type input "0833896768"
type input "a trung"
type input "330.000"
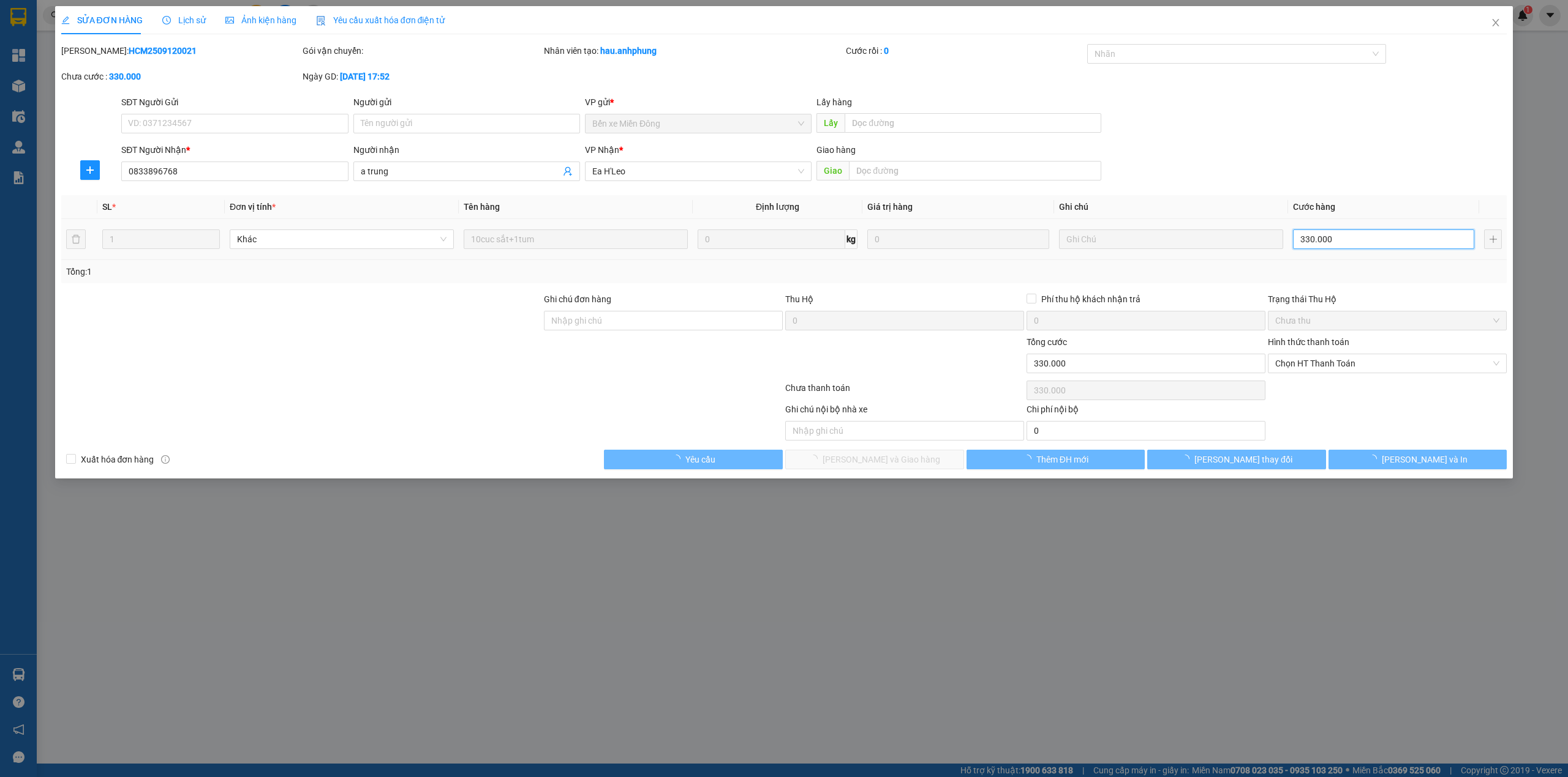
click at [1360, 236] on input "330.000" at bounding box center [1383, 239] width 181 height 20
type input "3"
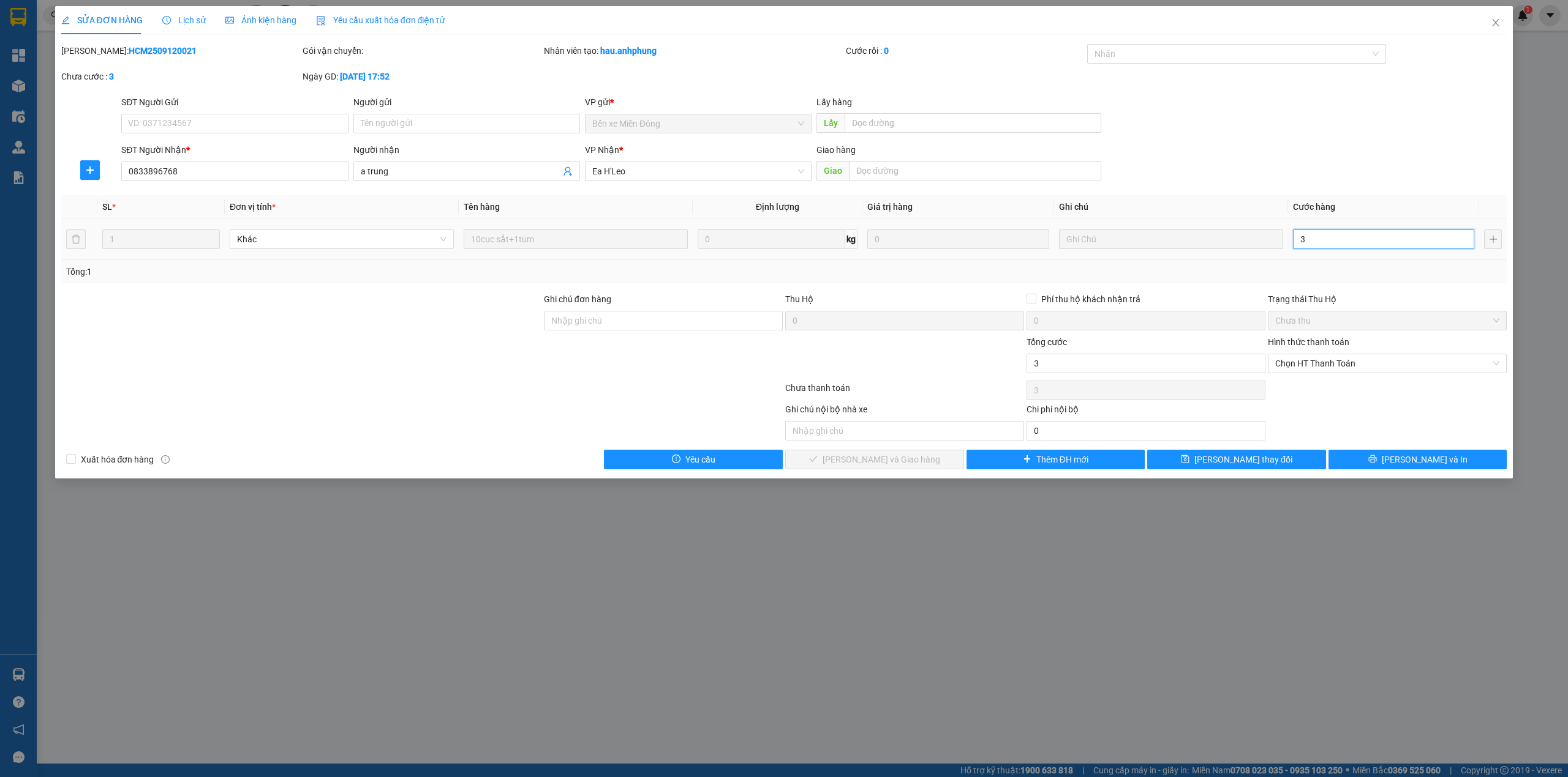
type input "30"
type input "300"
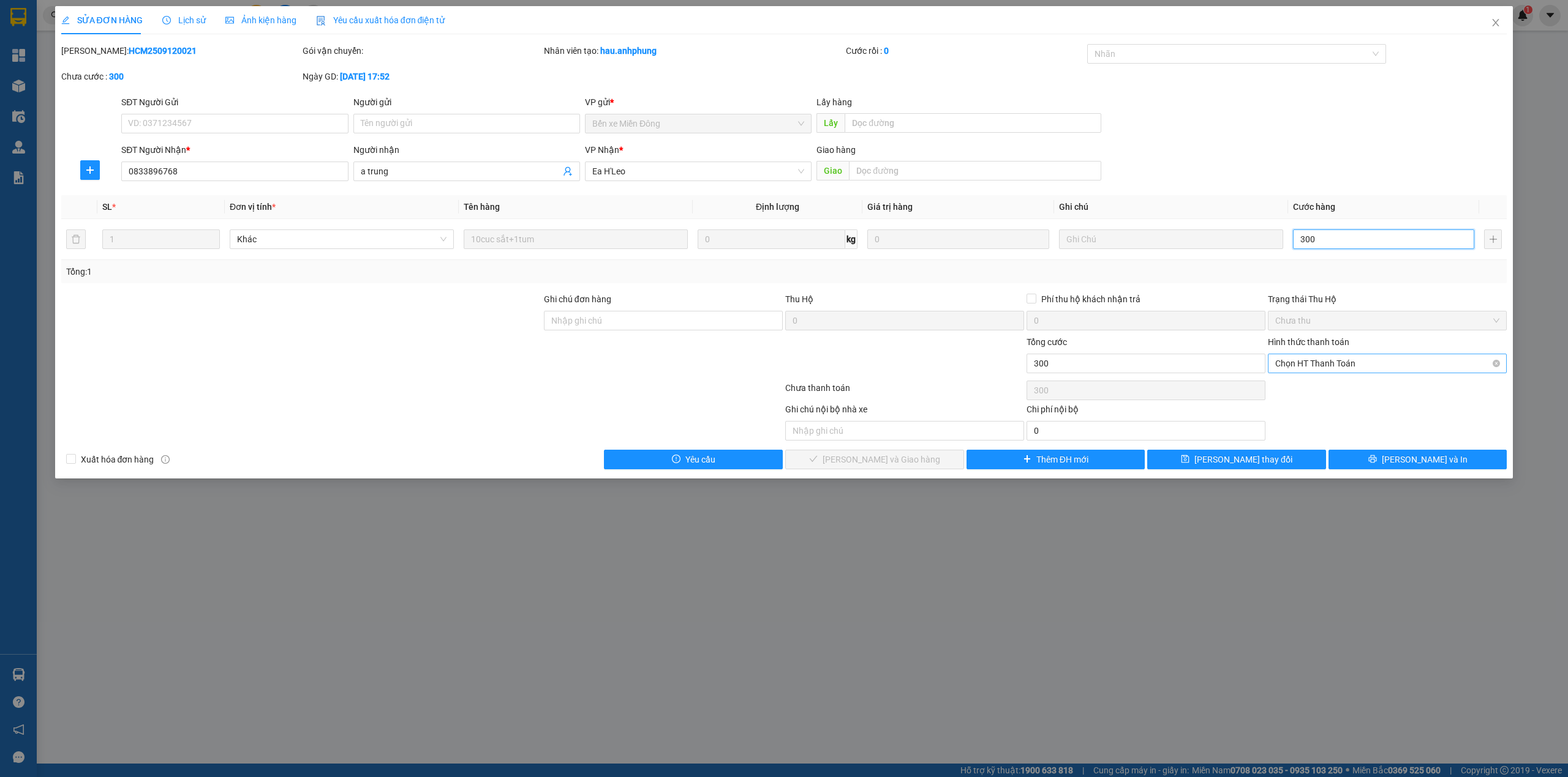
click at [1320, 358] on span "Chọn HT Thanh Toán" at bounding box center [1386, 363] width 224 height 18
type input "300"
type input "300.000"
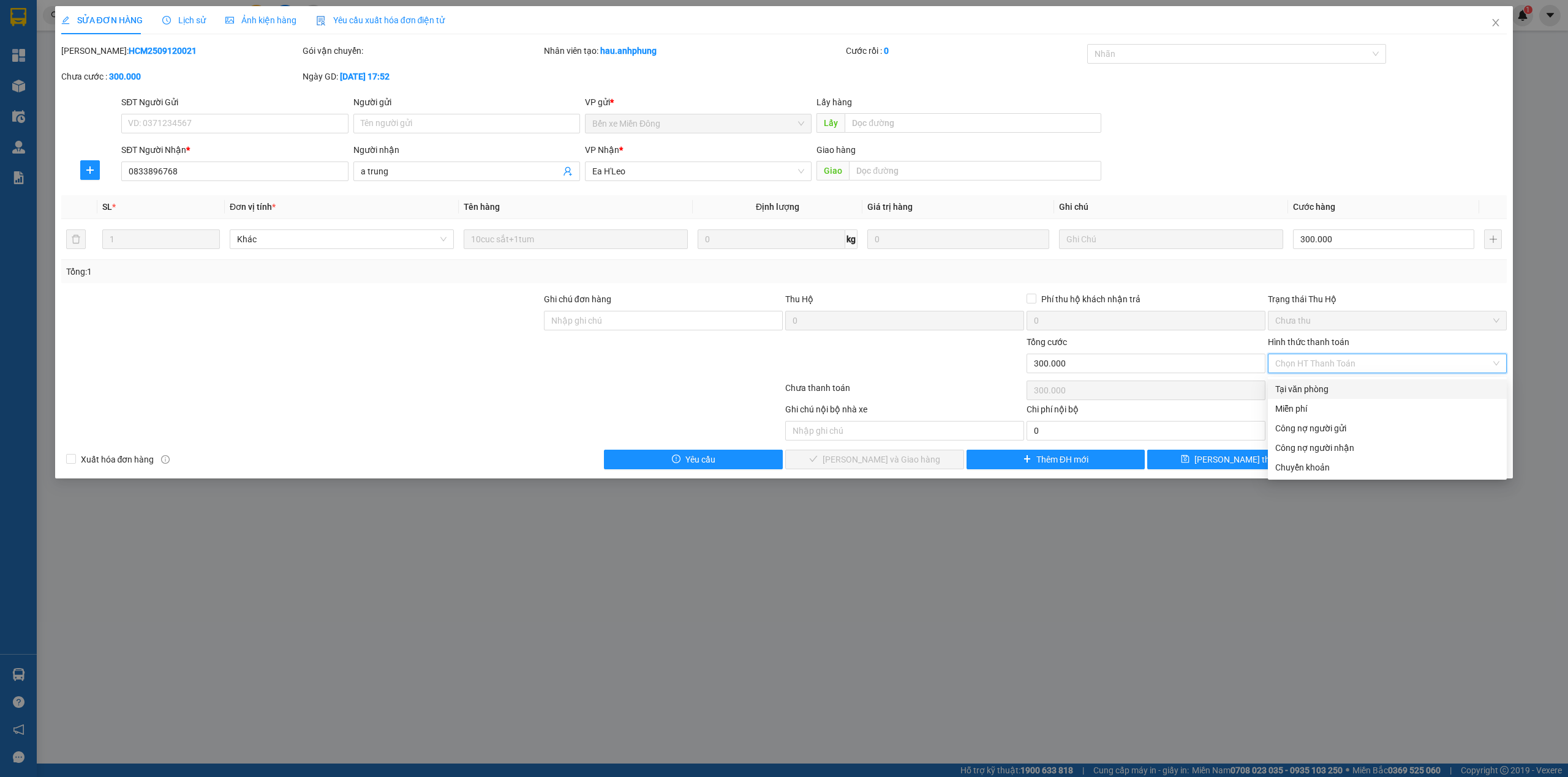
click at [1304, 394] on div "Tại văn phòng" at bounding box center [1386, 389] width 224 height 13
type input "0"
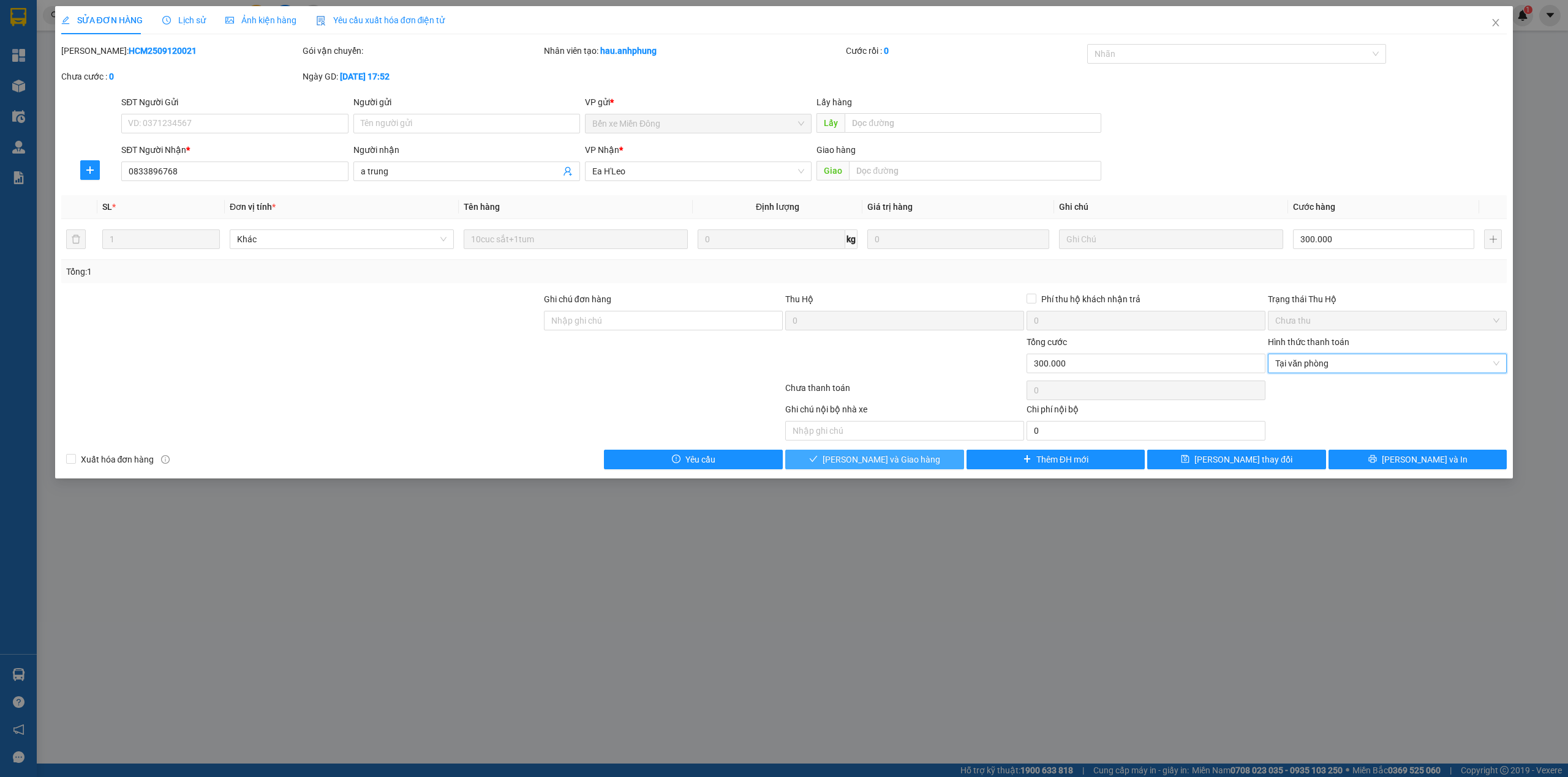
click at [922, 464] on button "[PERSON_NAME] và Giao hàng" at bounding box center [874, 460] width 178 height 20
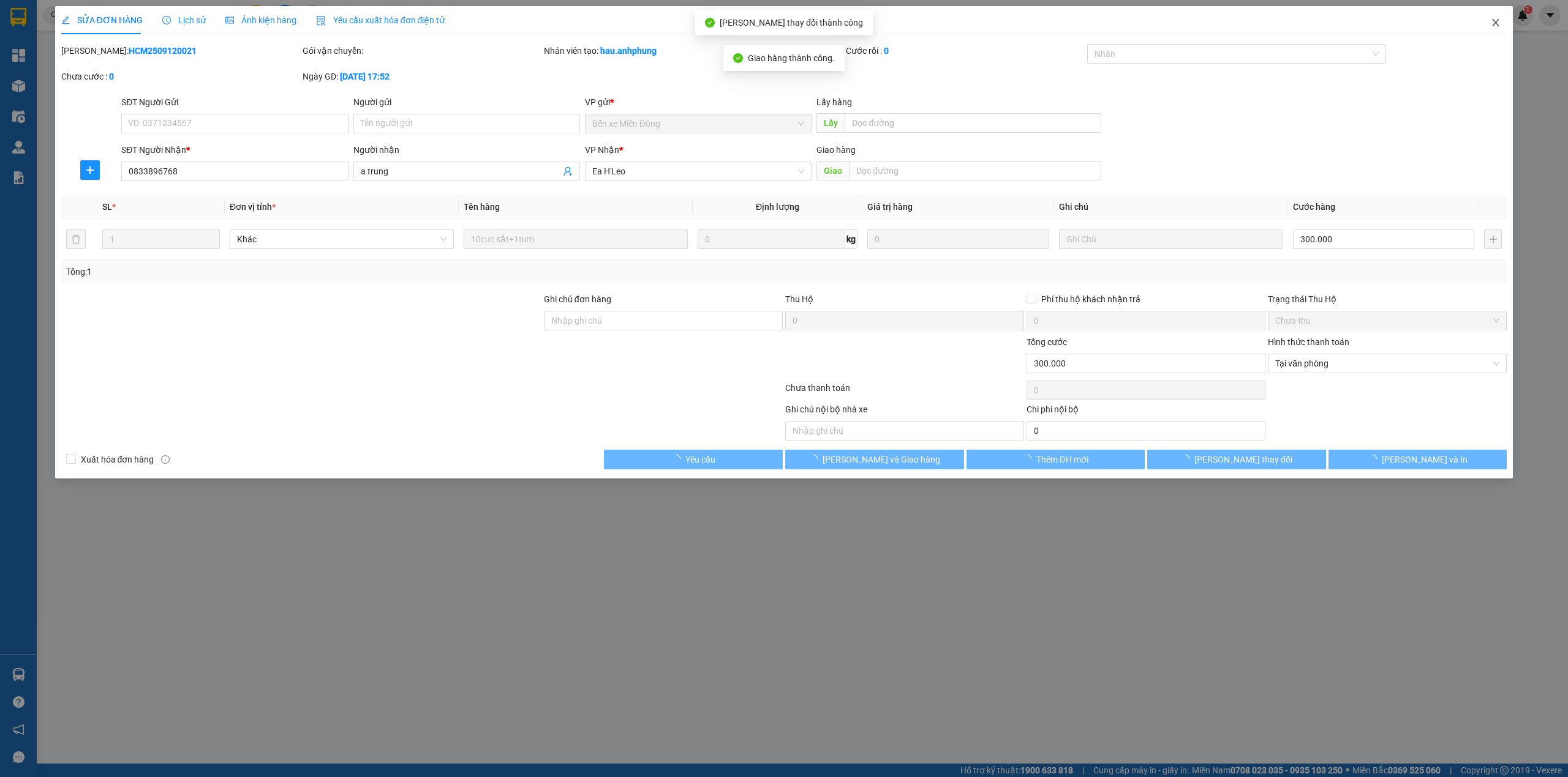
click at [1498, 20] on icon "close" at bounding box center [1495, 22] width 10 height 10
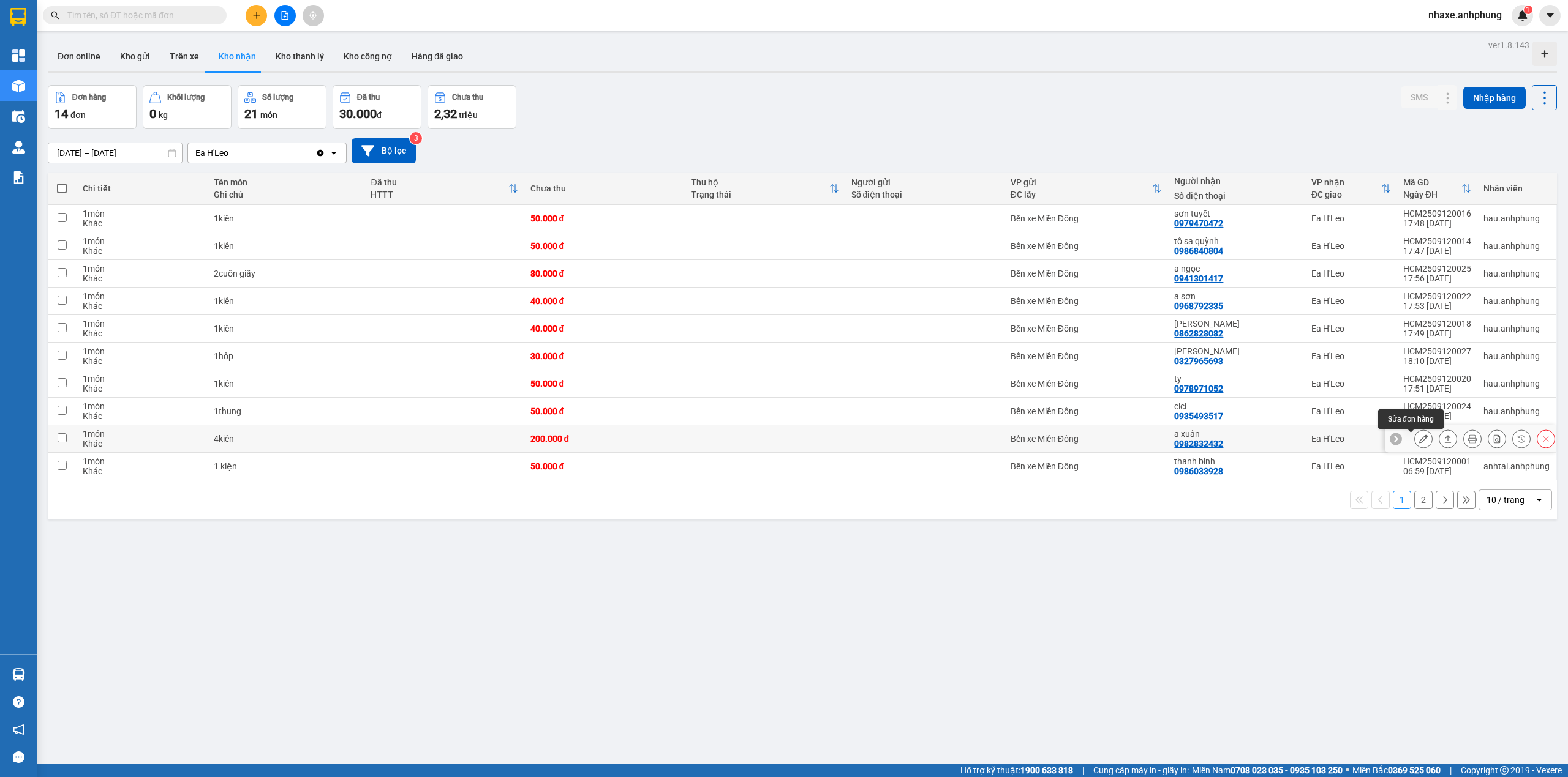
click at [1414, 442] on button at bounding box center [1423, 439] width 17 height 21
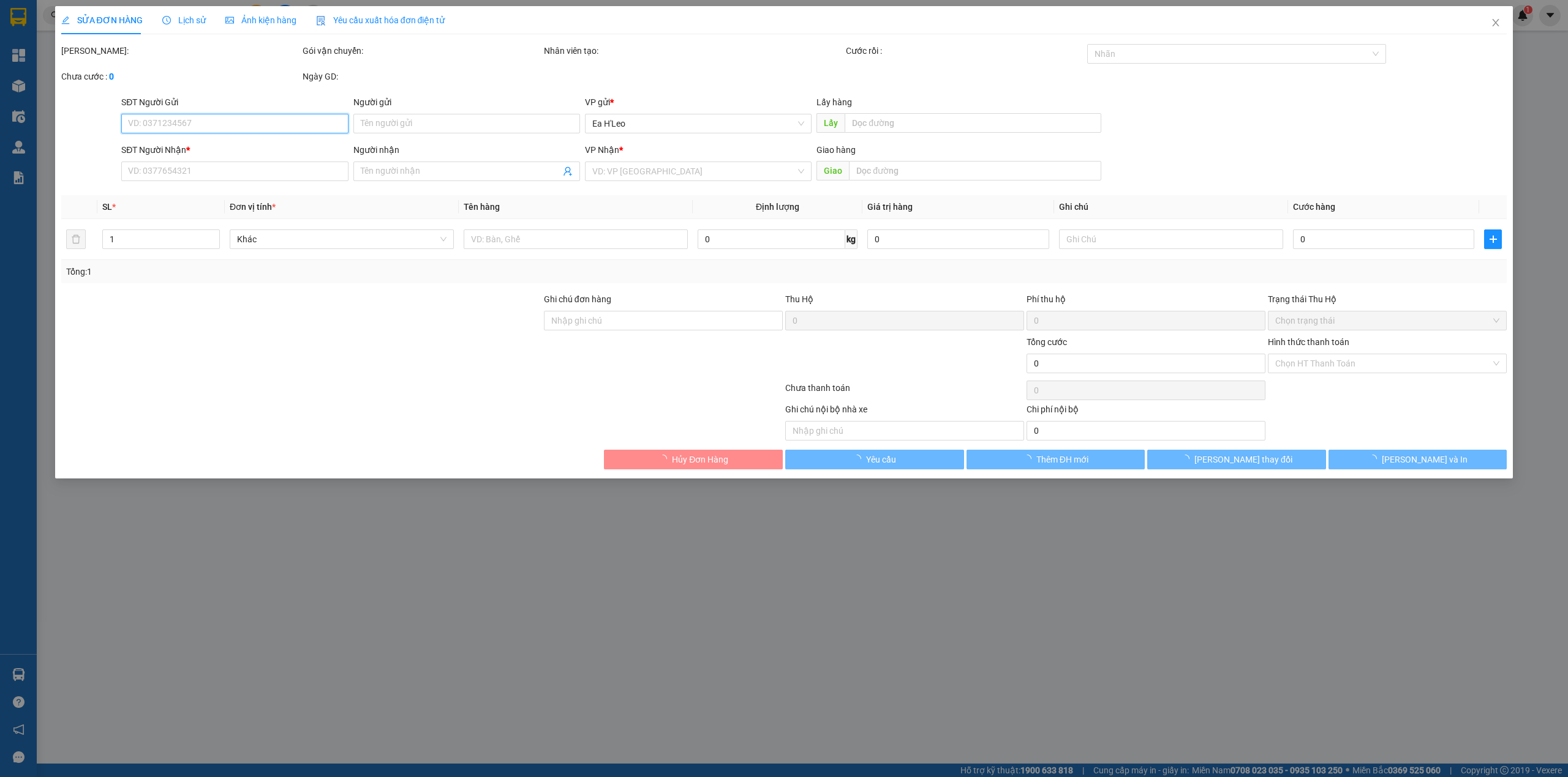
type input "0982832432"
type input "a xuân"
type input "200.000"
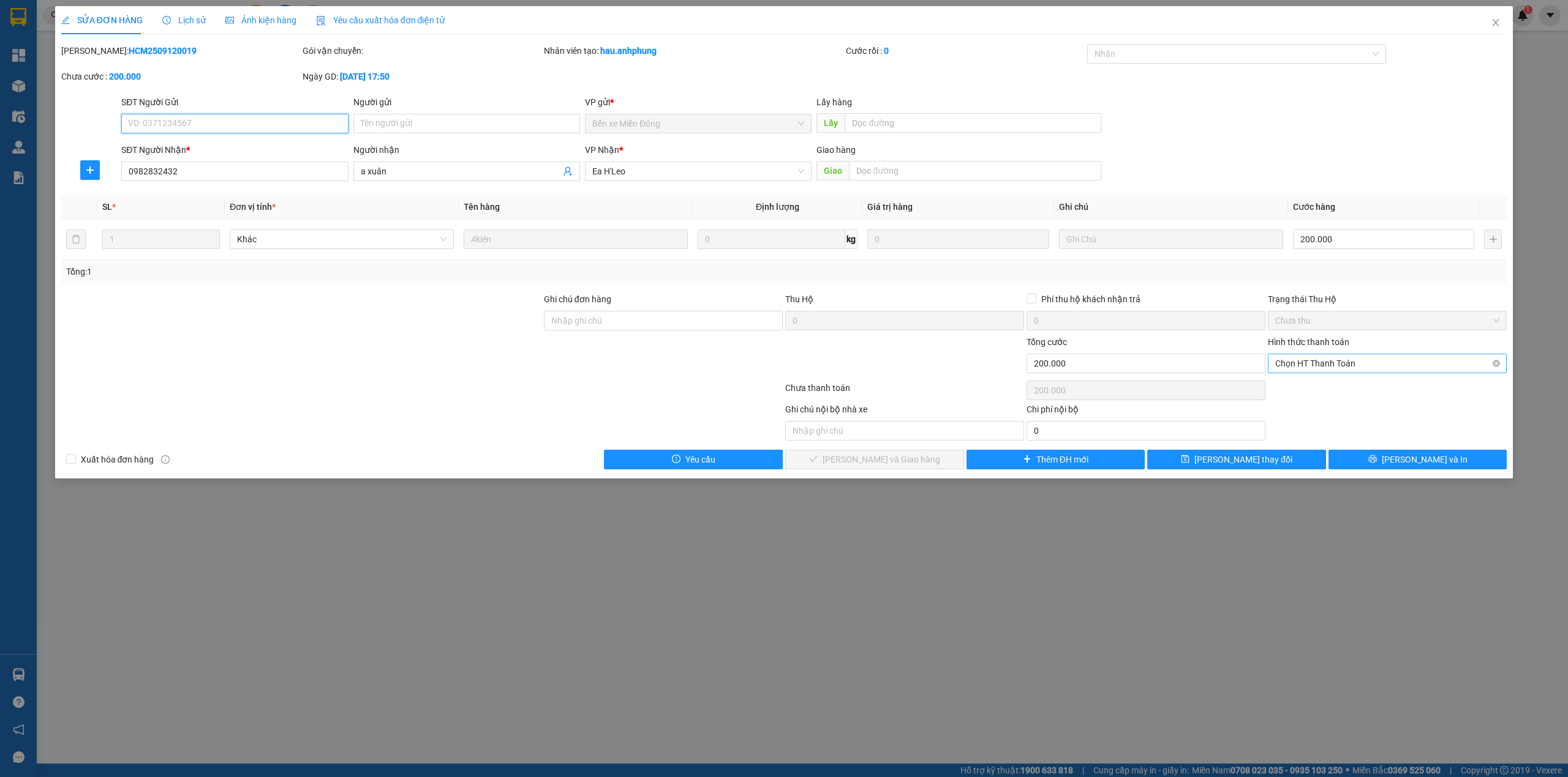
click at [1375, 366] on span "Chọn HT Thanh Toán" at bounding box center [1386, 363] width 224 height 18
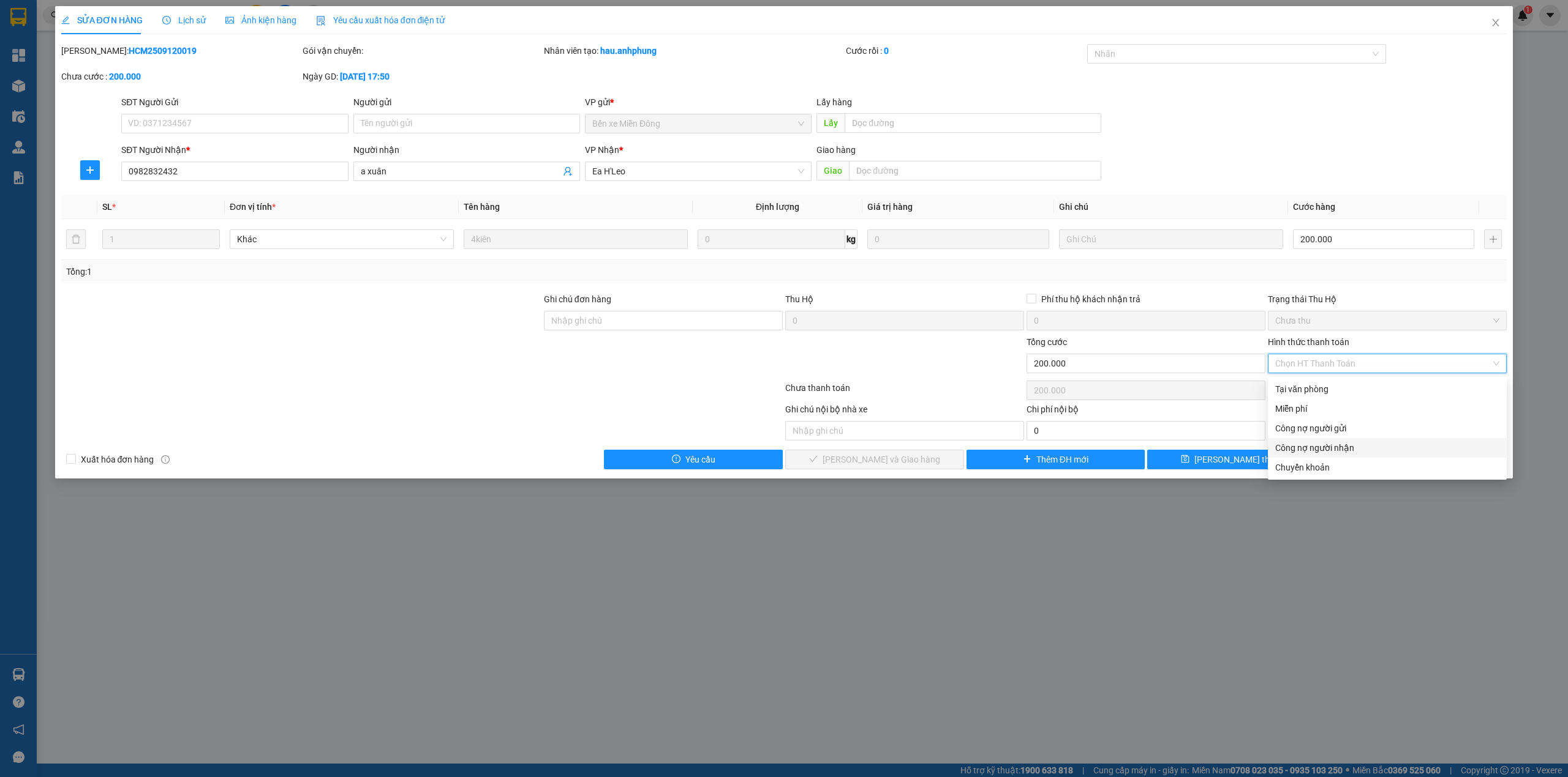
click at [1351, 443] on div "Công nợ người nhận" at bounding box center [1386, 448] width 224 height 13
type input "0"
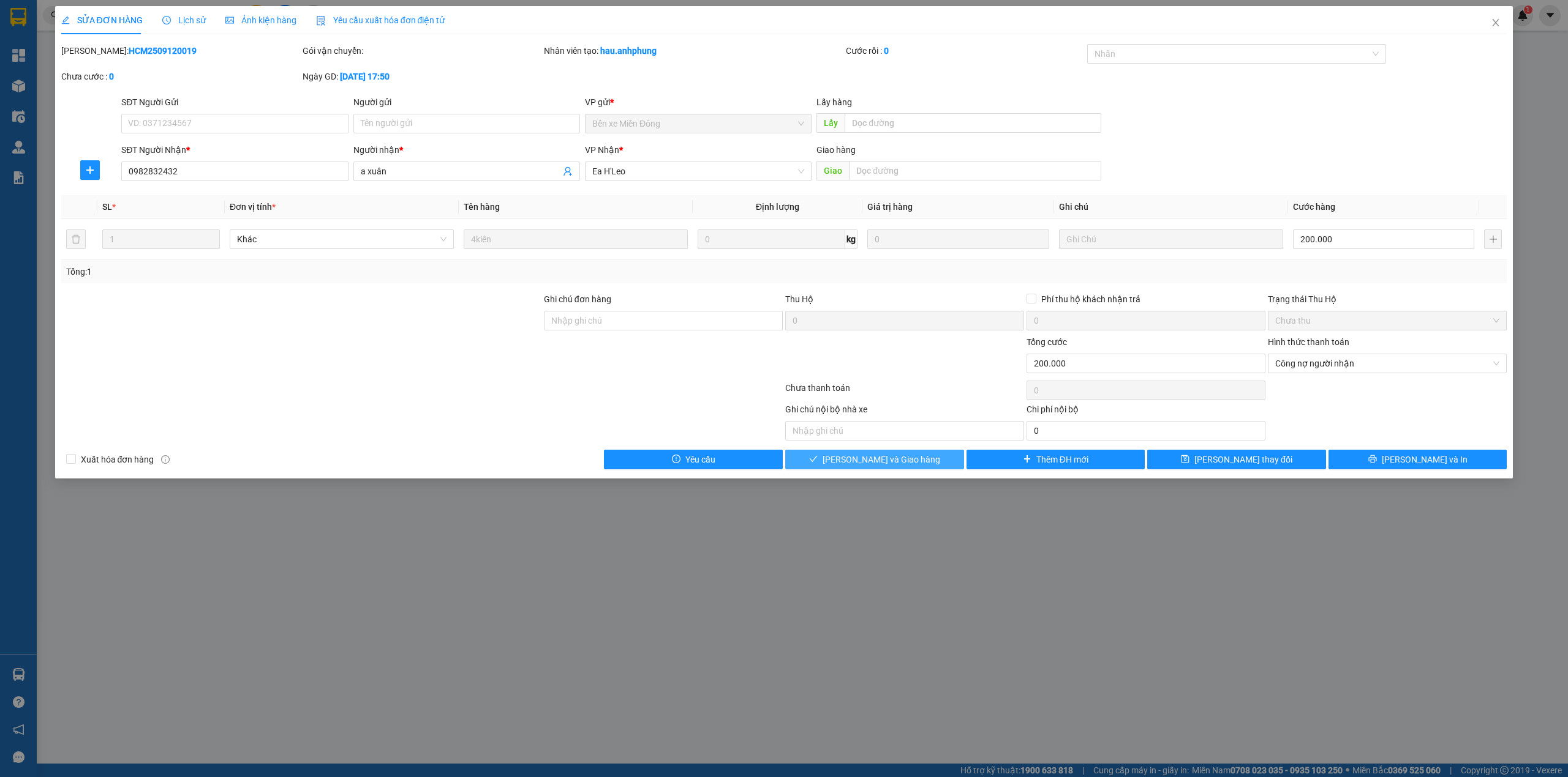
click at [914, 452] on button "[PERSON_NAME] và Giao hàng" at bounding box center [874, 460] width 178 height 20
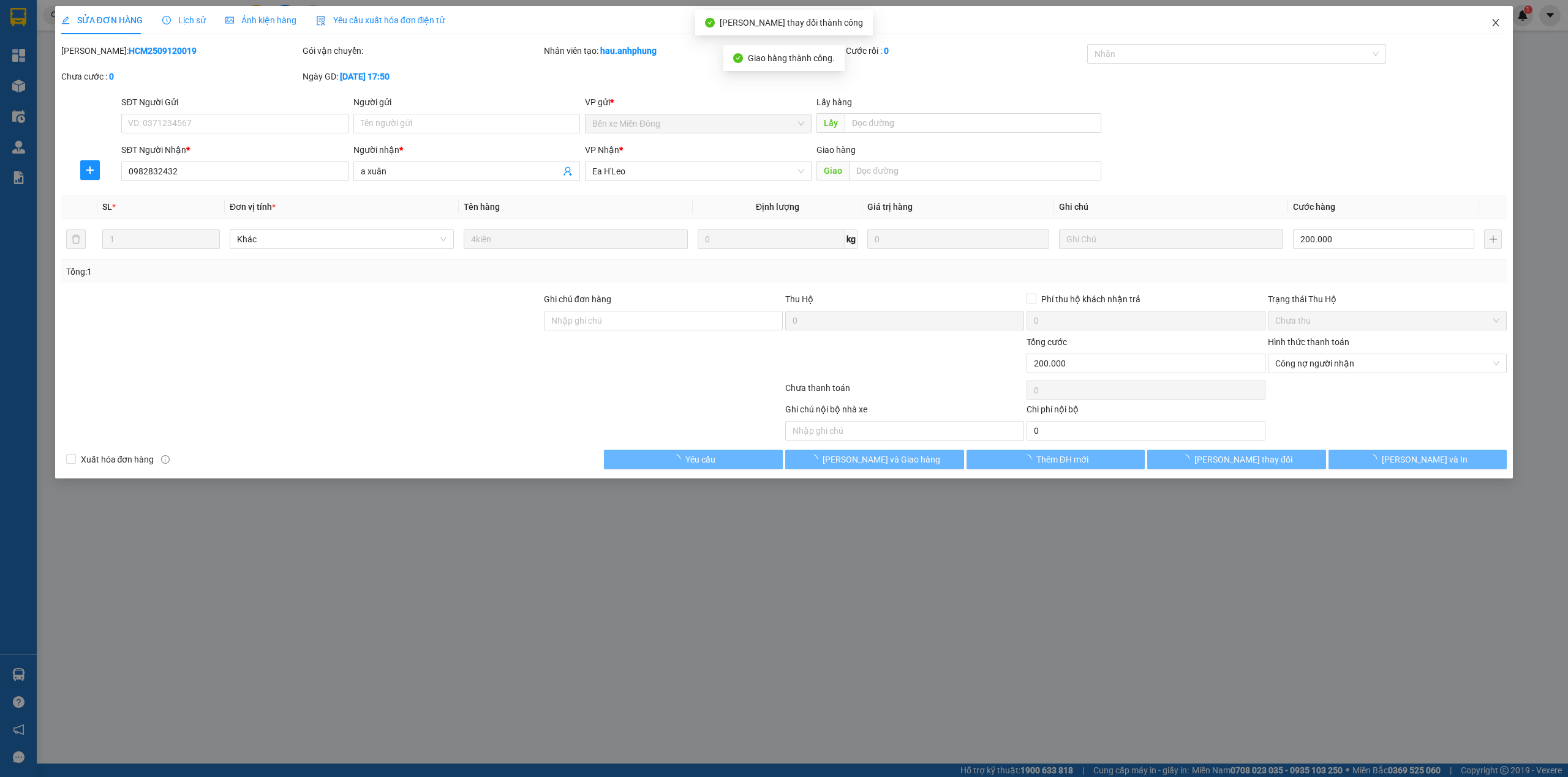
click at [1498, 16] on span "Close" at bounding box center [1496, 23] width 35 height 35
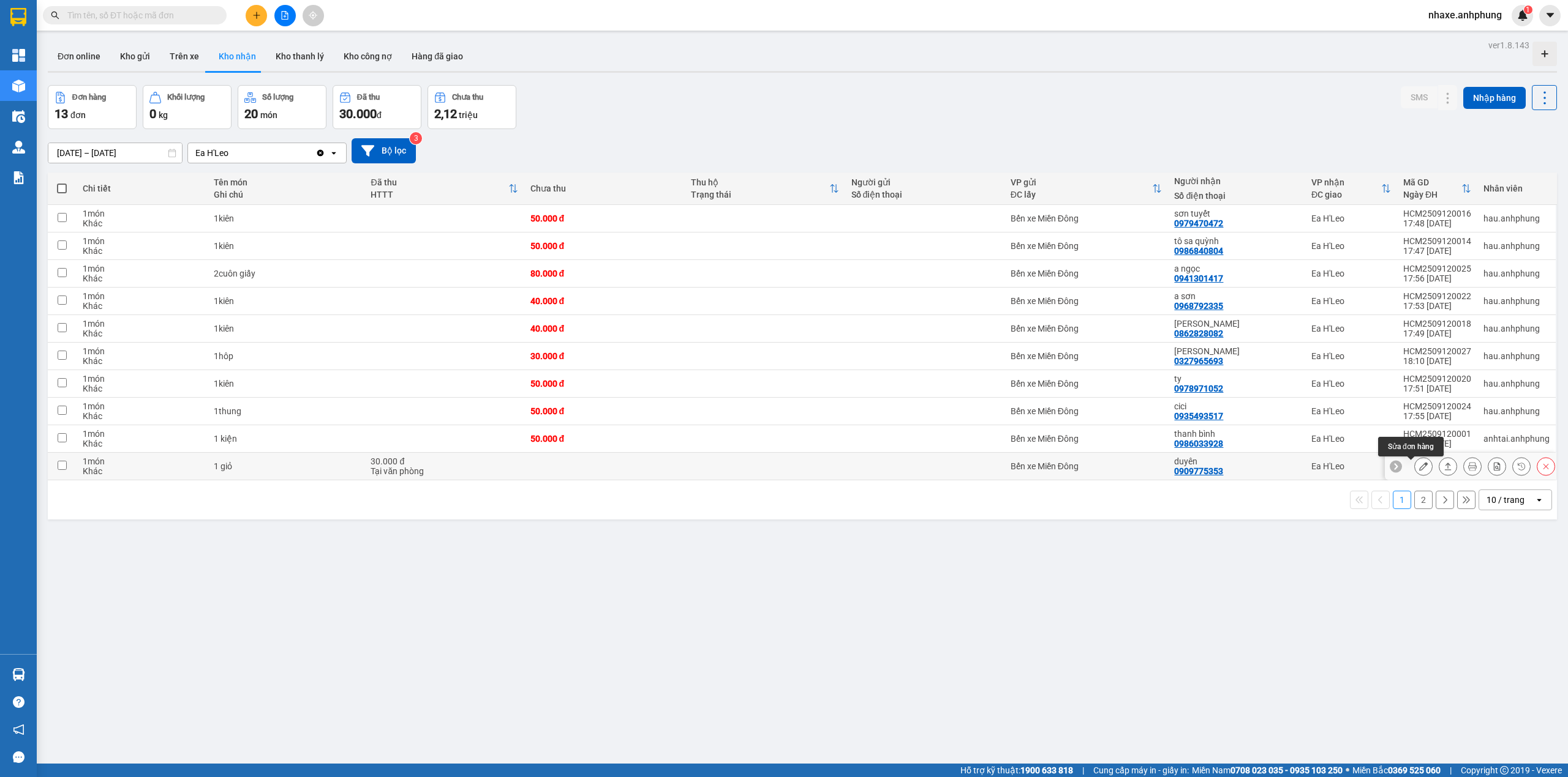
click at [1419, 469] on icon at bounding box center [1423, 467] width 8 height 8
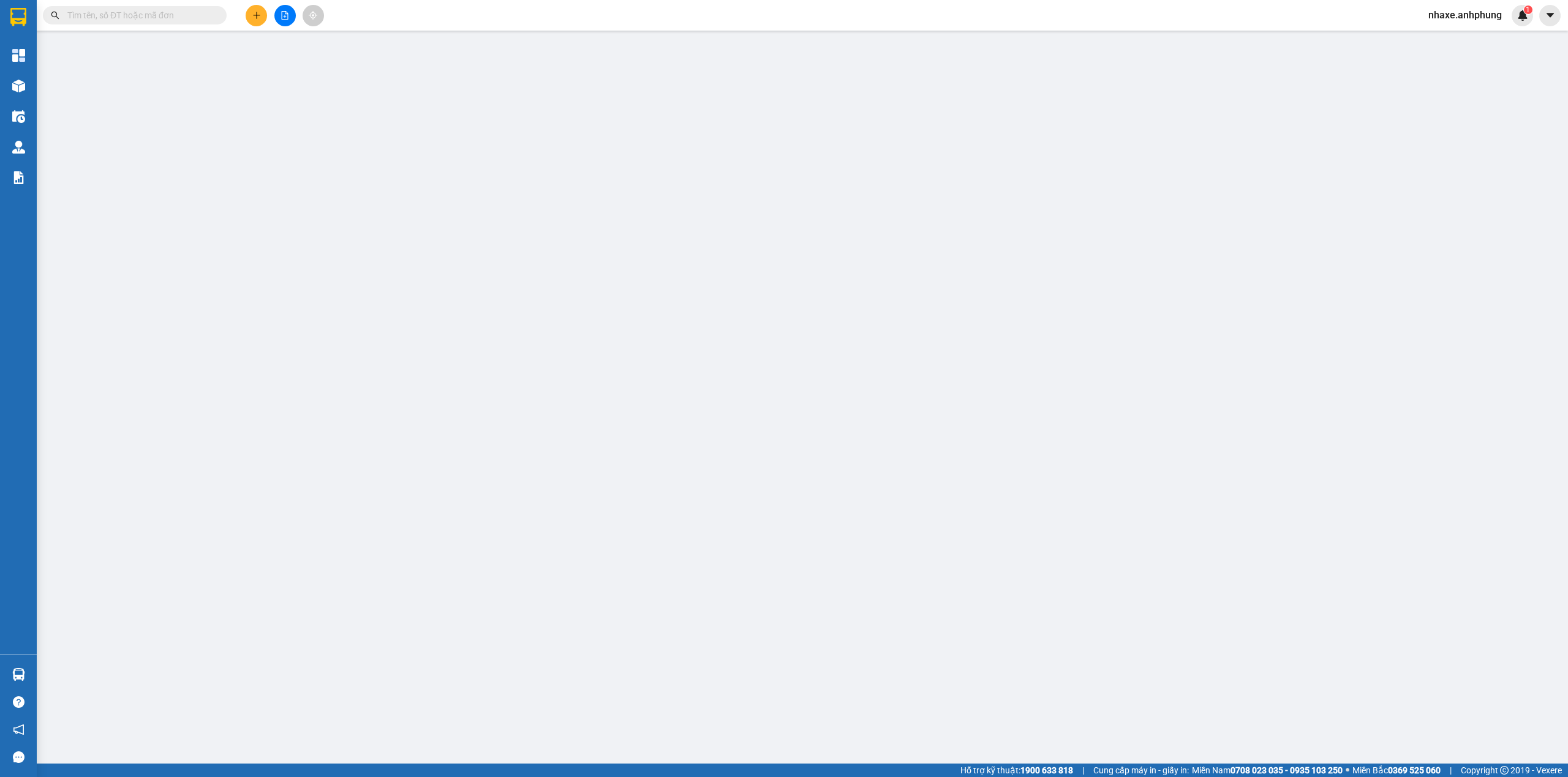
type input "0909775353"
type input "duyên"
type input "30.000"
type input "0"
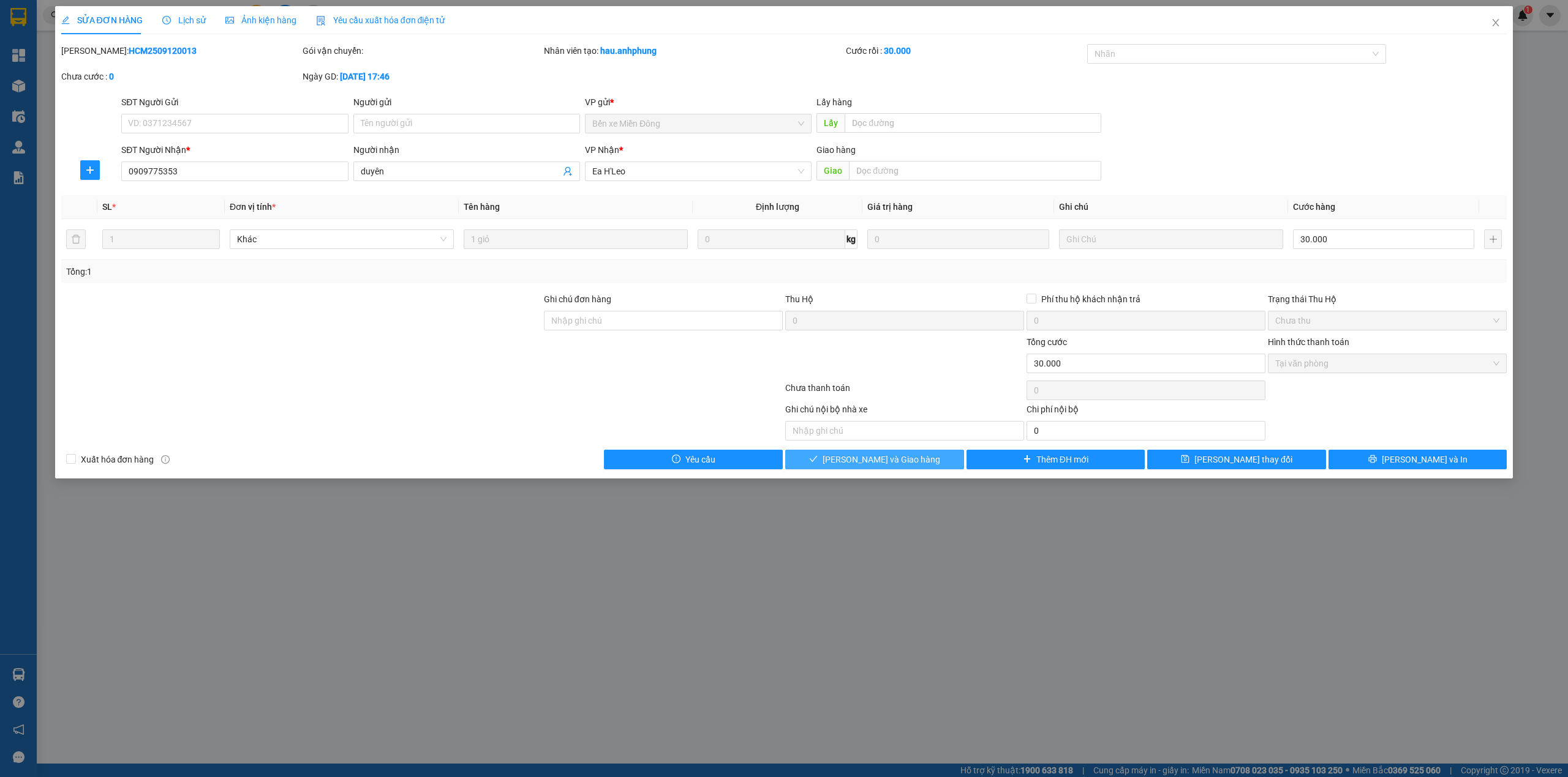
click at [915, 458] on button "[PERSON_NAME] và Giao hàng" at bounding box center [874, 460] width 178 height 20
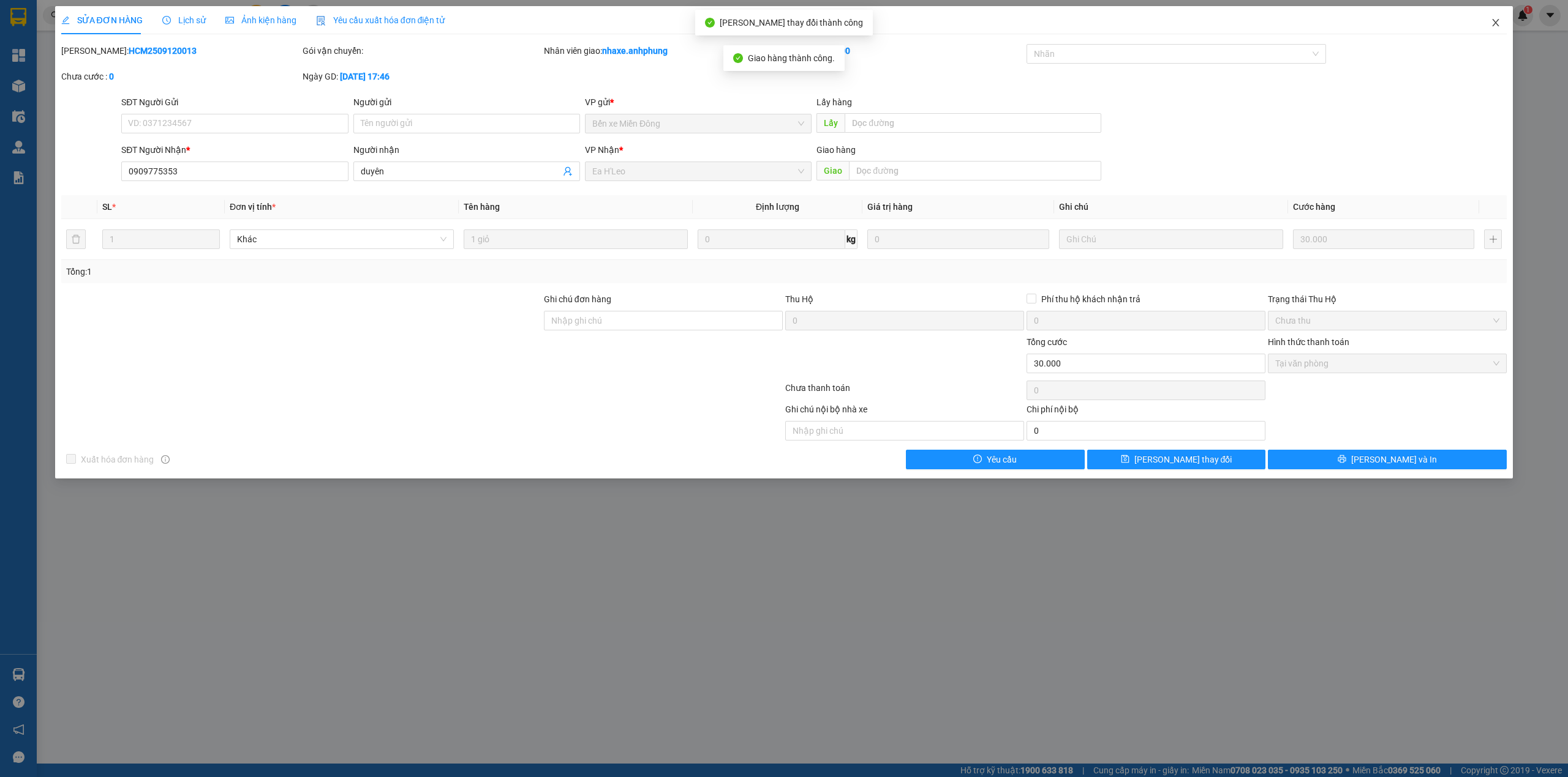
click at [1498, 22] on icon "close" at bounding box center [1495, 22] width 10 height 10
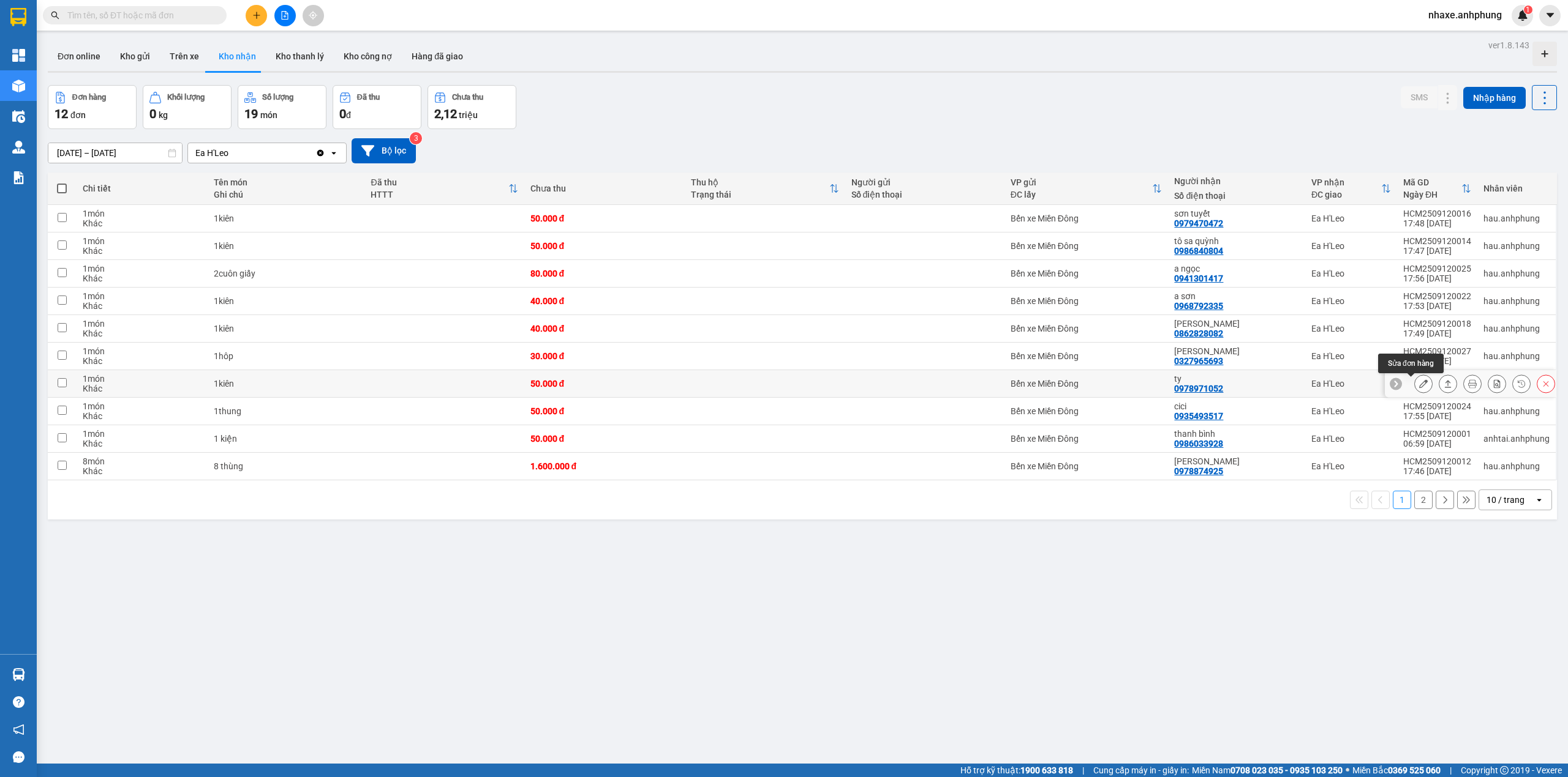
click at [1419, 385] on icon at bounding box center [1423, 384] width 8 height 8
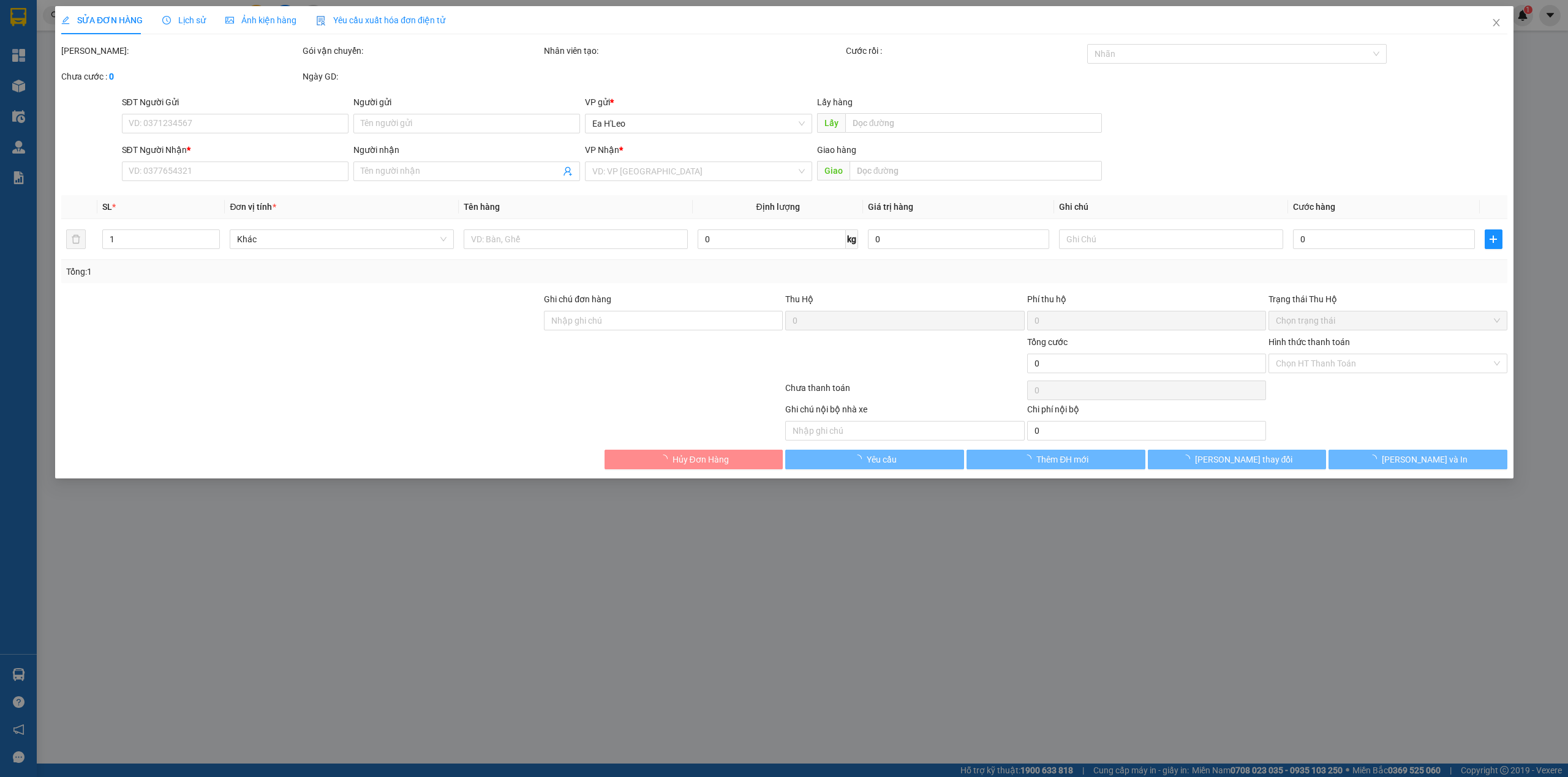
type input "0978971052"
type input "ty"
type input "50.000"
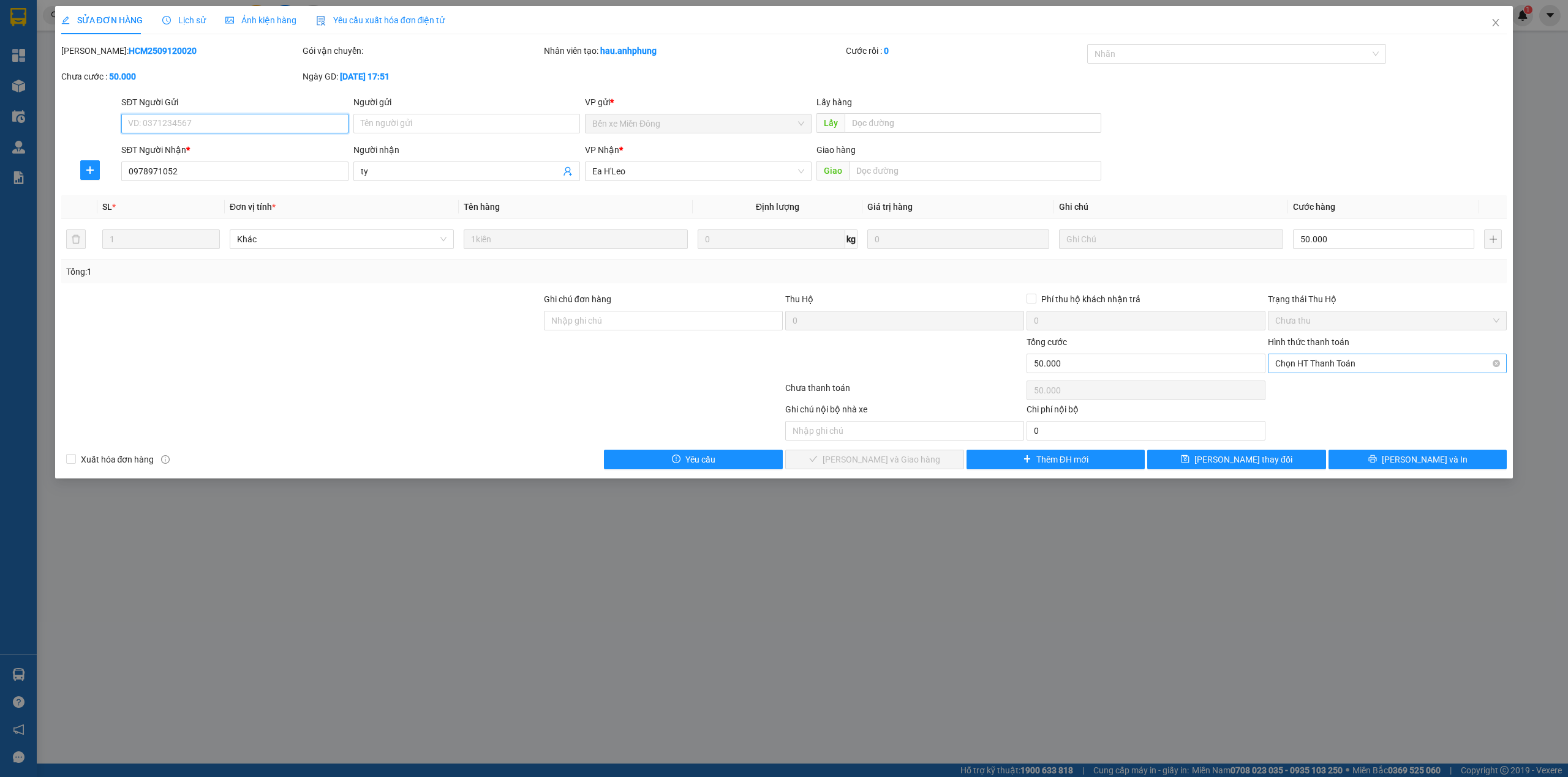
click at [1353, 362] on span "Chọn HT Thanh Toán" at bounding box center [1386, 363] width 224 height 18
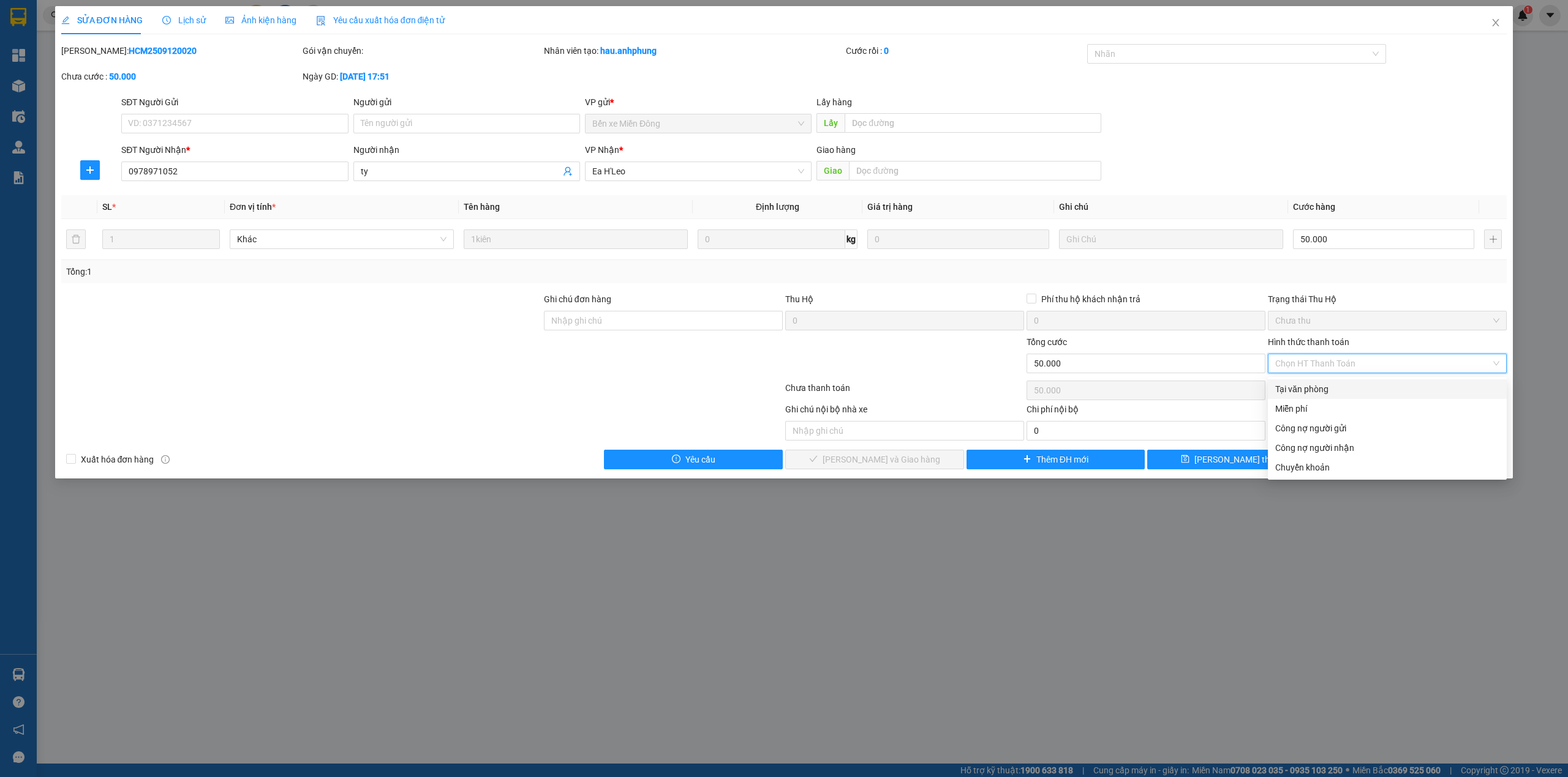
click at [1318, 385] on div "Tại văn phòng" at bounding box center [1386, 389] width 224 height 13
type input "0"
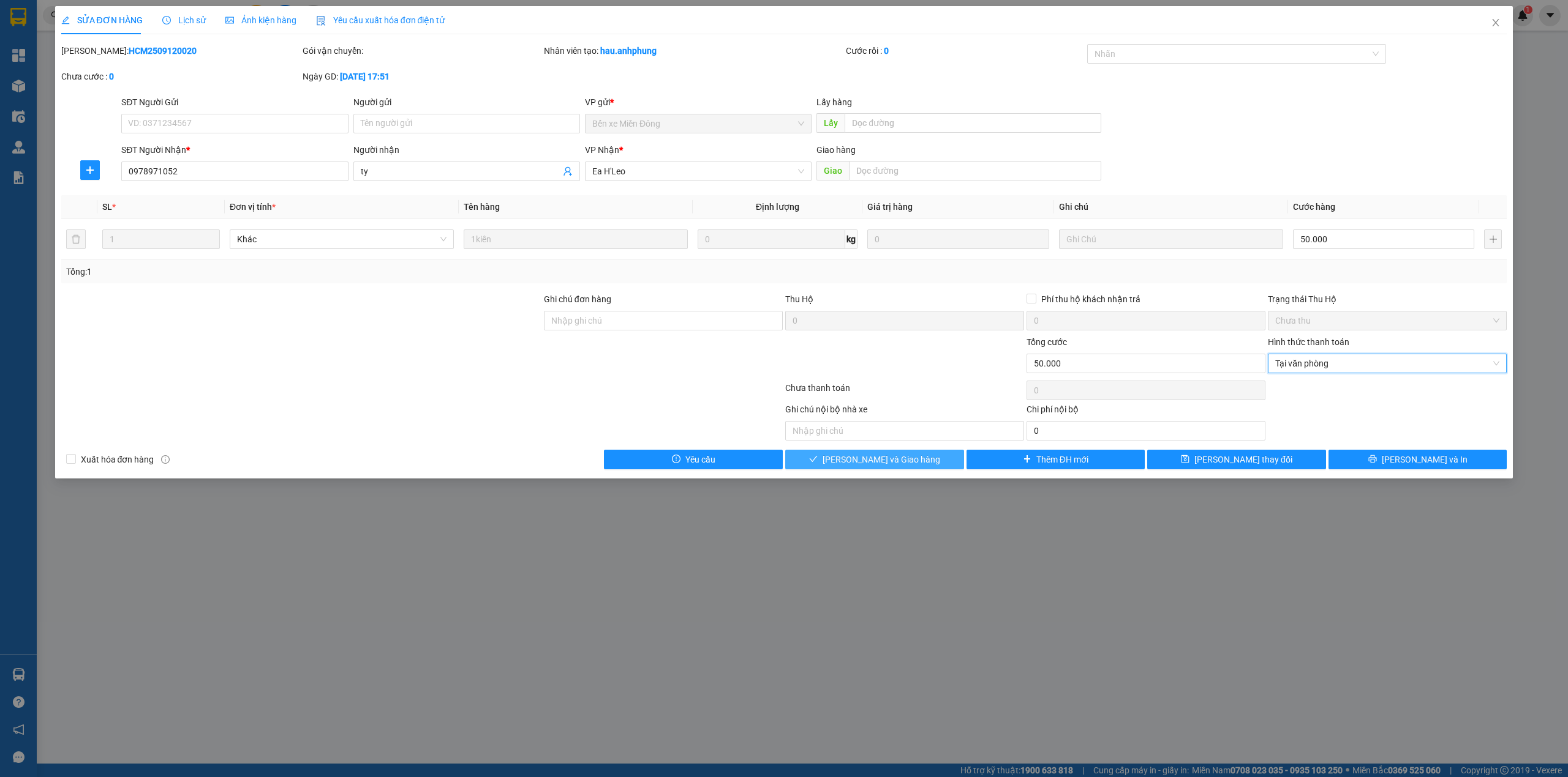
click at [932, 460] on button "[PERSON_NAME] và Giao hàng" at bounding box center [874, 460] width 178 height 20
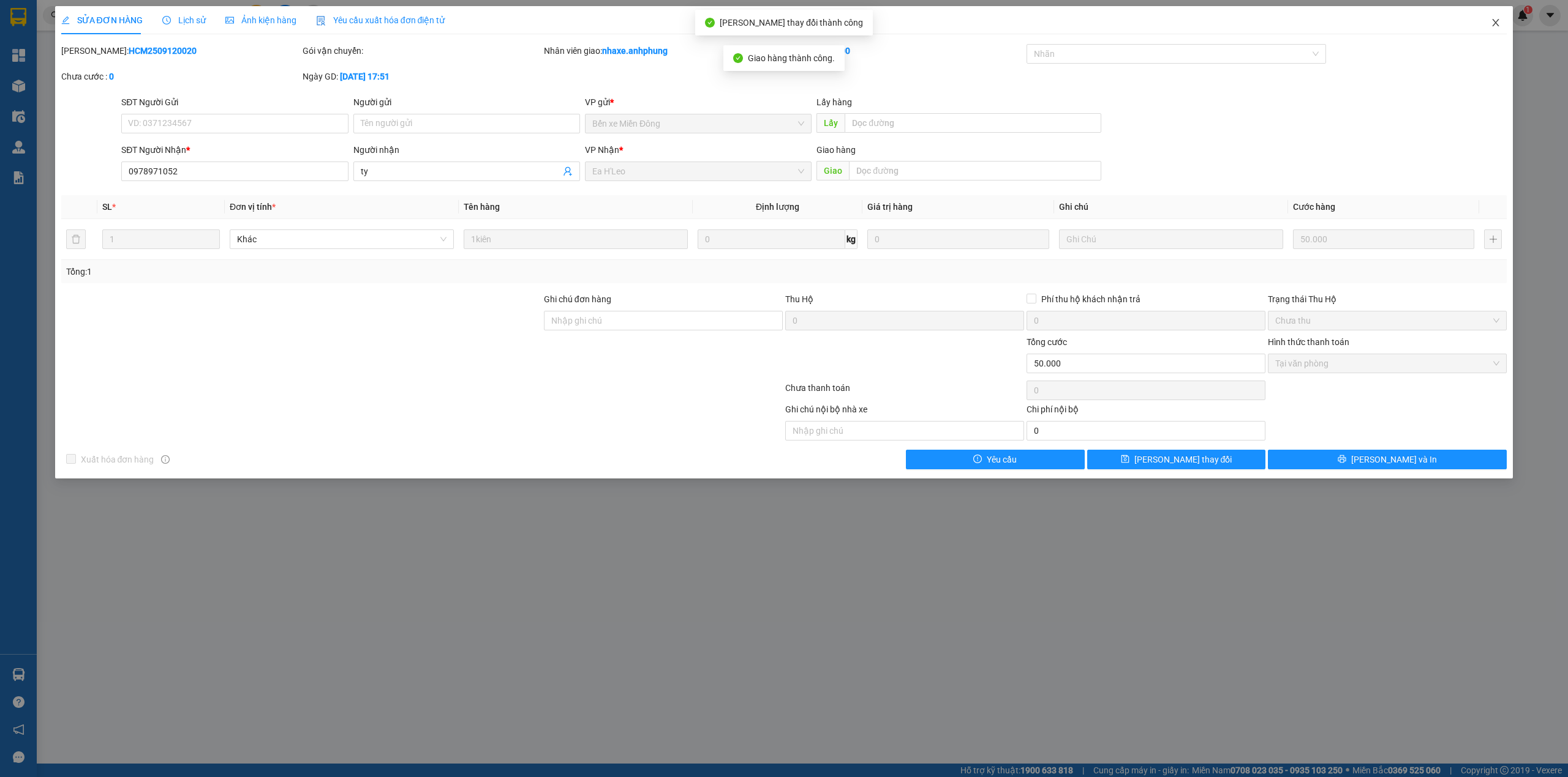
click at [1495, 17] on span "Close" at bounding box center [1496, 23] width 35 height 35
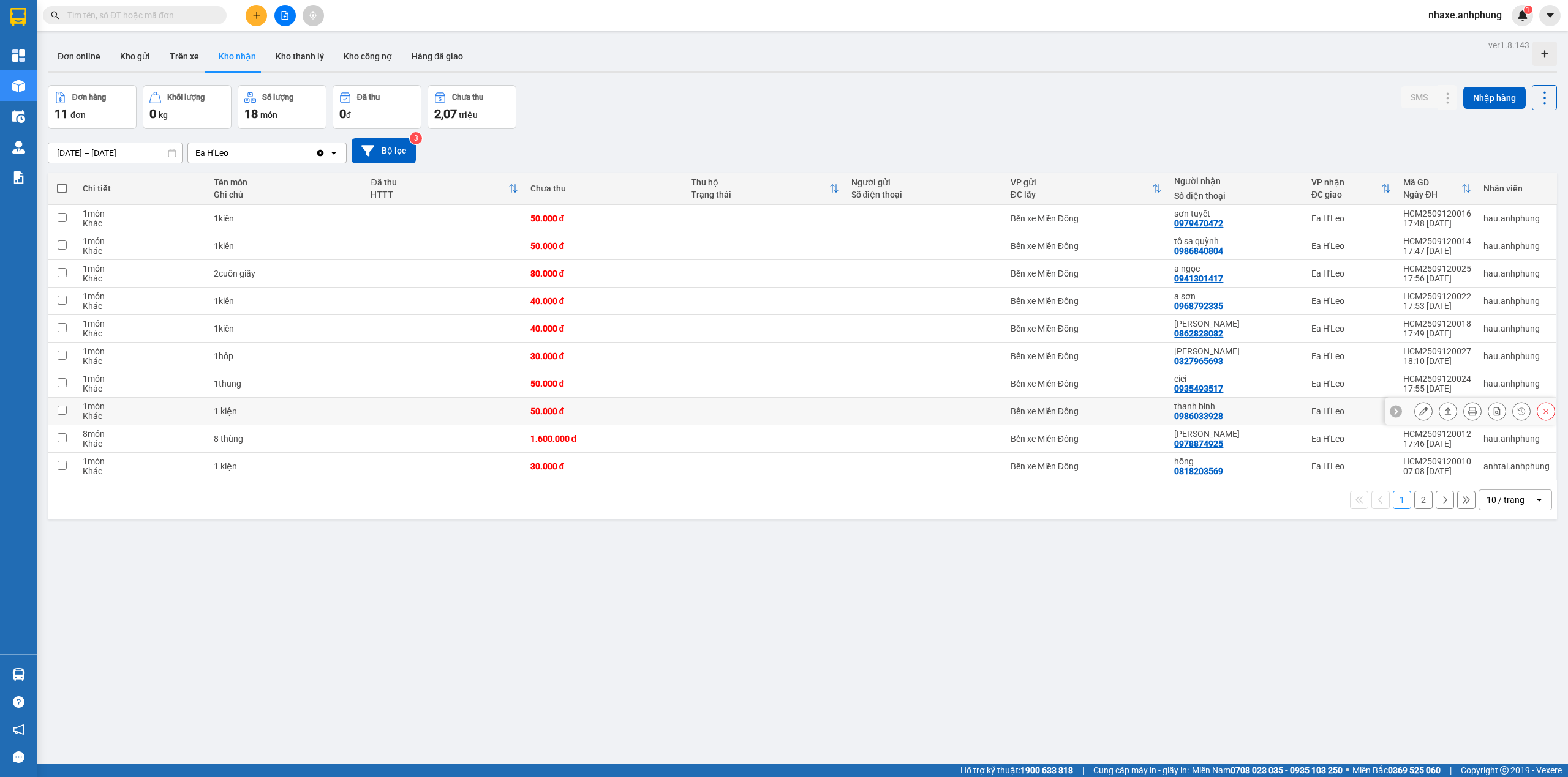
click at [1399, 412] on div at bounding box center [1471, 411] width 172 height 27
click at [1419, 415] on icon at bounding box center [1423, 411] width 8 height 8
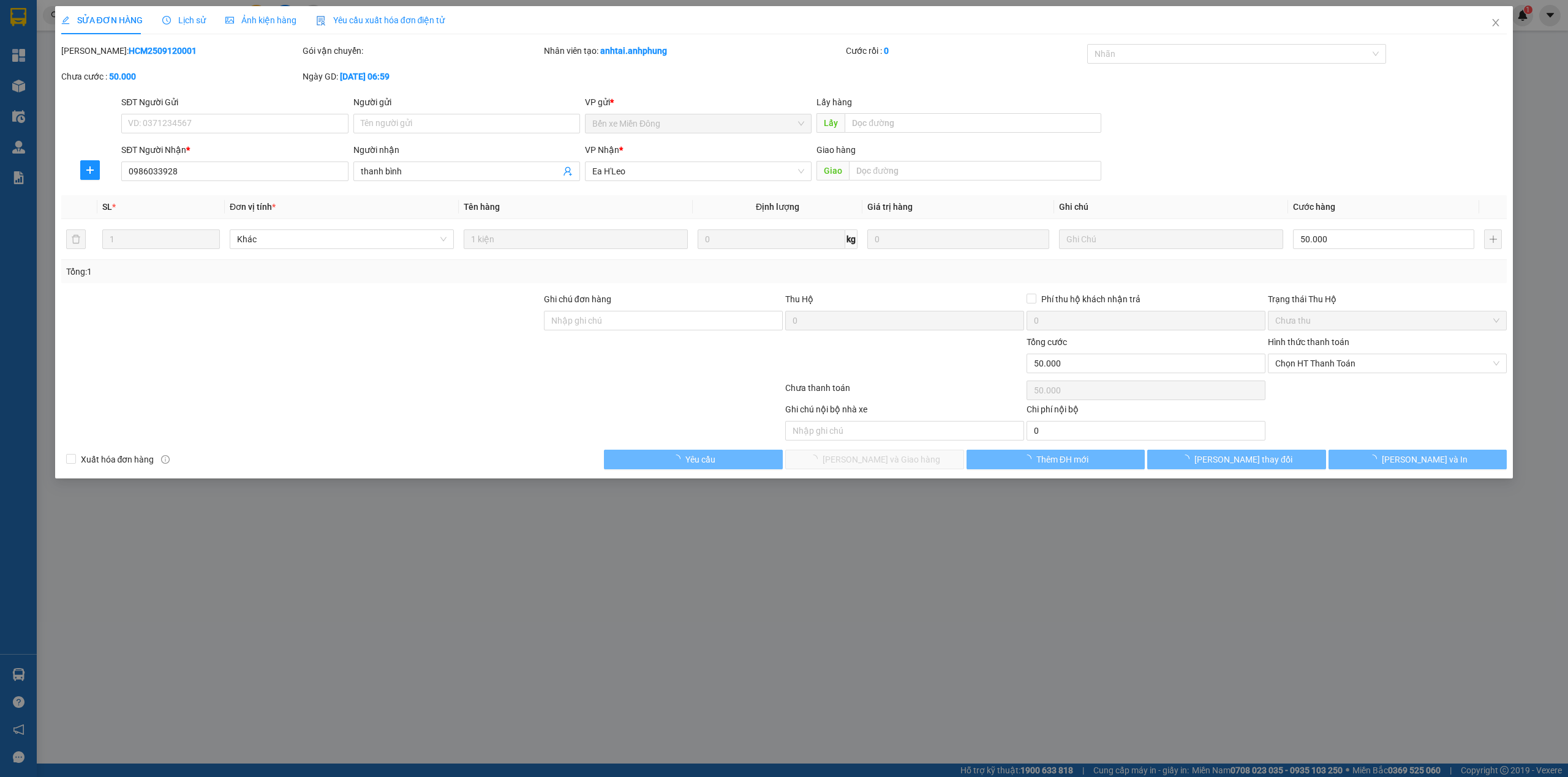
type input "0986033928"
type input "thanh bình"
type input "50.000"
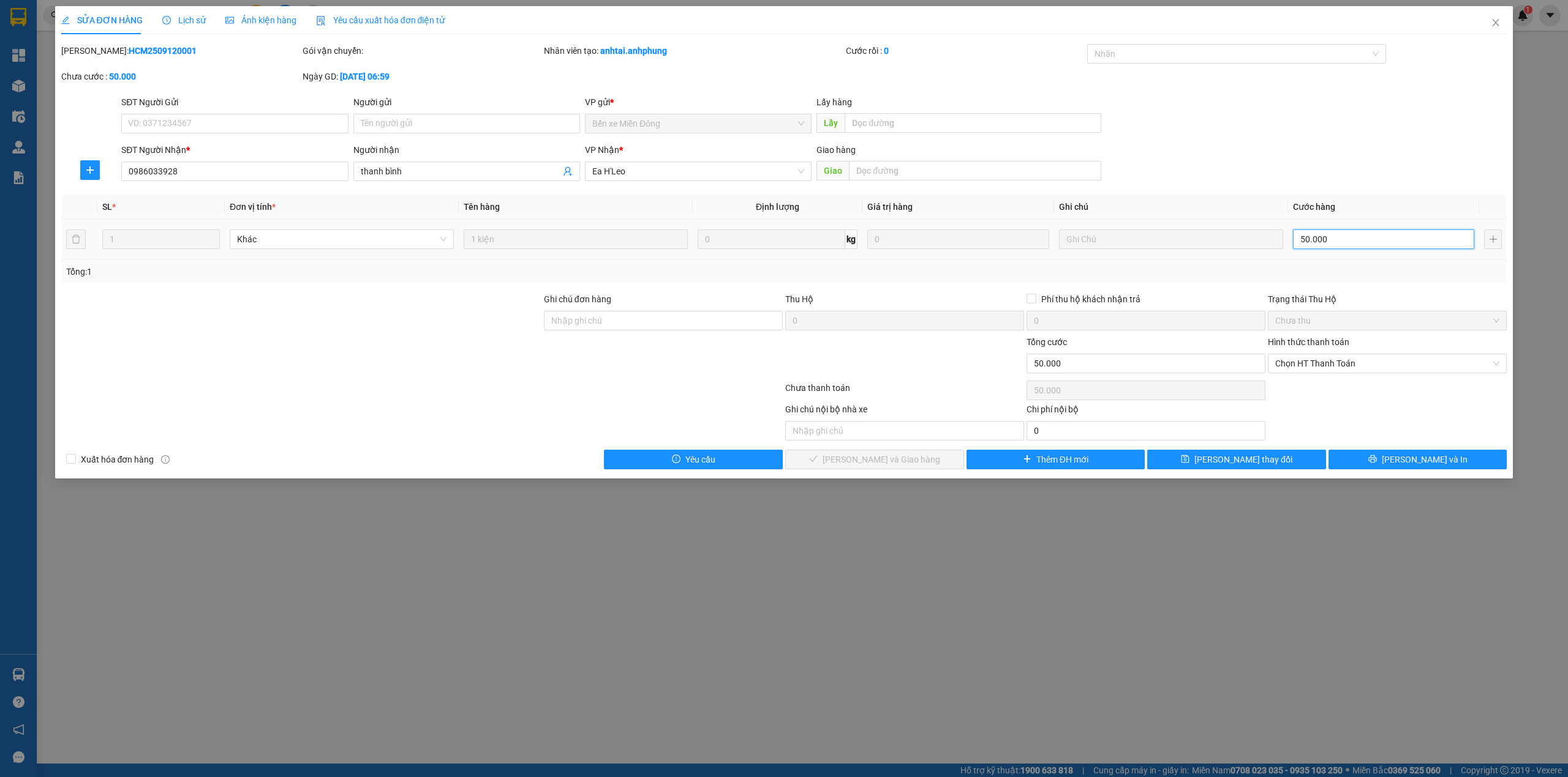
click at [1351, 244] on input "50.000" at bounding box center [1383, 239] width 181 height 20
type input "3"
type input "30"
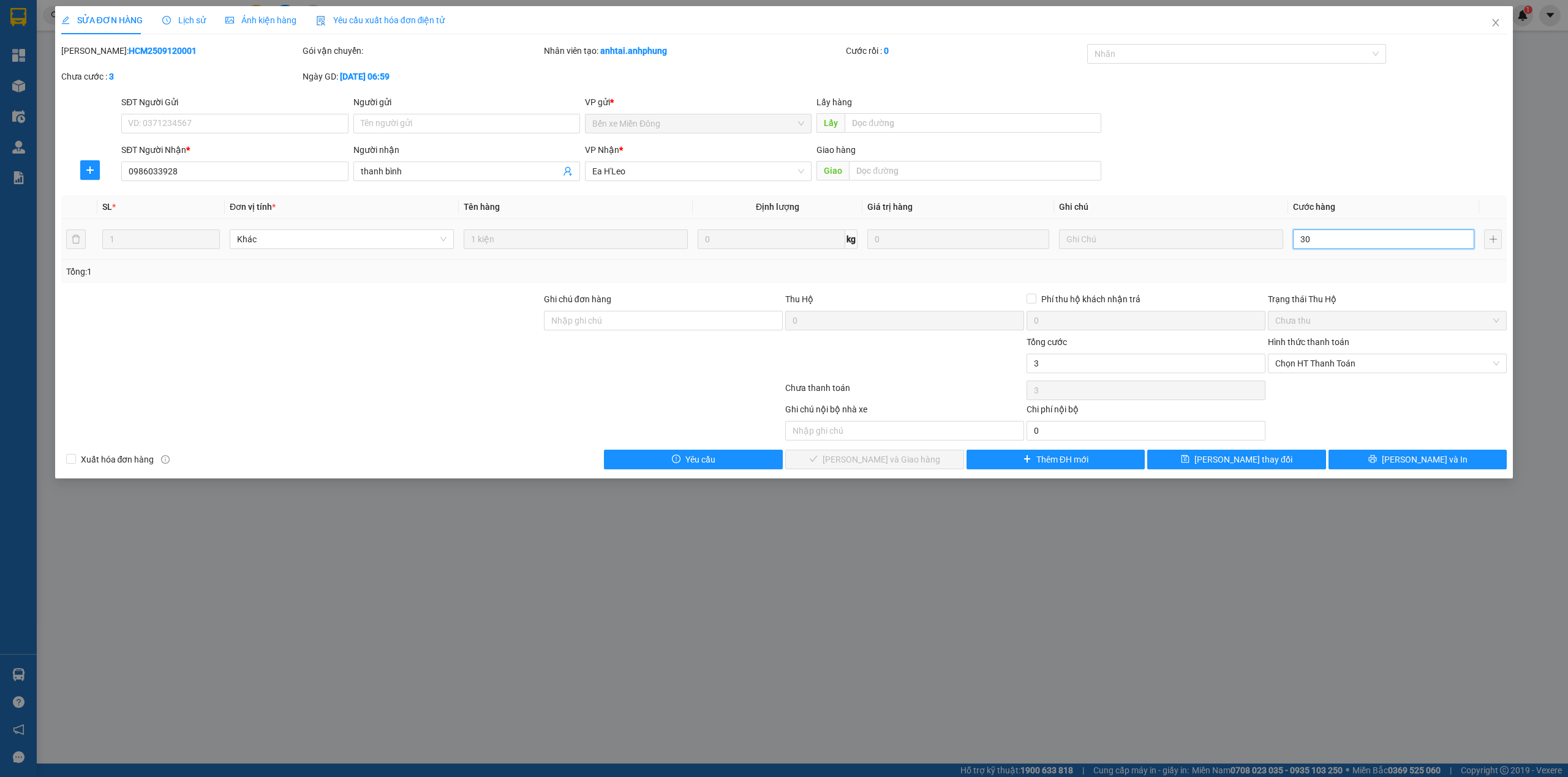
type input "30"
click at [1333, 361] on span "Chọn HT Thanh Toán" at bounding box center [1386, 363] width 224 height 18
type input "30"
type input "30.000"
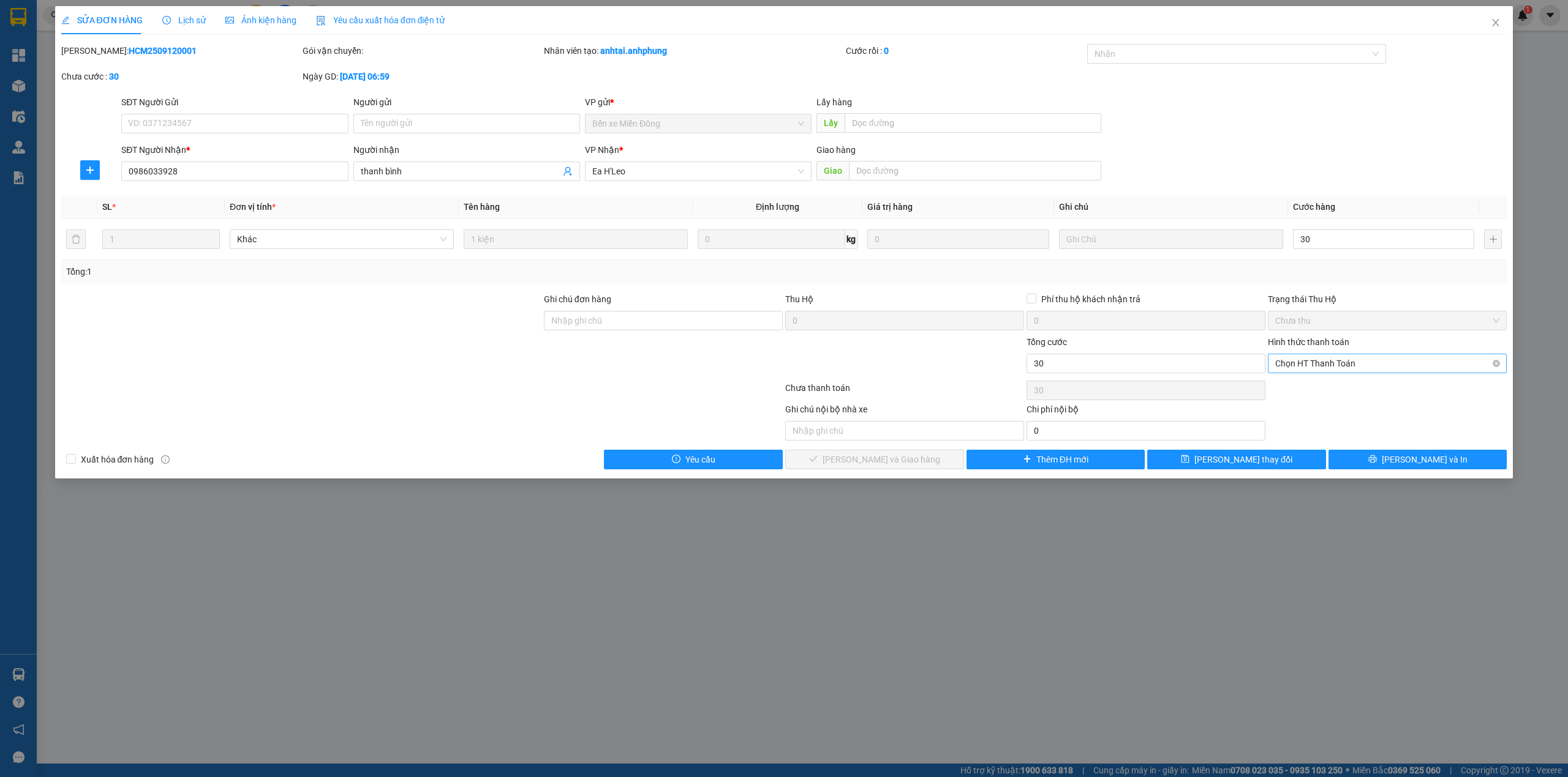
type input "30.000"
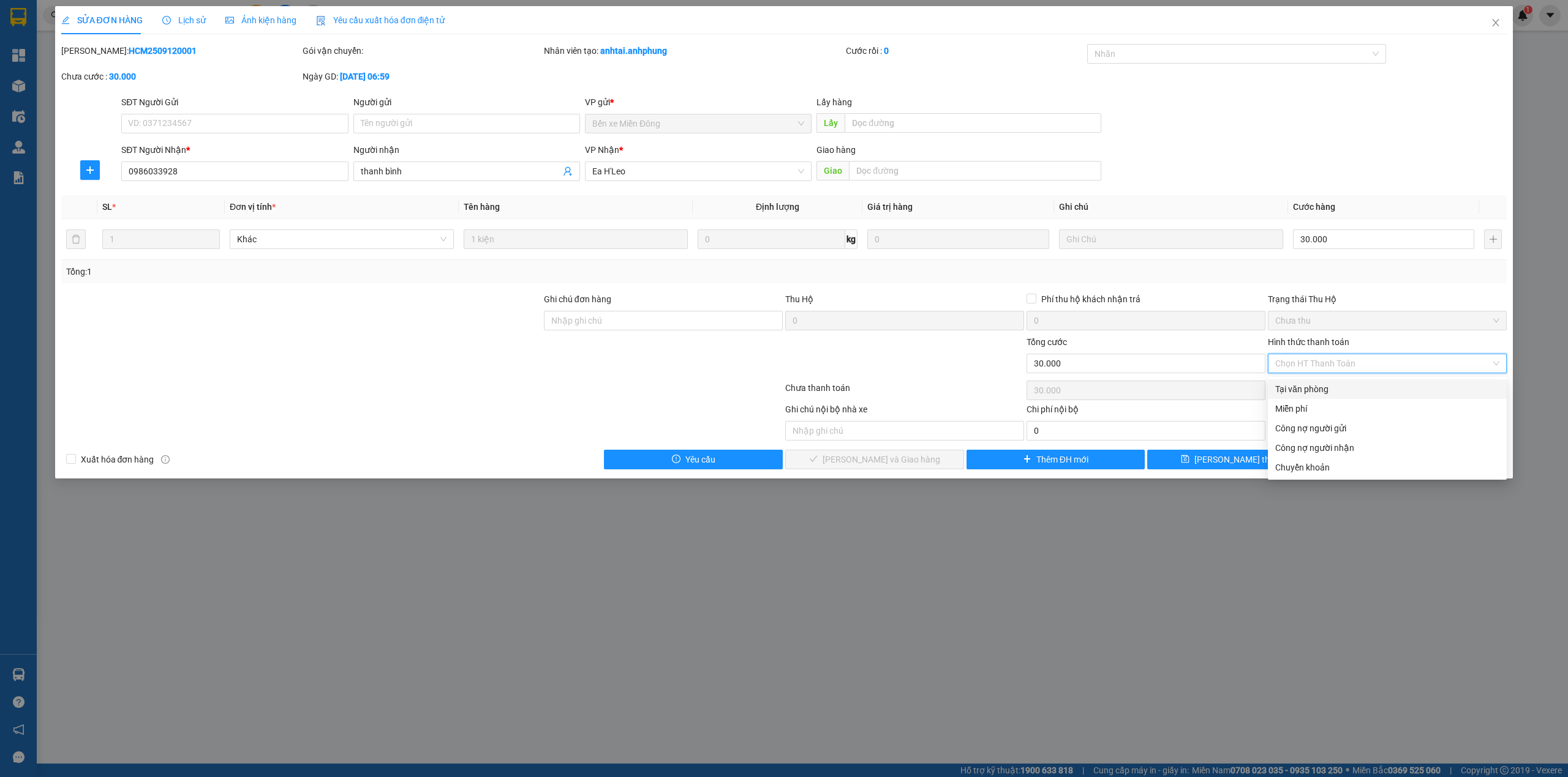
click at [1317, 382] on div "Tại văn phòng" at bounding box center [1386, 389] width 224 height 13
type input "0"
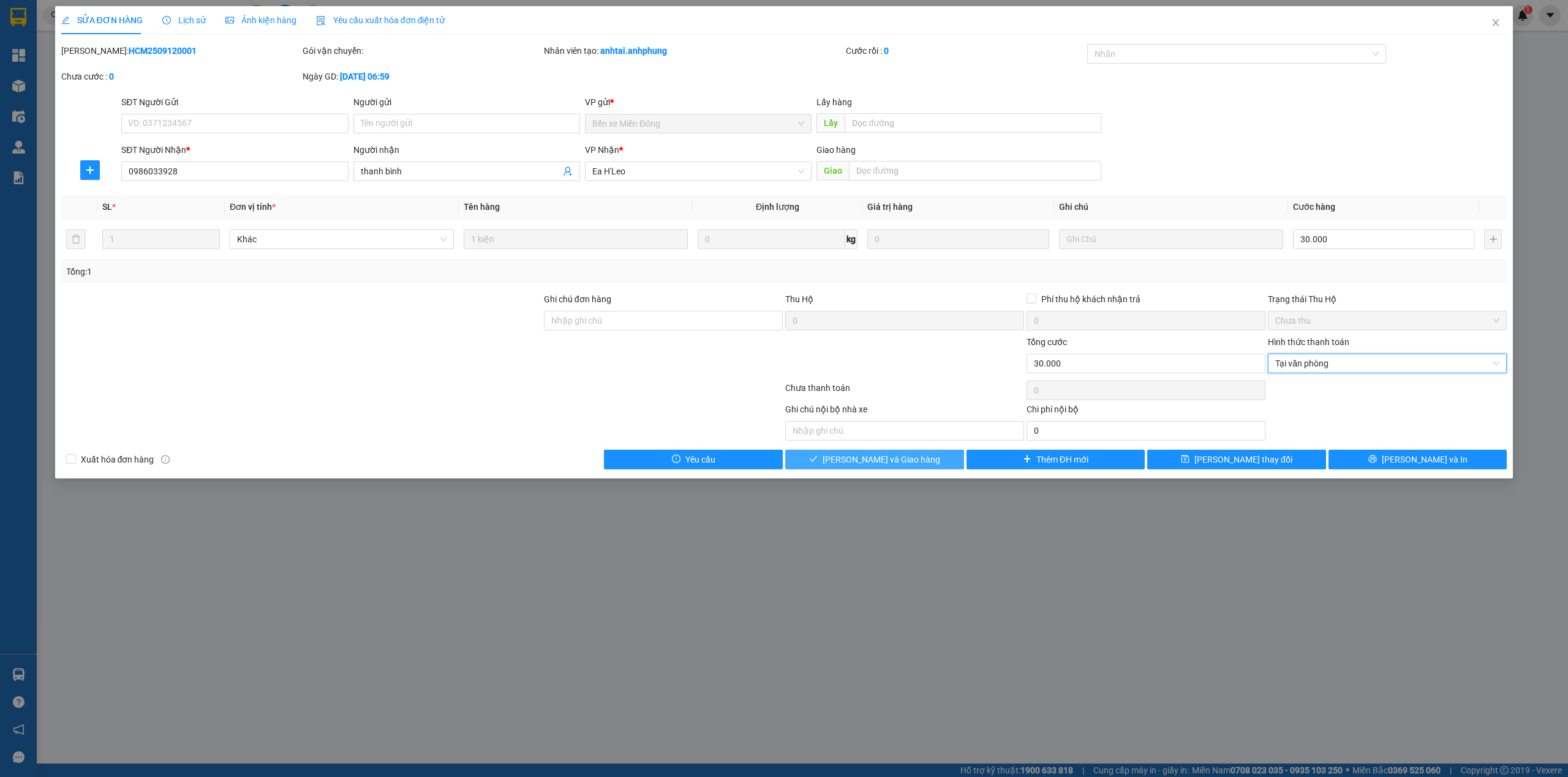
click at [893, 467] on span "[PERSON_NAME] và Giao hàng" at bounding box center [881, 460] width 117 height 13
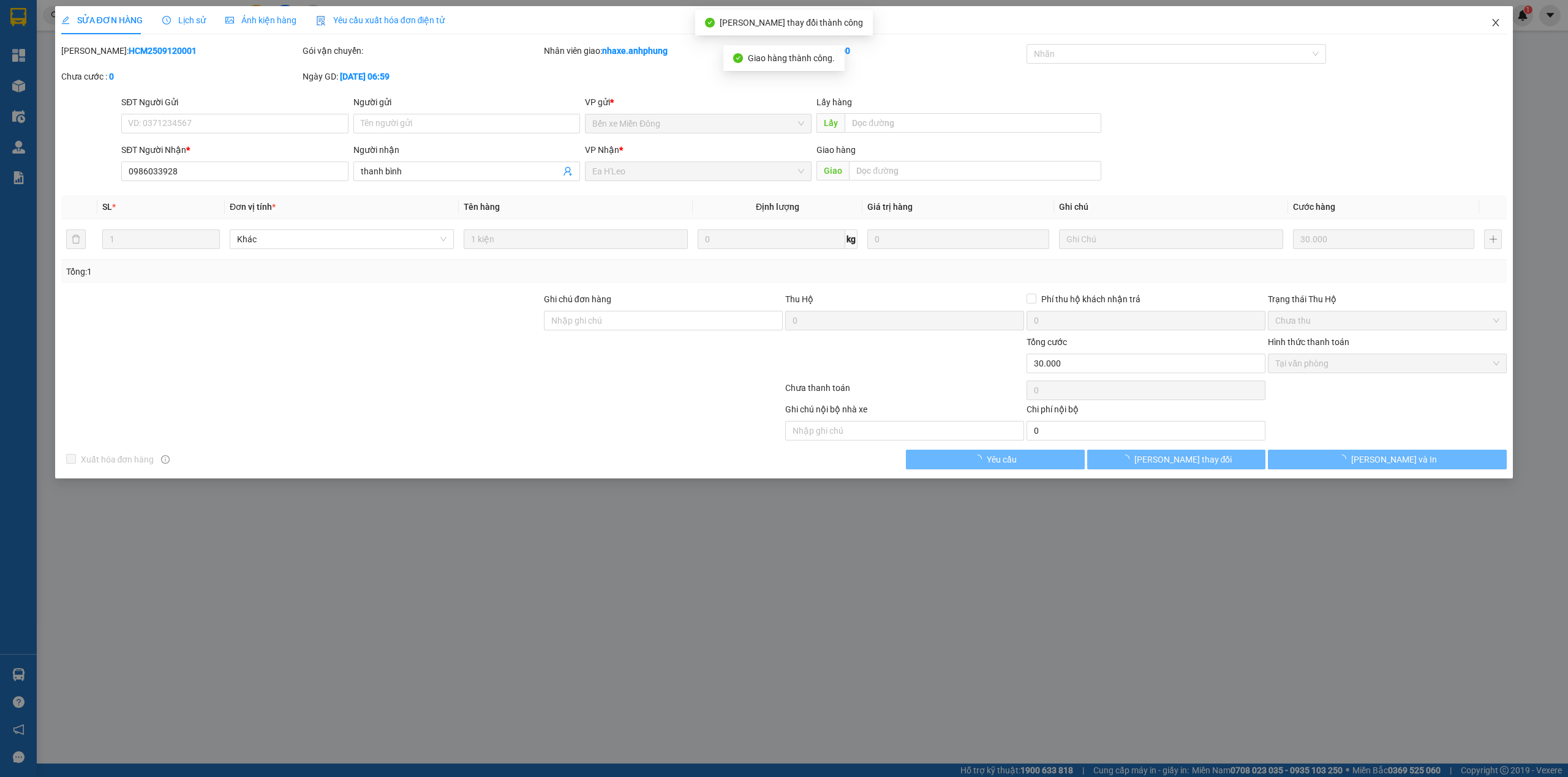
click at [1500, 22] on span "Close" at bounding box center [1496, 23] width 35 height 35
